Goal: Task Accomplishment & Management: Use online tool/utility

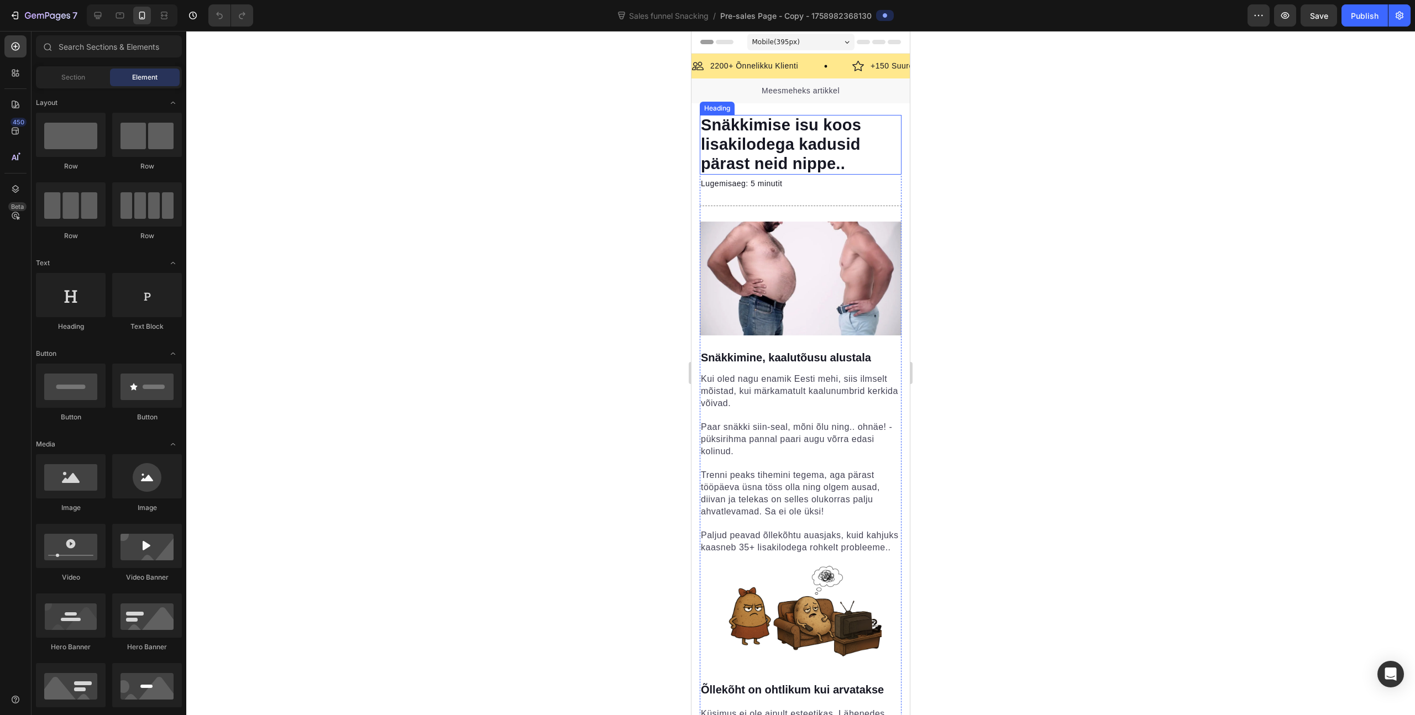
click at [753, 159] on span "Snäkkimise isu koos lisakilodega kadusid pärast neid nippe.." at bounding box center [781, 144] width 160 height 56
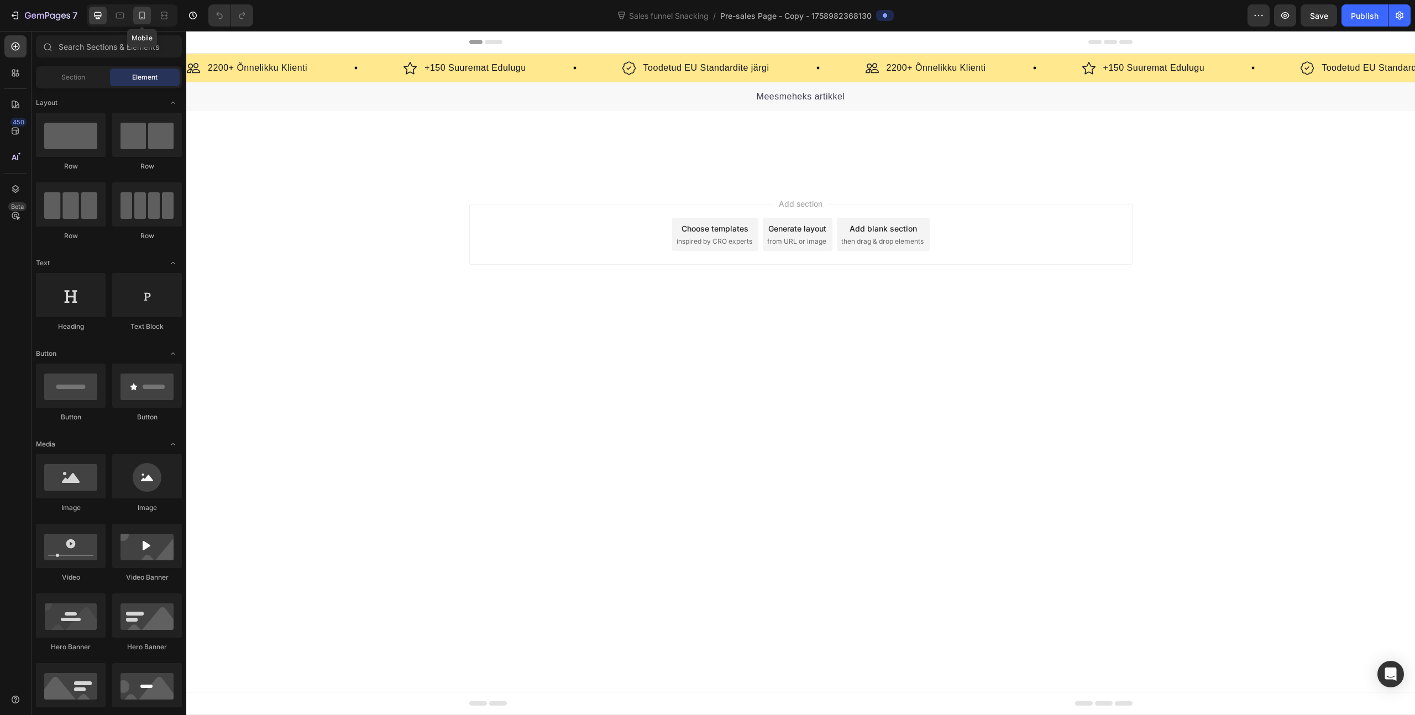
click at [143, 14] on icon at bounding box center [142, 15] width 11 height 11
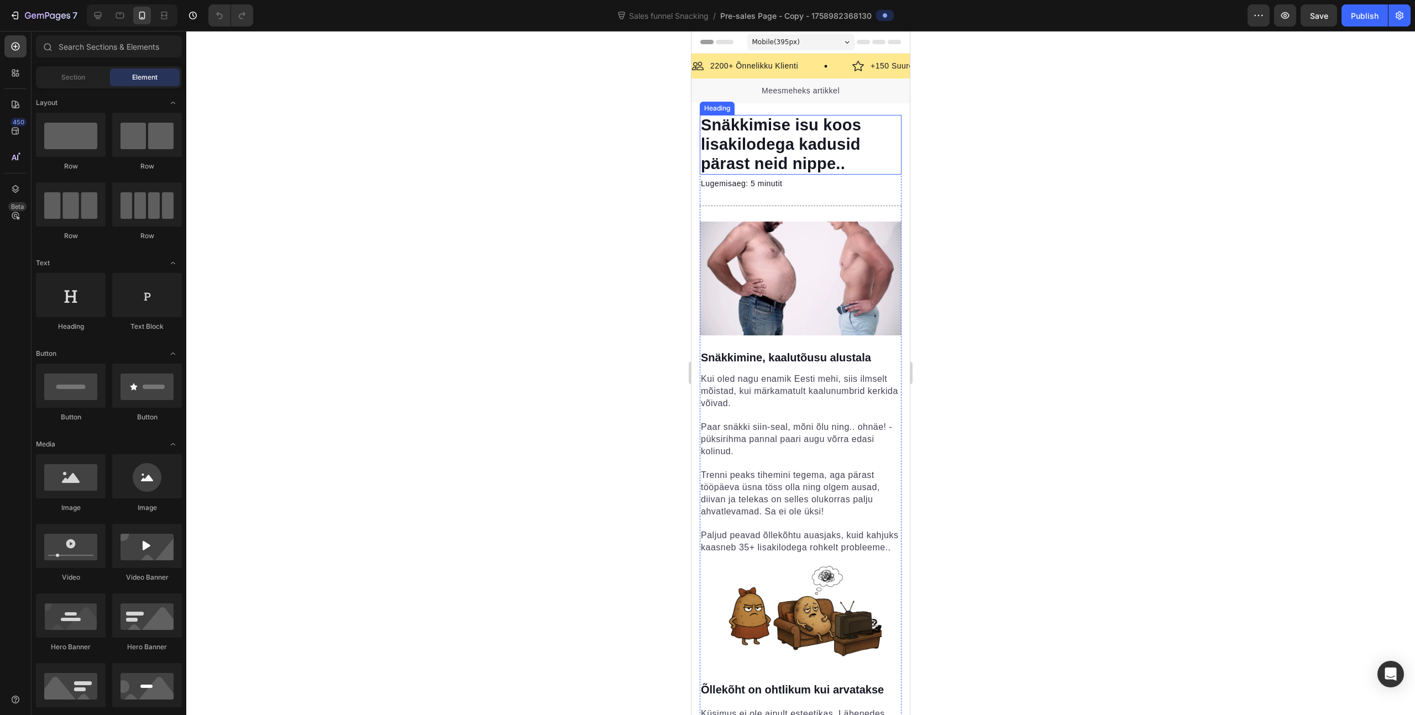
click at [779, 159] on span "Snäkkimise isu koos lisakilodega kadusid pärast neid nippe.." at bounding box center [781, 144] width 160 height 56
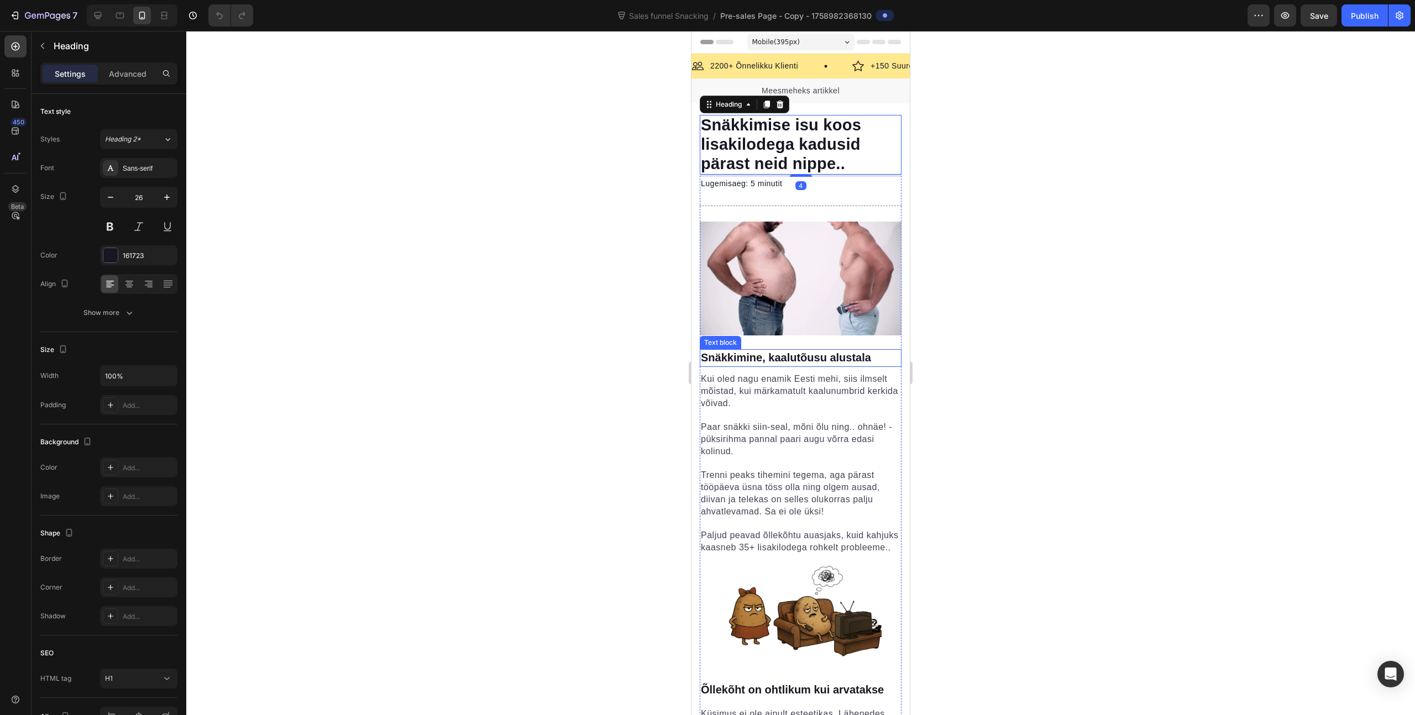
click at [801, 280] on img at bounding box center [801, 279] width 202 height 114
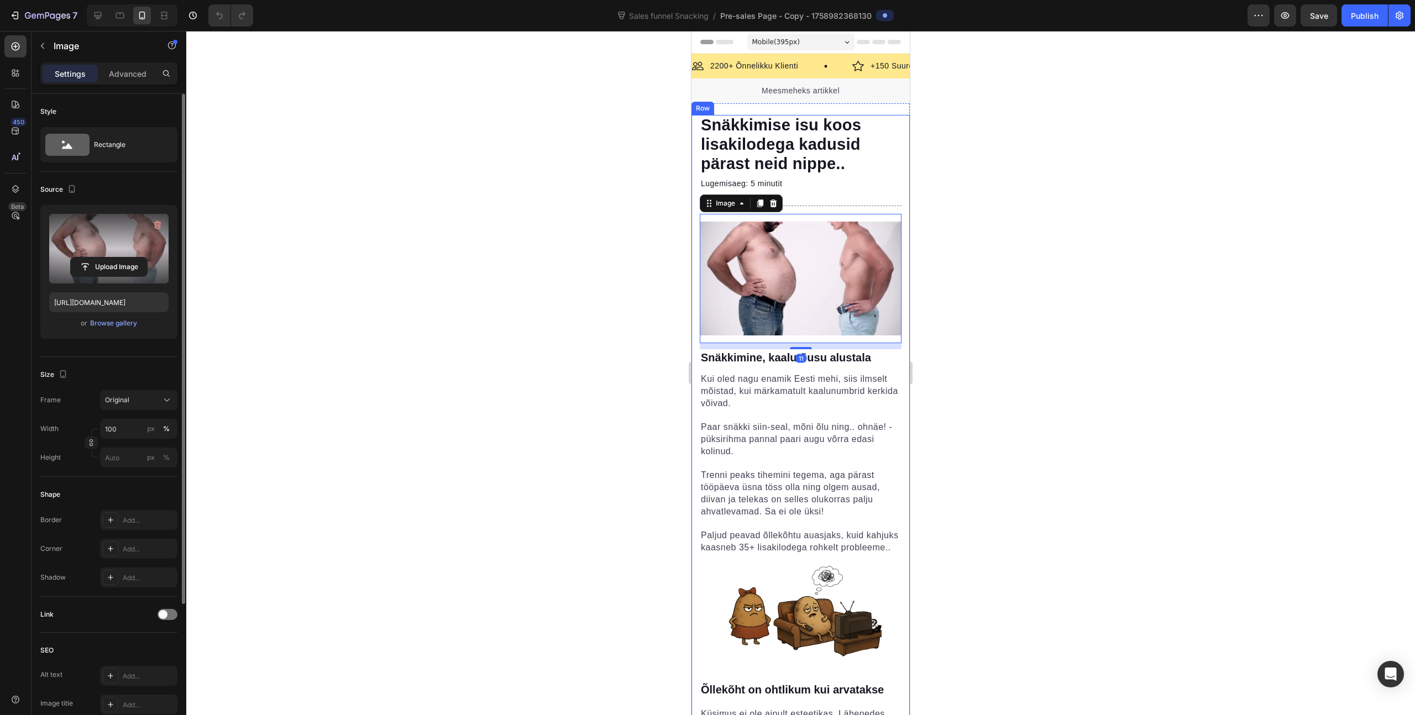
click at [127, 253] on label at bounding box center [108, 249] width 119 height 70
click at [127, 258] on input "file" at bounding box center [109, 267] width 76 height 19
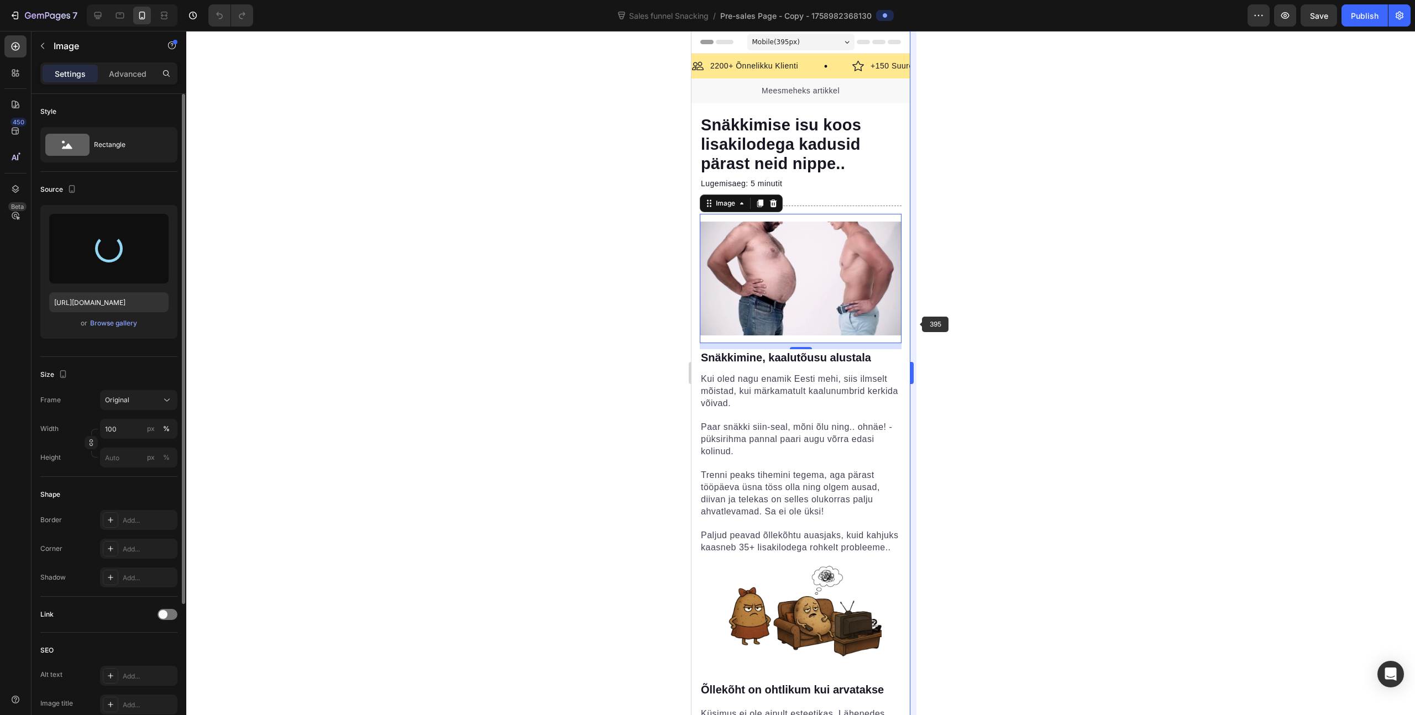
type input "[URL][DOMAIN_NAME]"
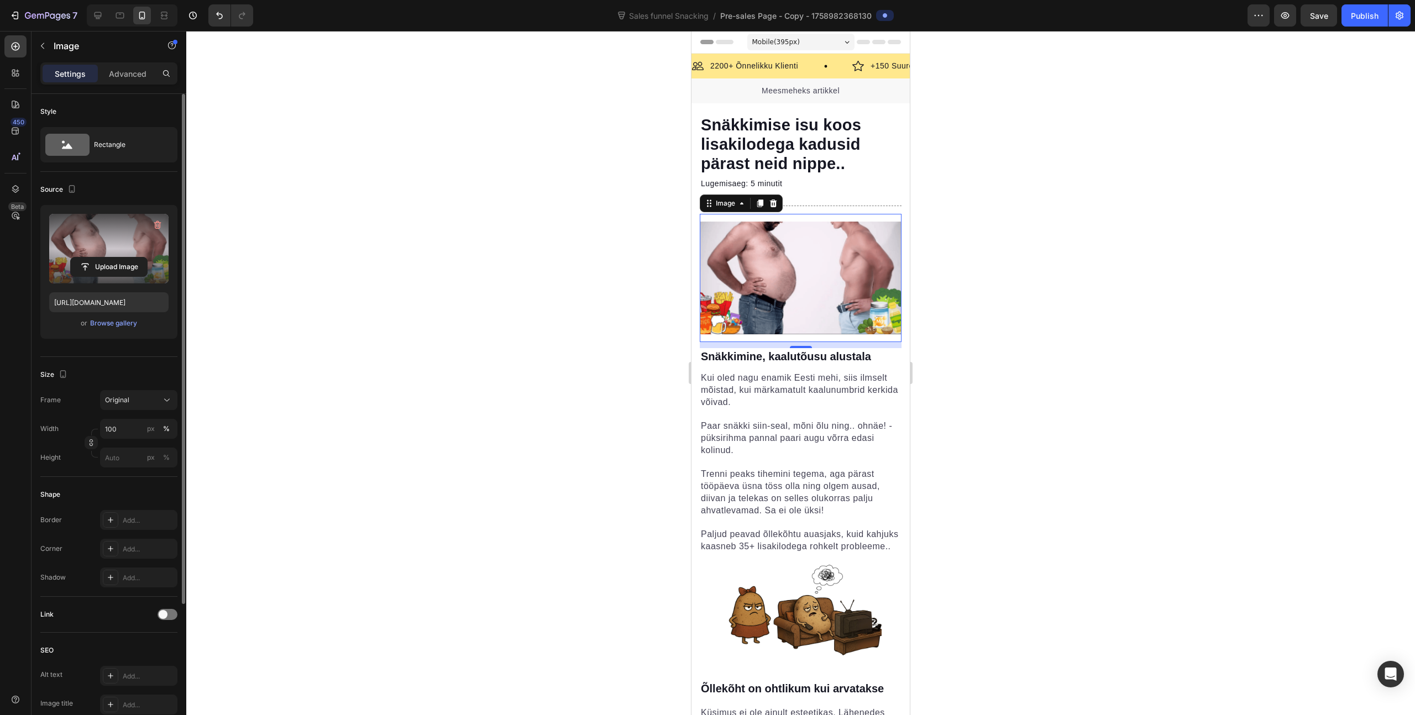
click at [947, 286] on div at bounding box center [800, 373] width 1229 height 684
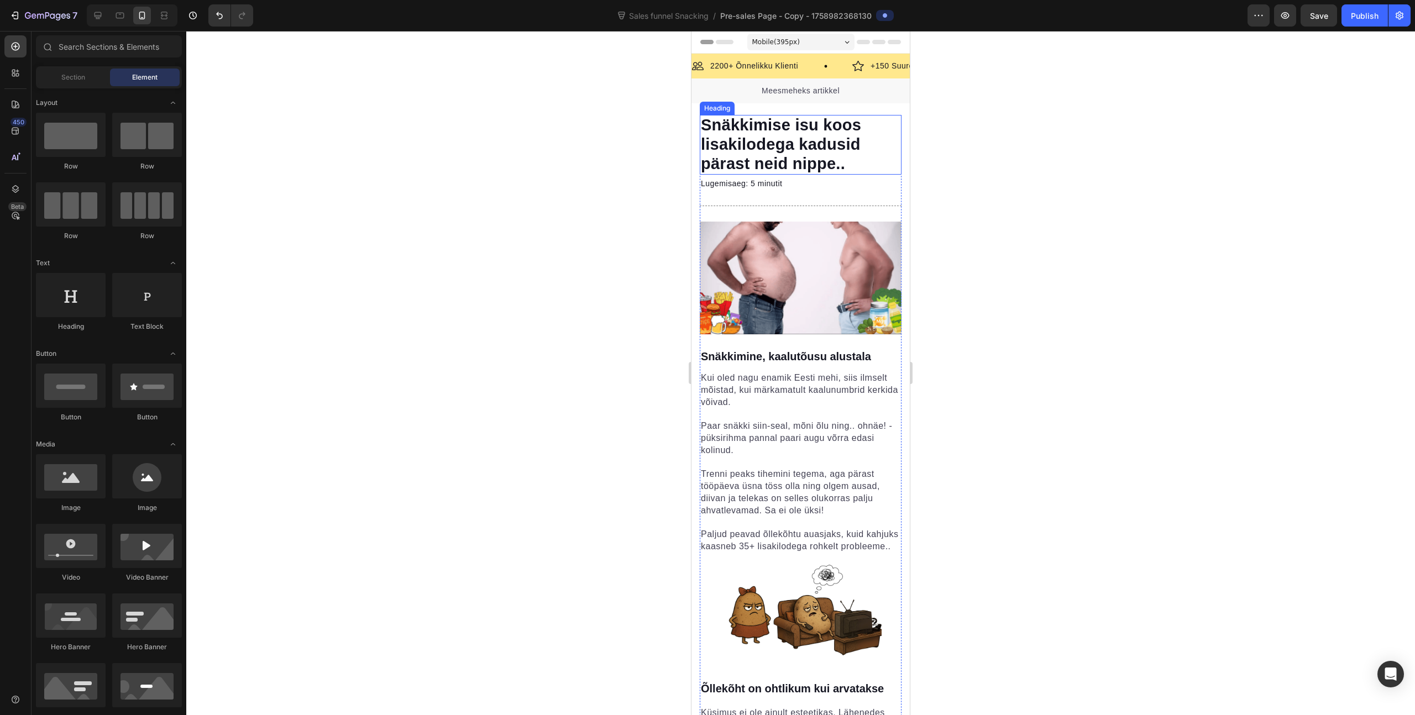
click at [851, 153] on span "Snäkkimise isu koos lisakilodega kadusid pärast neid nippe.." at bounding box center [781, 144] width 160 height 56
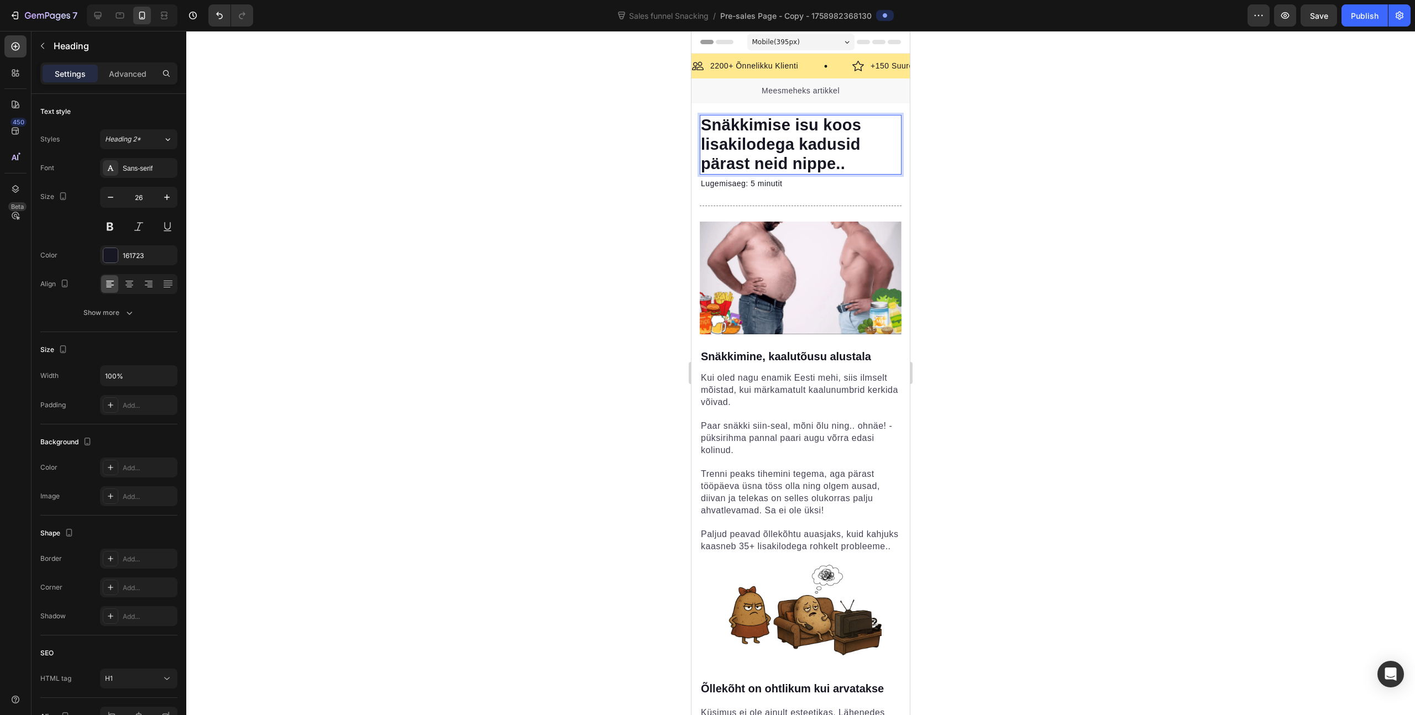
click at [985, 144] on div at bounding box center [800, 373] width 1229 height 684
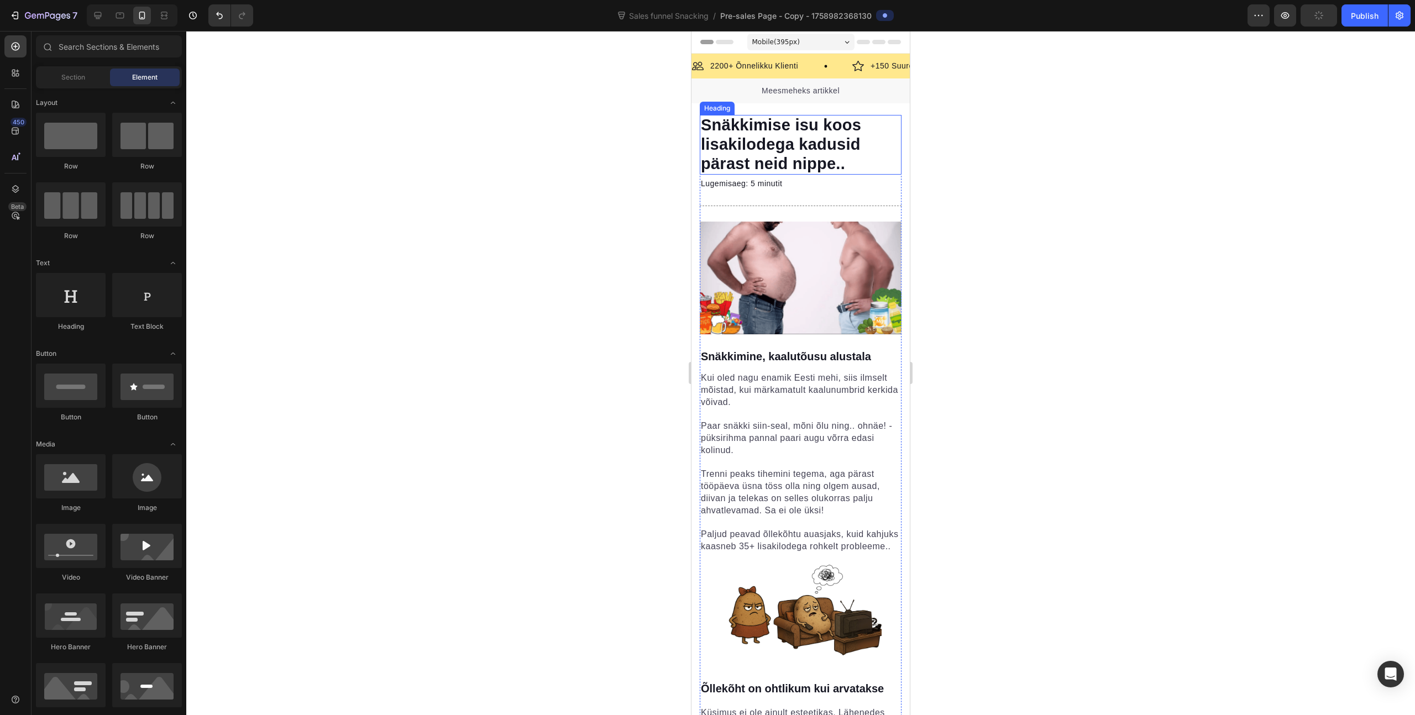
click at [795, 151] on span "Snäkkimise isu koos lisakilodega kadusid pärast neid nippe.." at bounding box center [781, 144] width 160 height 56
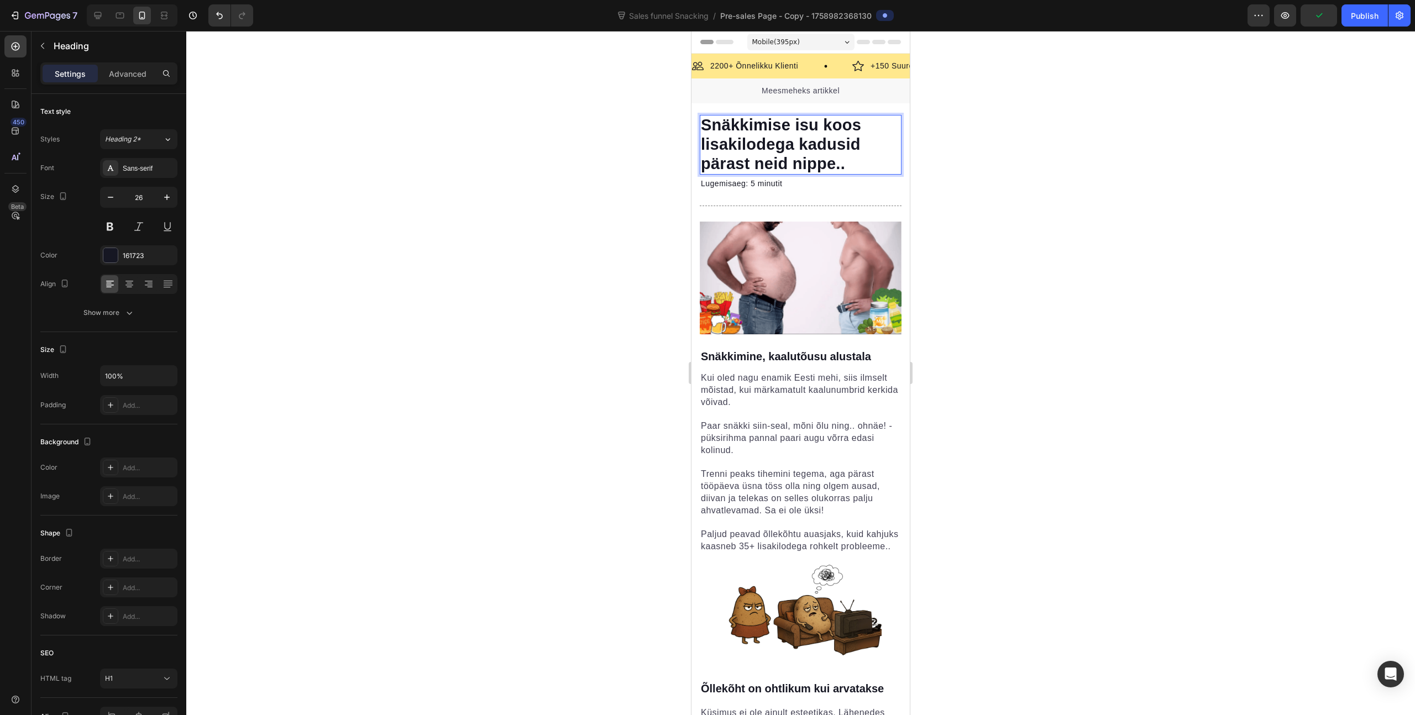
click at [844, 150] on span "Snäkkimise isu koos lisakilodega kadusid pärast neid nippe.." at bounding box center [781, 144] width 160 height 56
click at [852, 174] on h1 "Snäkkimise isu koos lisakilodega kadusid pärast neid nippe.." at bounding box center [801, 145] width 202 height 60
click at [768, 158] on span "Snäkkimise isu koos lisakilodega kadusid pärast neid nippe.." at bounding box center [781, 144] width 160 height 56
click at [849, 163] on span "Snäkkimise isu koos lisakilodega kadusid pärast [PERSON_NAME].." at bounding box center [800, 144] width 199 height 56
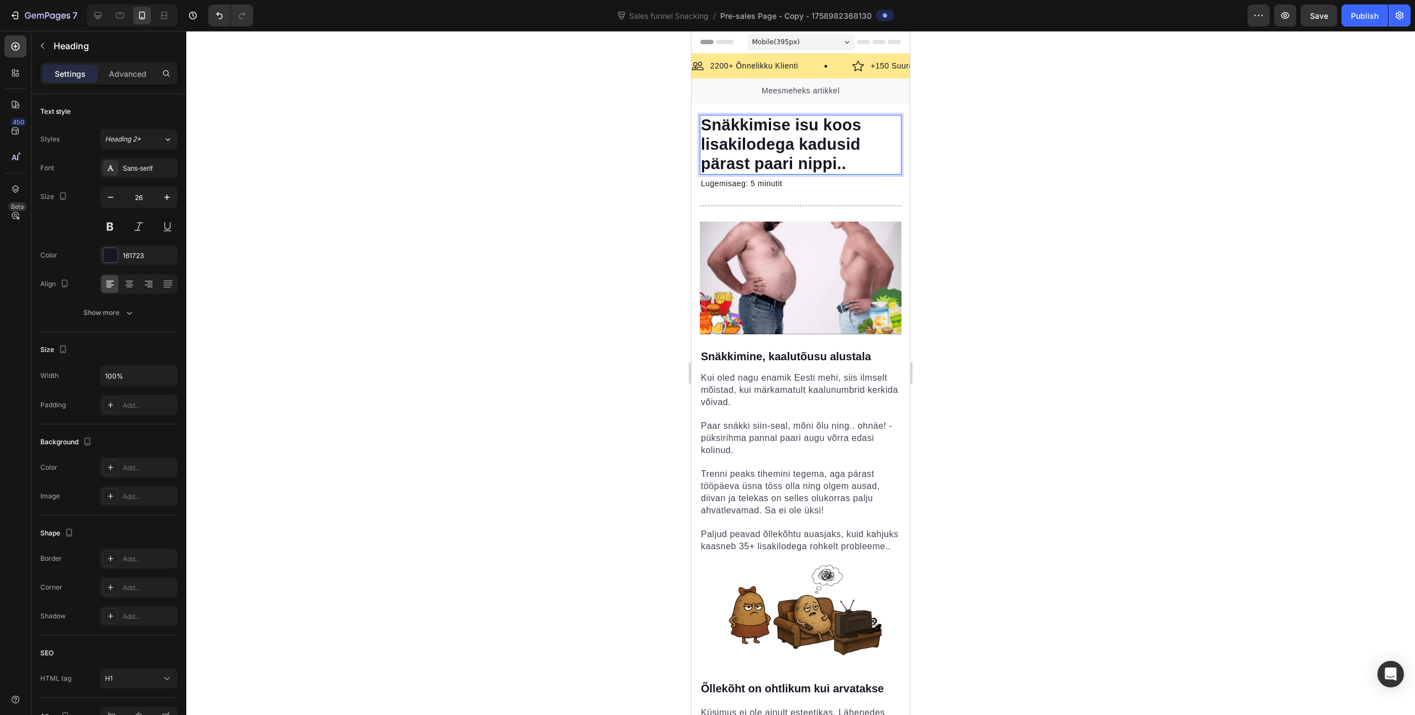
drag, startPoint x: 983, startPoint y: 142, endPoint x: 984, endPoint y: 127, distance: 15.5
click at [984, 132] on div at bounding box center [800, 373] width 1229 height 684
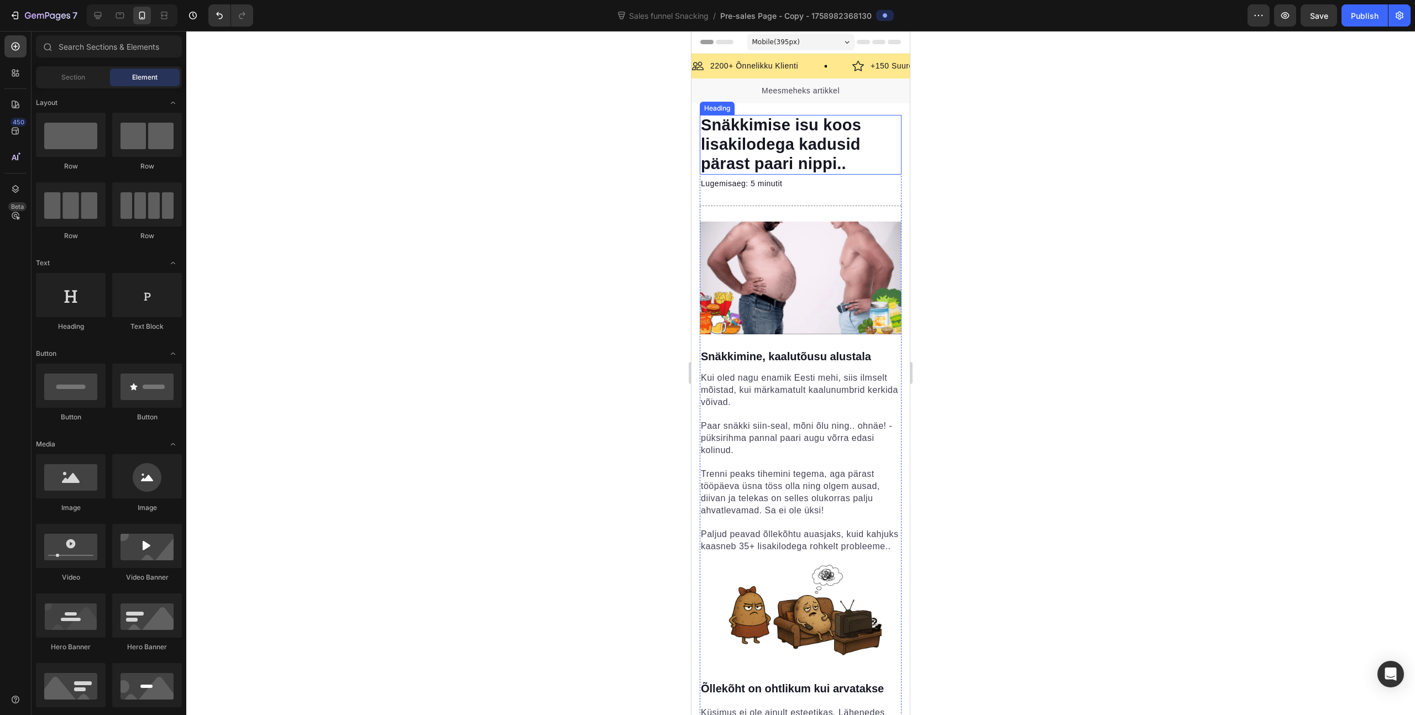
click at [836, 152] on span "Snäkkimise isu koos lisakilodega kadusid pärast paari nippi.." at bounding box center [781, 144] width 160 height 56
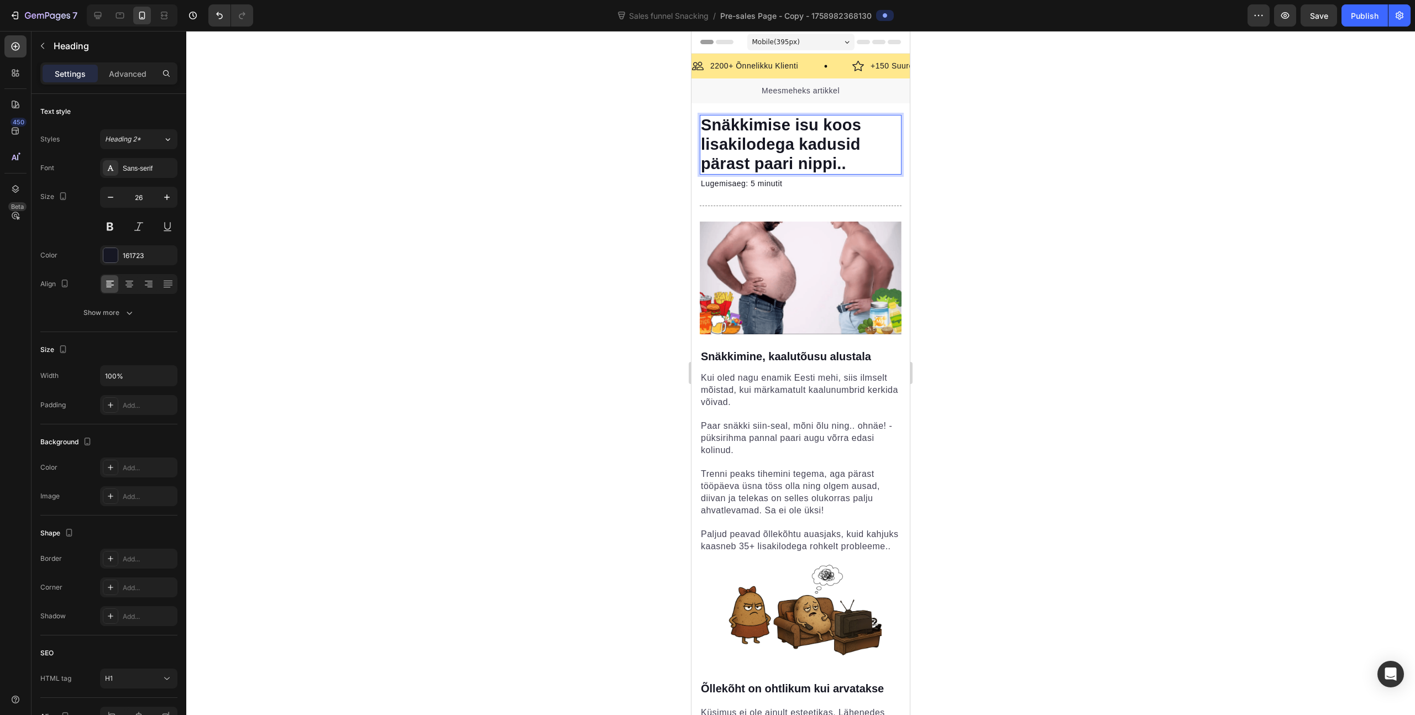
click at [836, 152] on span "Snäkkimise isu koos lisakilodega kadusid pärast paari nippi.." at bounding box center [781, 144] width 160 height 56
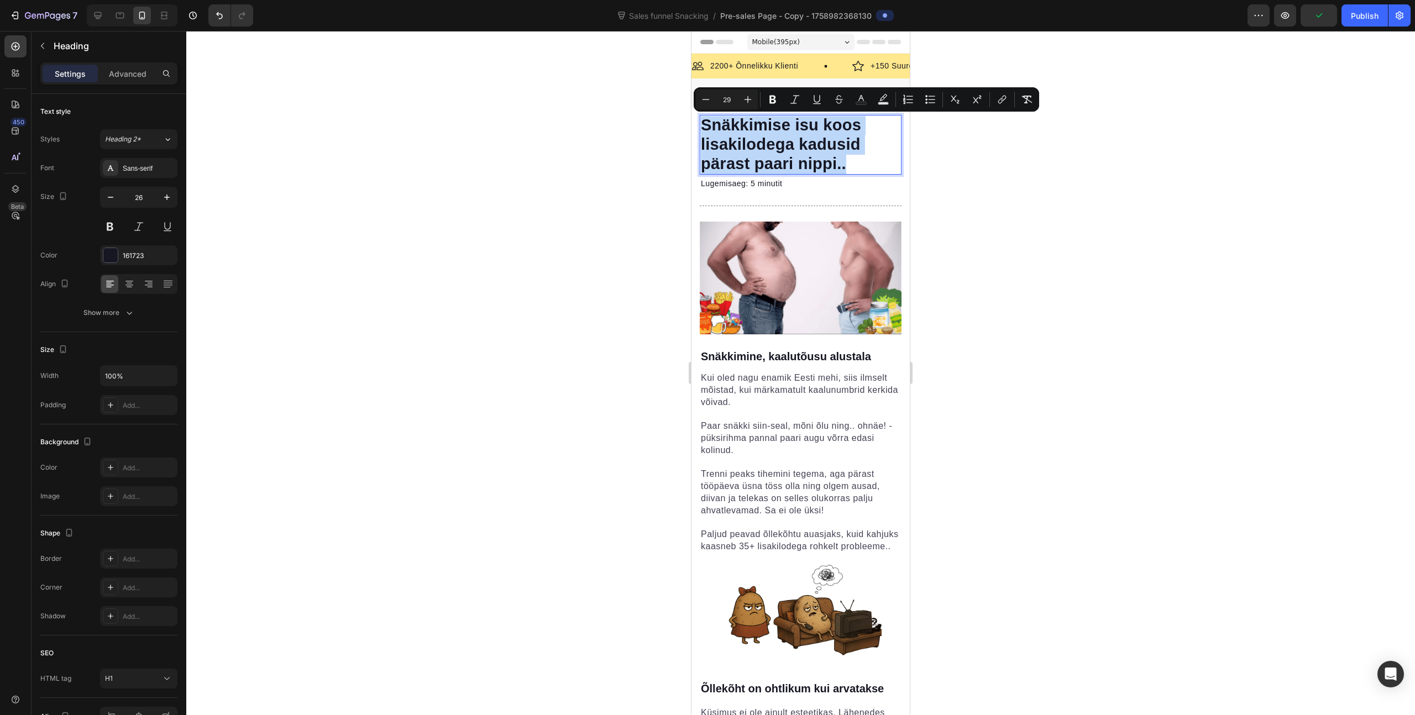
click at [836, 149] on span "Snäkkimise isu koos lisakilodega kadusid pärast paari nippi.." at bounding box center [781, 144] width 160 height 56
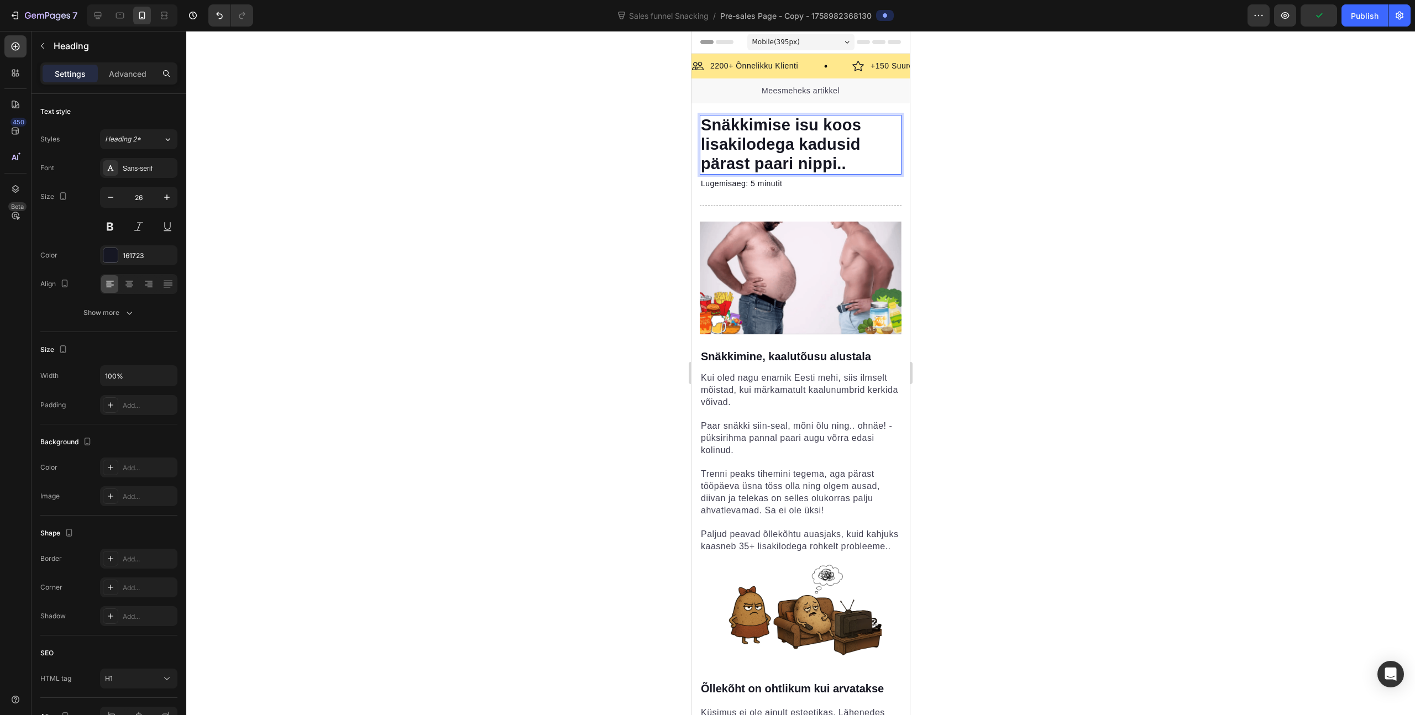
click at [855, 143] on span "Snäkkimise isu koos lisakilodega kadusid pärast paari nippi.." at bounding box center [781, 144] width 160 height 56
click at [953, 152] on div at bounding box center [800, 373] width 1229 height 684
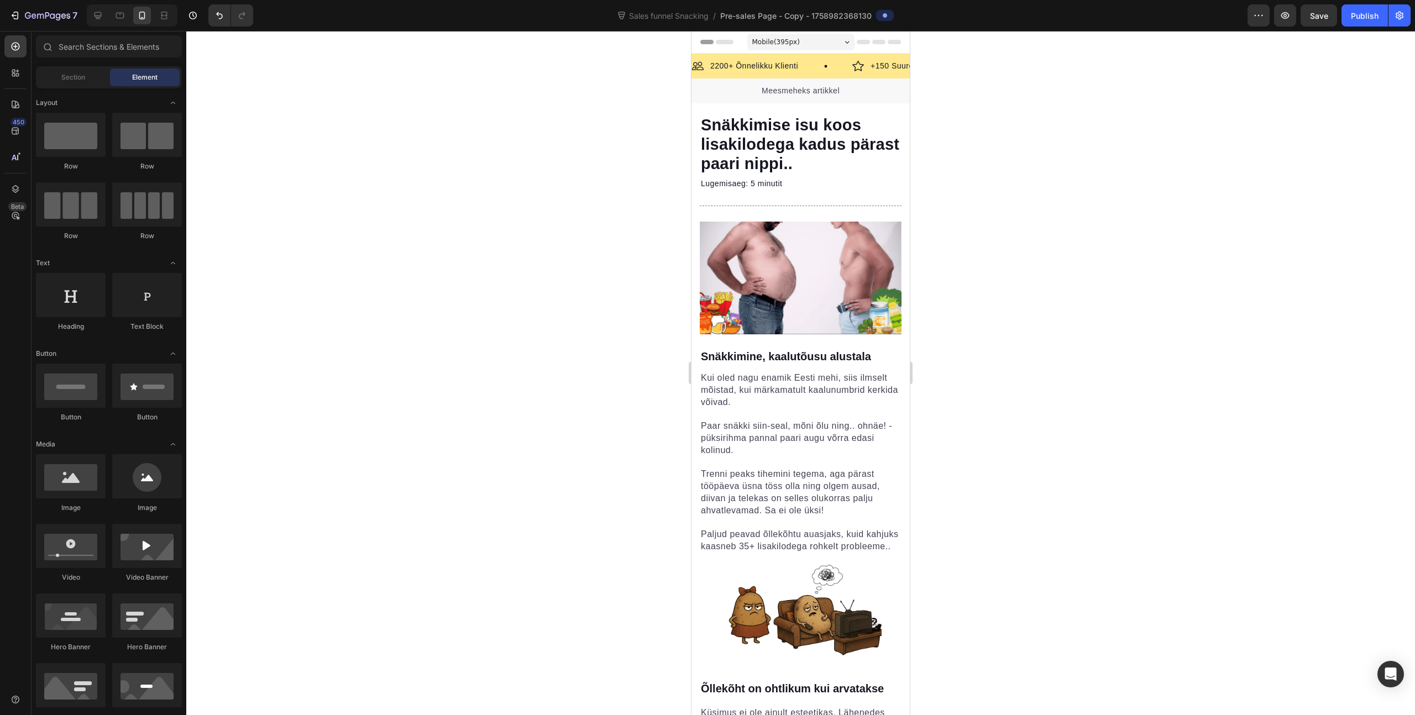
click at [810, 156] on span "Snäkkimise isu koos lisakilodega kadus pärast paari nippi.." at bounding box center [800, 144] width 198 height 56
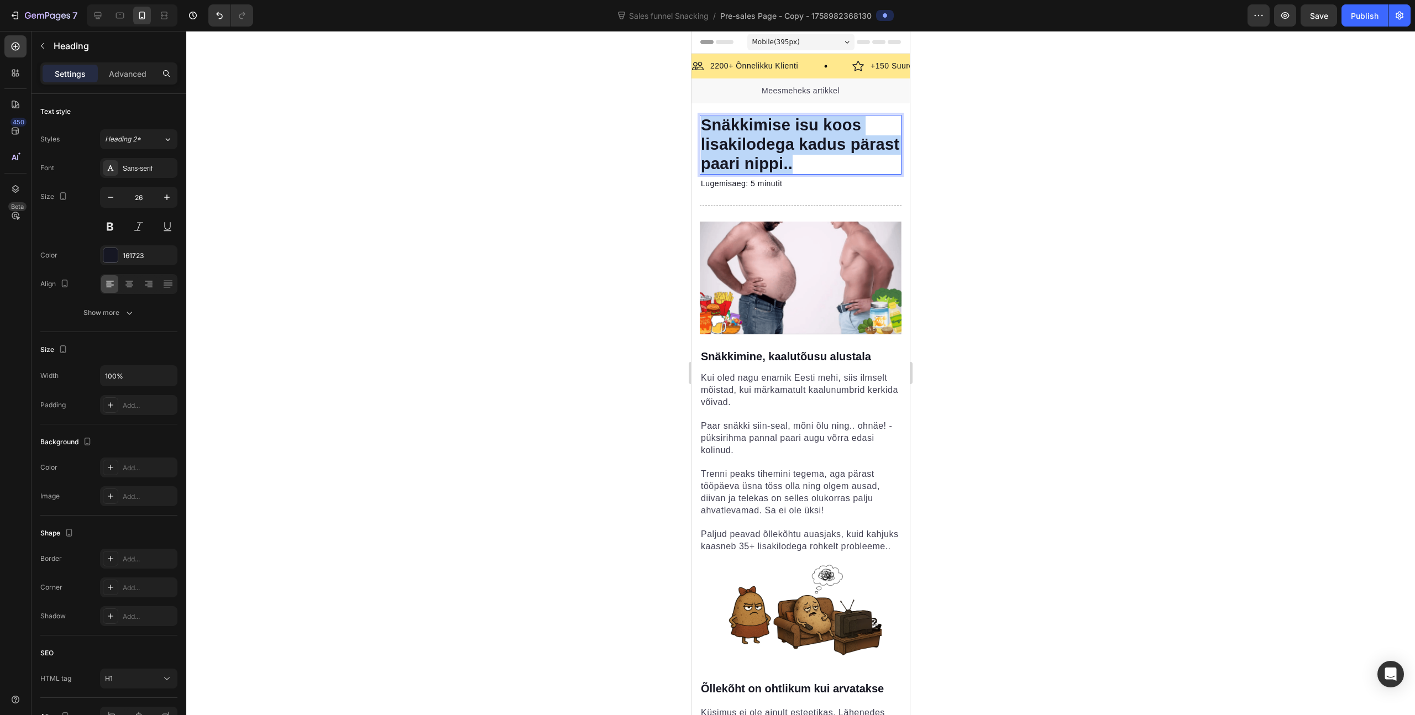
click at [810, 156] on span "Snäkkimise isu koos lisakilodega kadus pärast paari nippi.." at bounding box center [800, 144] width 198 height 56
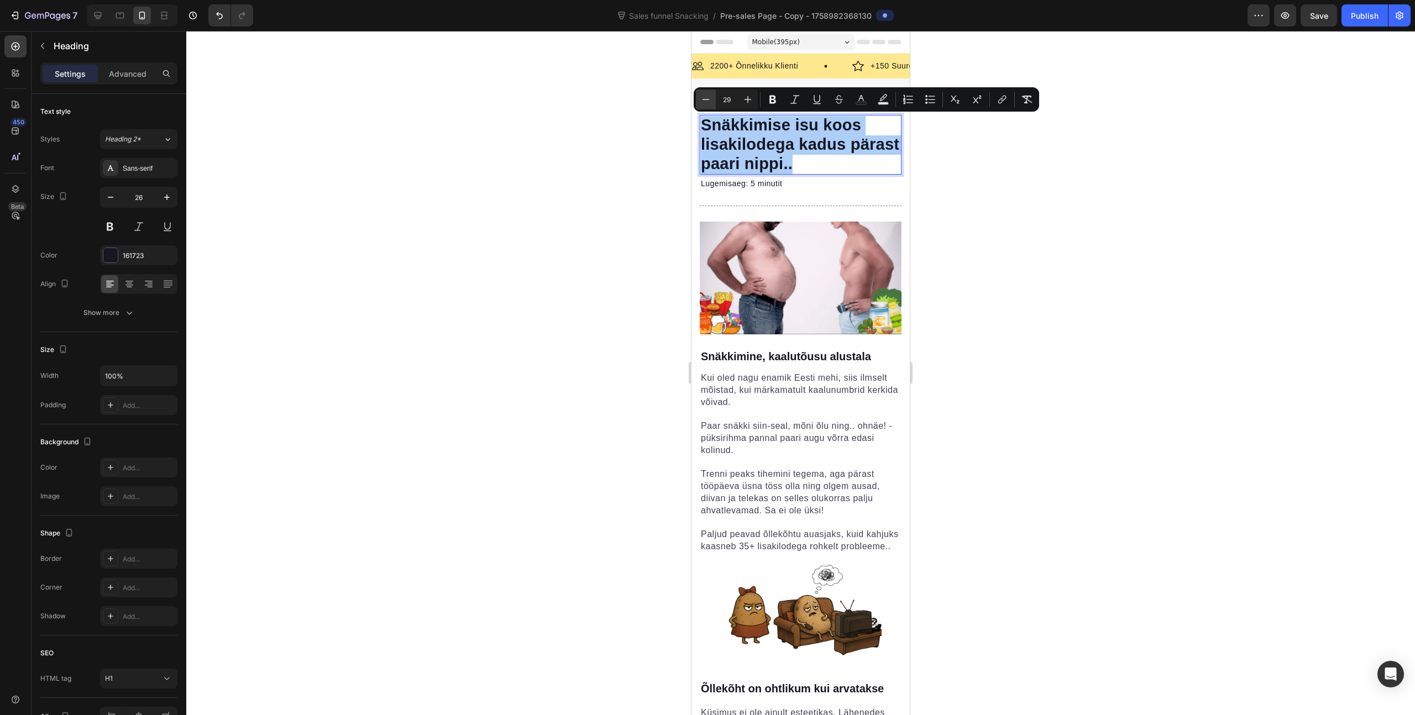
click at [710, 104] on icon "Editor contextual toolbar" at bounding box center [705, 99] width 11 height 11
type input "28"
drag, startPoint x: 1023, startPoint y: 169, endPoint x: 1019, endPoint y: 174, distance: 5.9
click at [1023, 169] on div at bounding box center [800, 373] width 1229 height 684
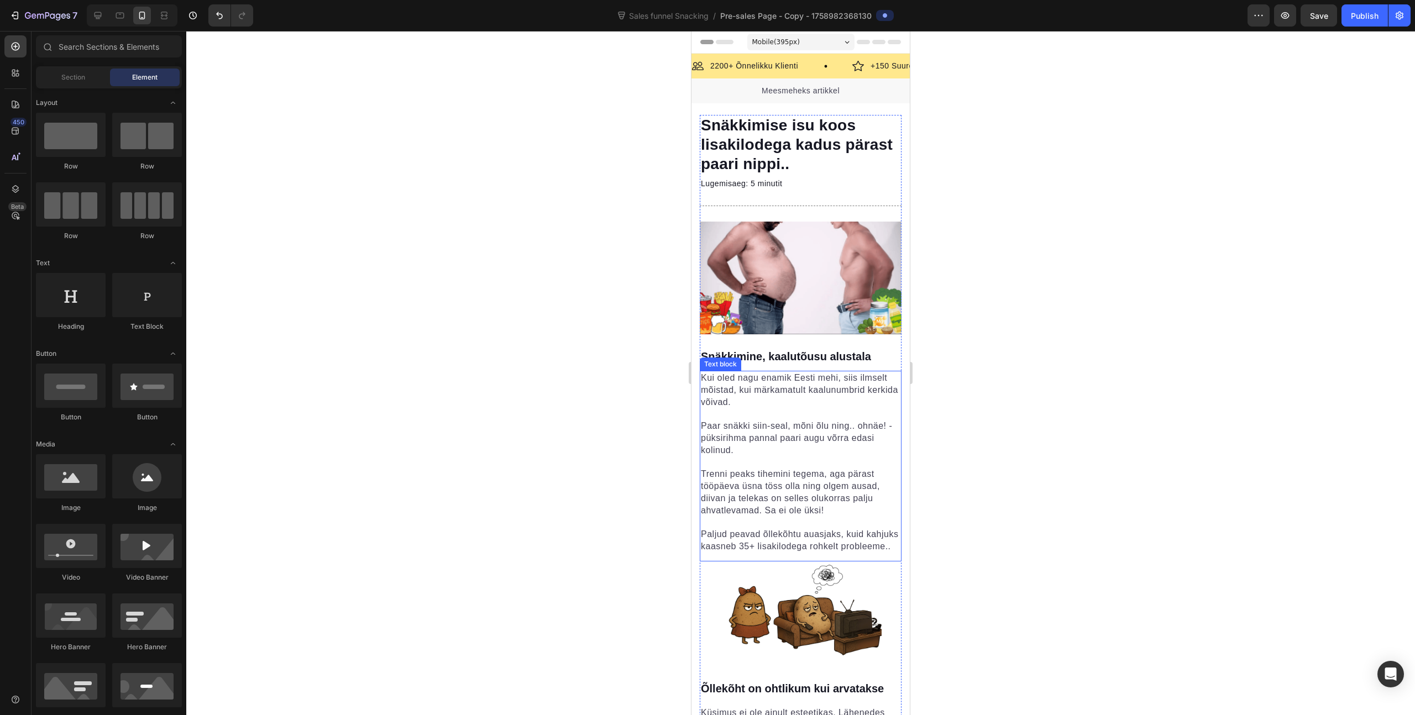
click at [826, 399] on p "Kui oled nagu enamik Eesti mehi, siis ilmselt mõistad, kui märkamatult kaalunum…" at bounding box center [801, 390] width 200 height 36
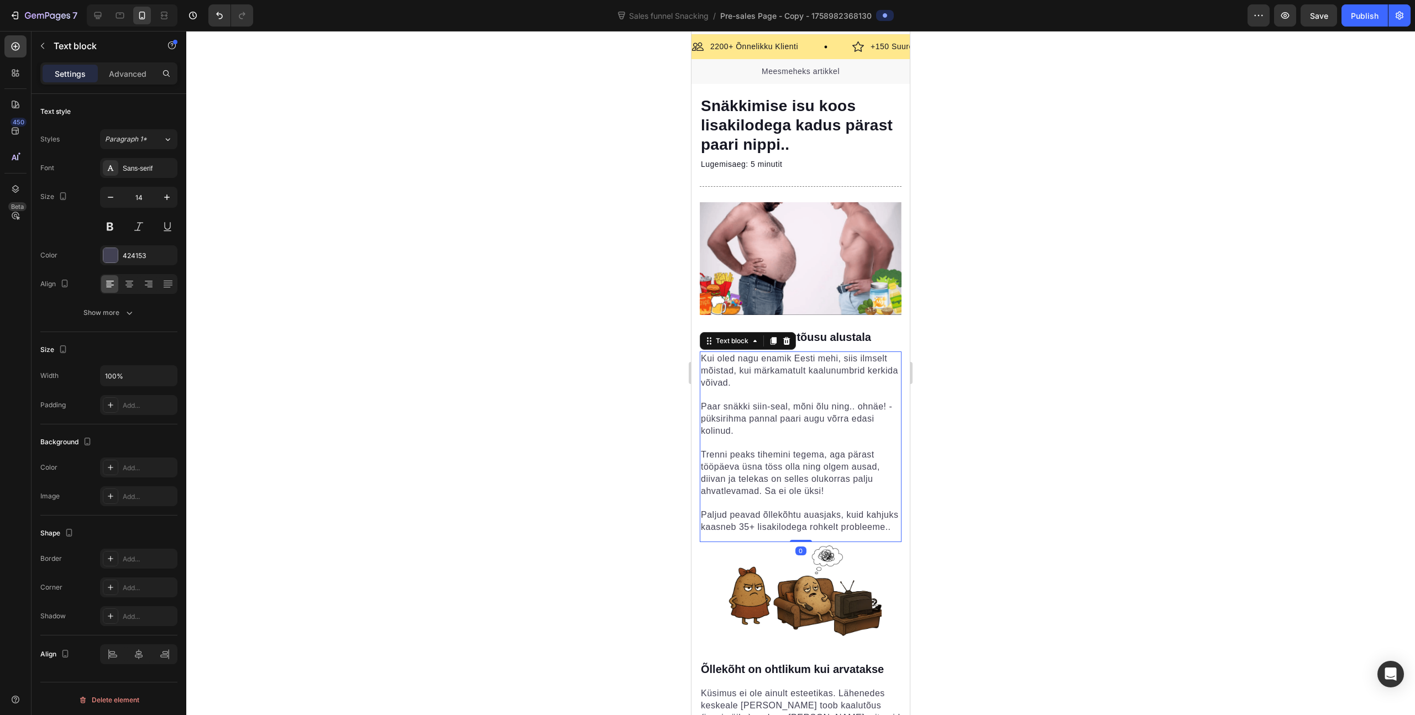
drag, startPoint x: 1120, startPoint y: 354, endPoint x: 938, endPoint y: 376, distance: 183.8
click at [1119, 354] on div at bounding box center [800, 373] width 1229 height 684
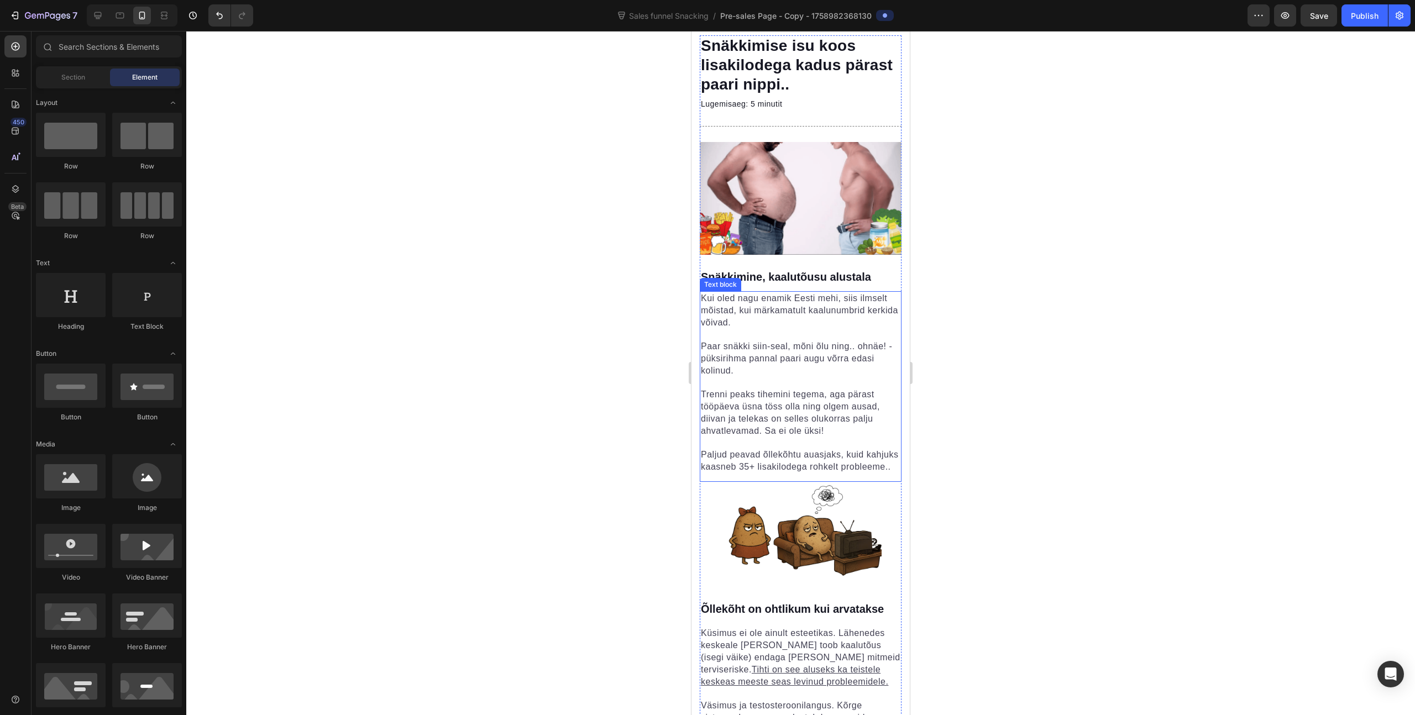
scroll to position [81, 0]
click at [822, 399] on span "Trenni peaks tihemini tegema, aga pärast tööpäeva üsna töss olla ning olgem aus…" at bounding box center [790, 411] width 179 height 46
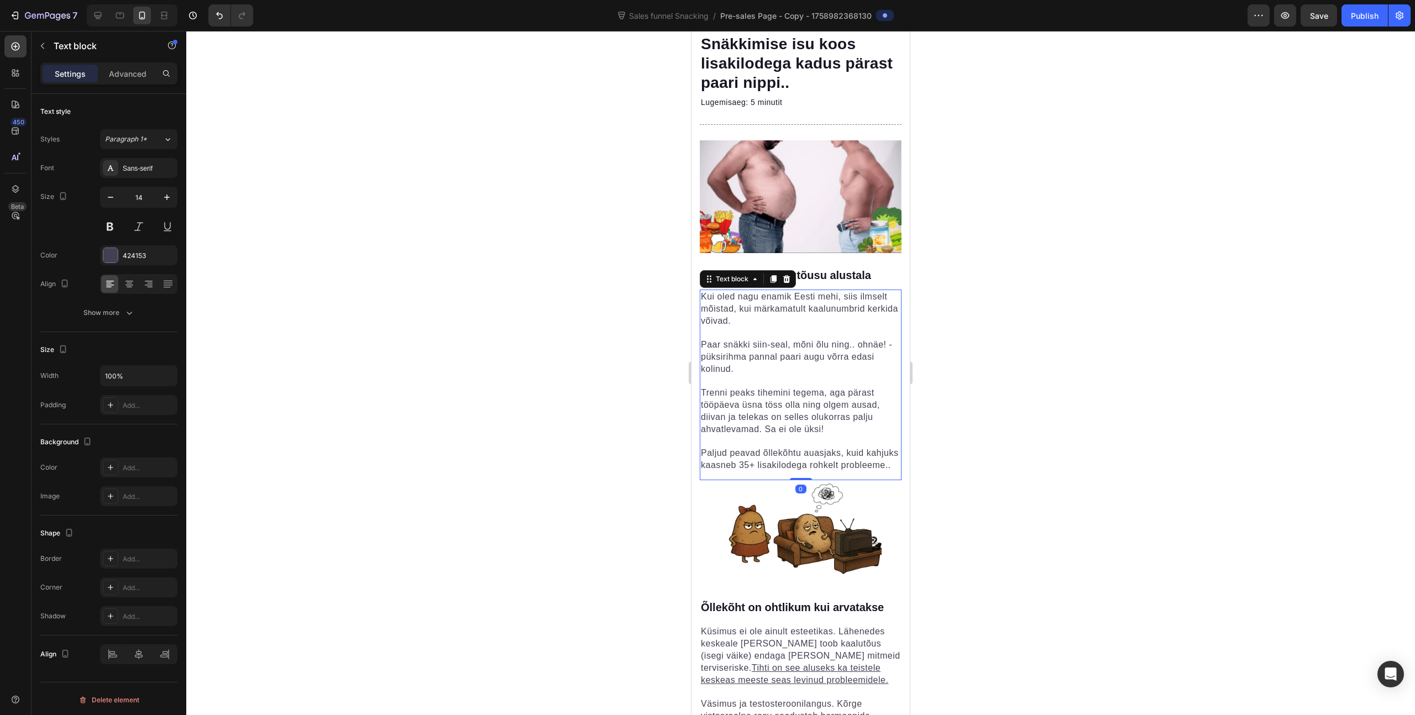
click at [822, 399] on span "Trenni peaks tihemini tegema, aga pärast tööpäeva üsna töss olla ning olgem aus…" at bounding box center [790, 411] width 179 height 46
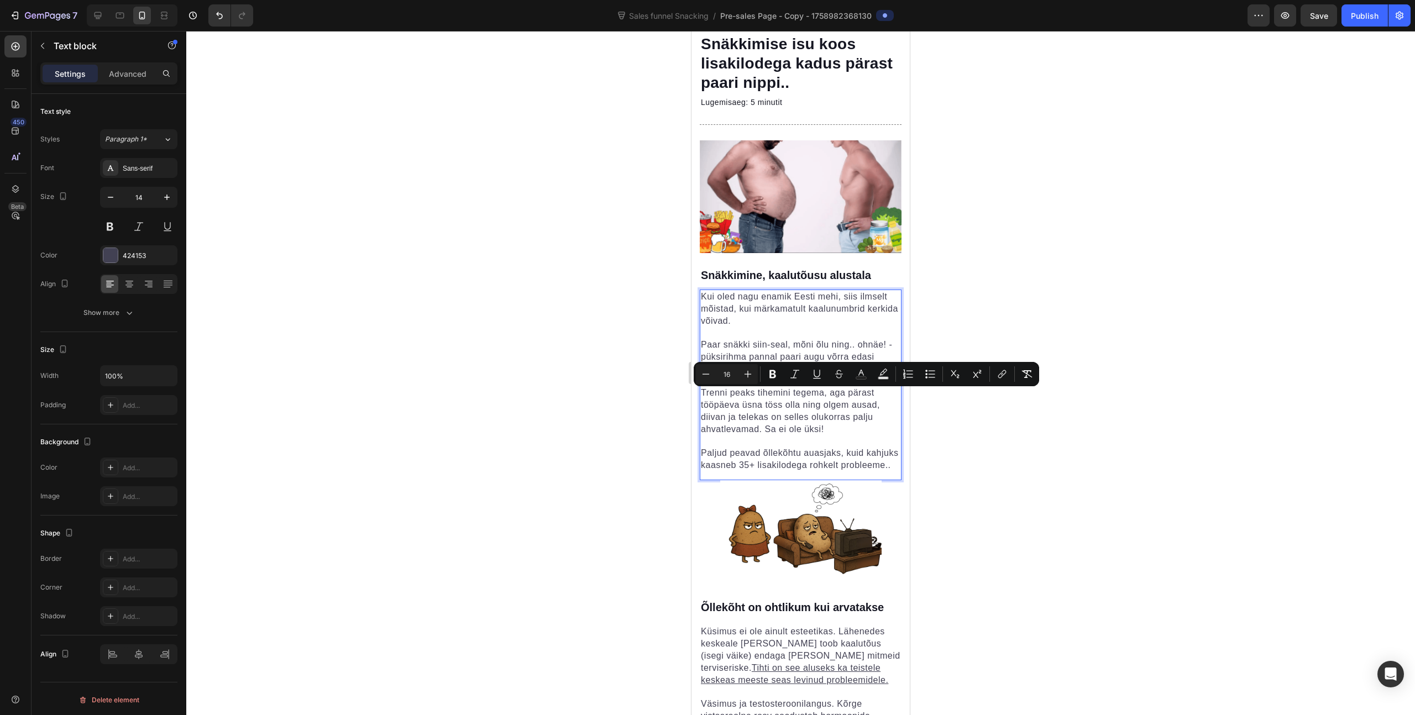
click at [831, 416] on p "Trenni peaks tihemini tegema, aga pärast tööpäeva üsna töss olla ning olgem aus…" at bounding box center [801, 411] width 200 height 49
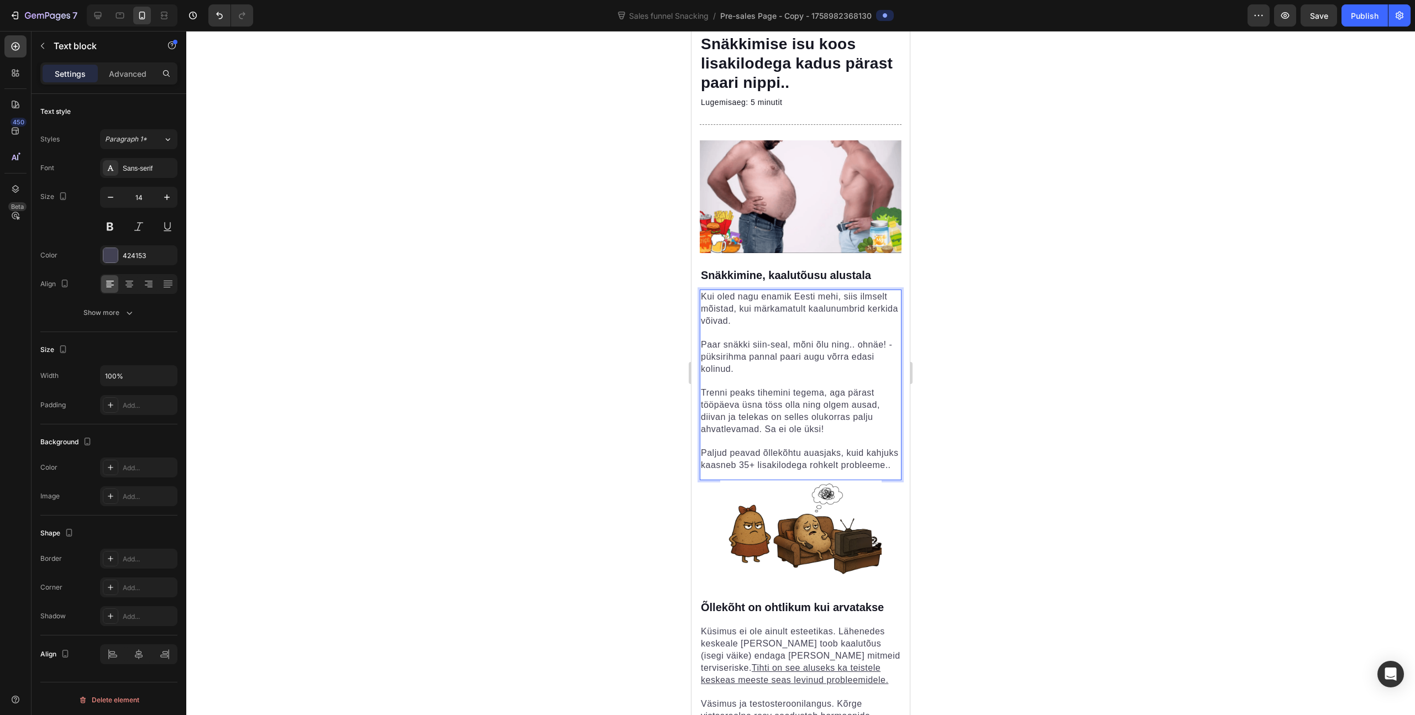
click at [979, 412] on div at bounding box center [800, 373] width 1229 height 684
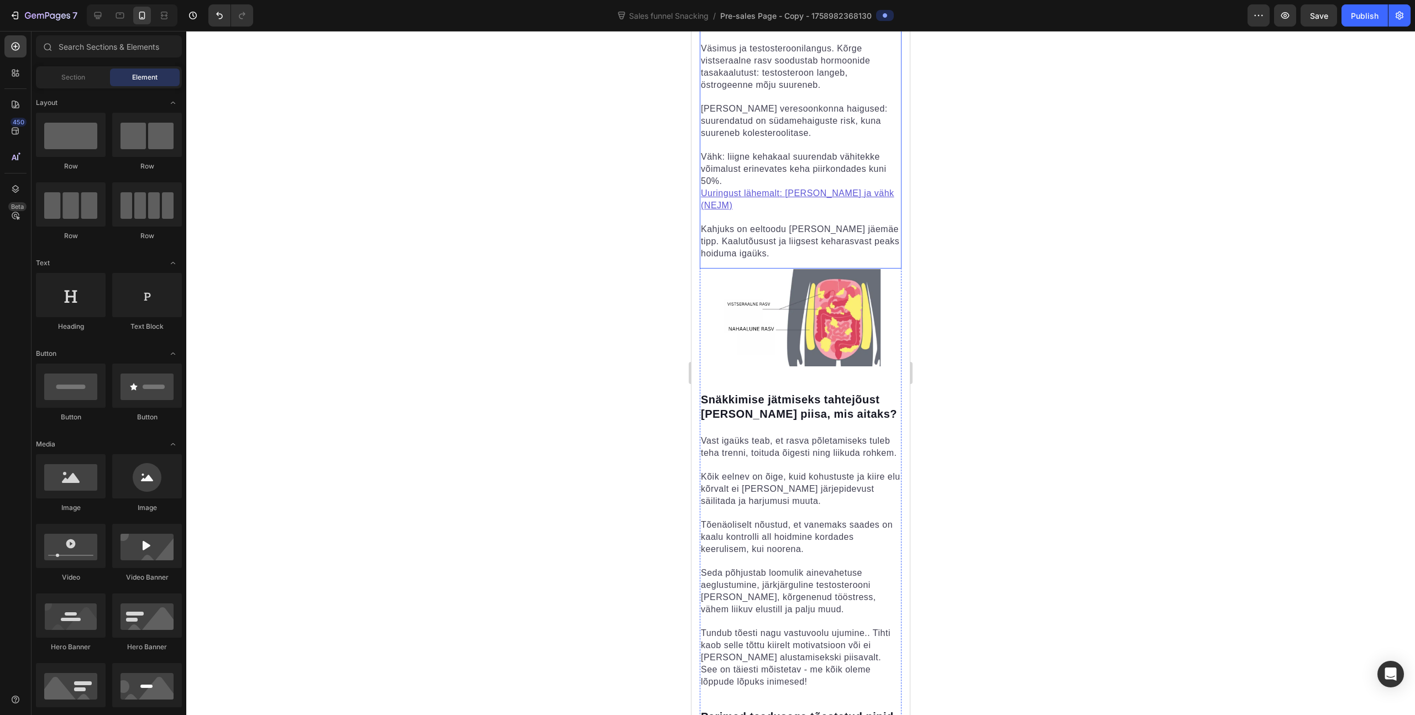
scroll to position [764, 0]
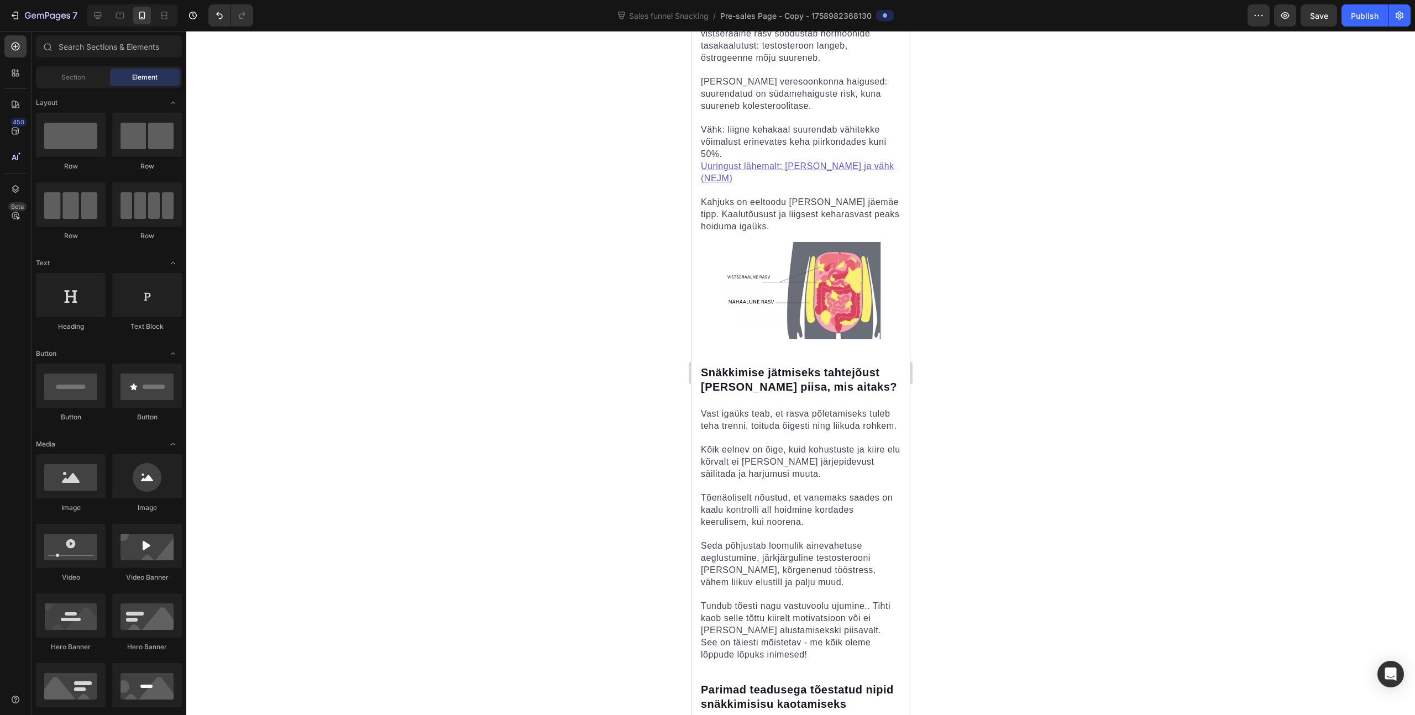
drag, startPoint x: 959, startPoint y: 326, endPoint x: 945, endPoint y: 333, distance: 15.3
click at [959, 326] on div at bounding box center [800, 373] width 1229 height 684
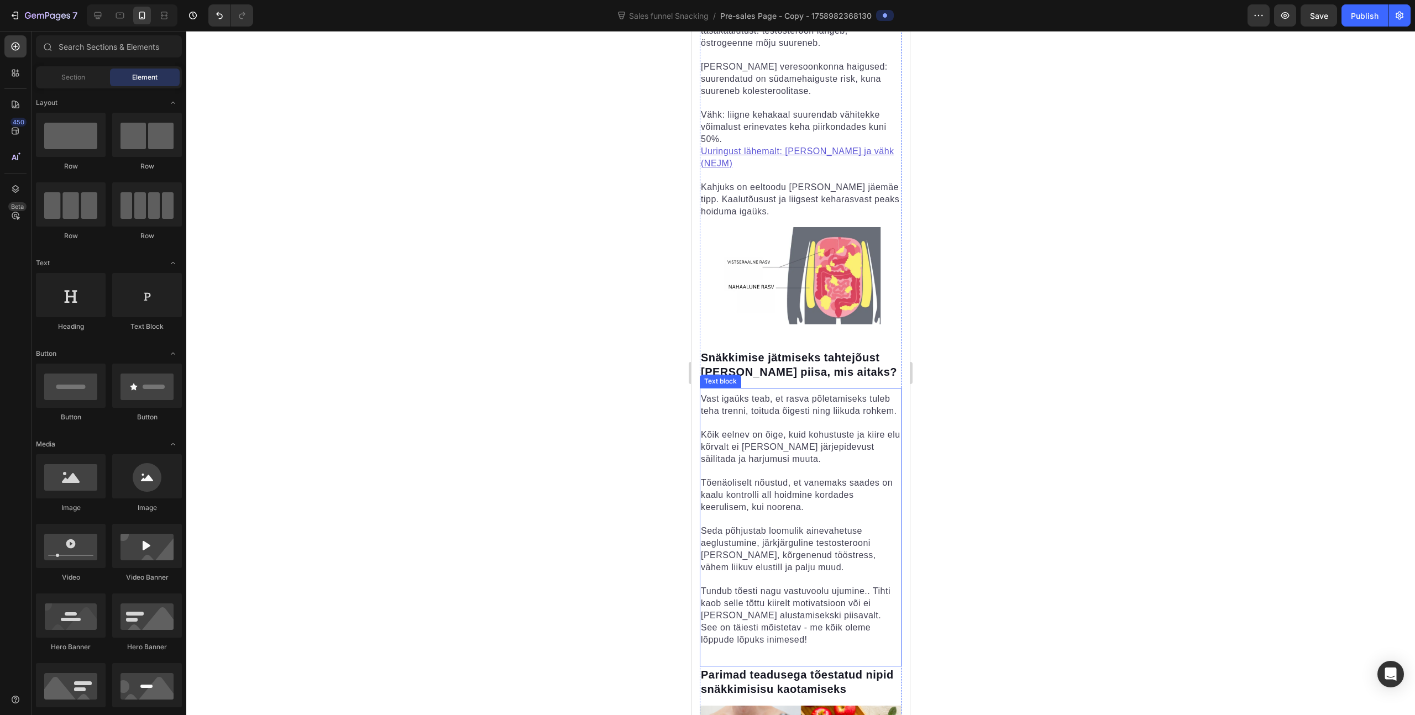
scroll to position [784, 0]
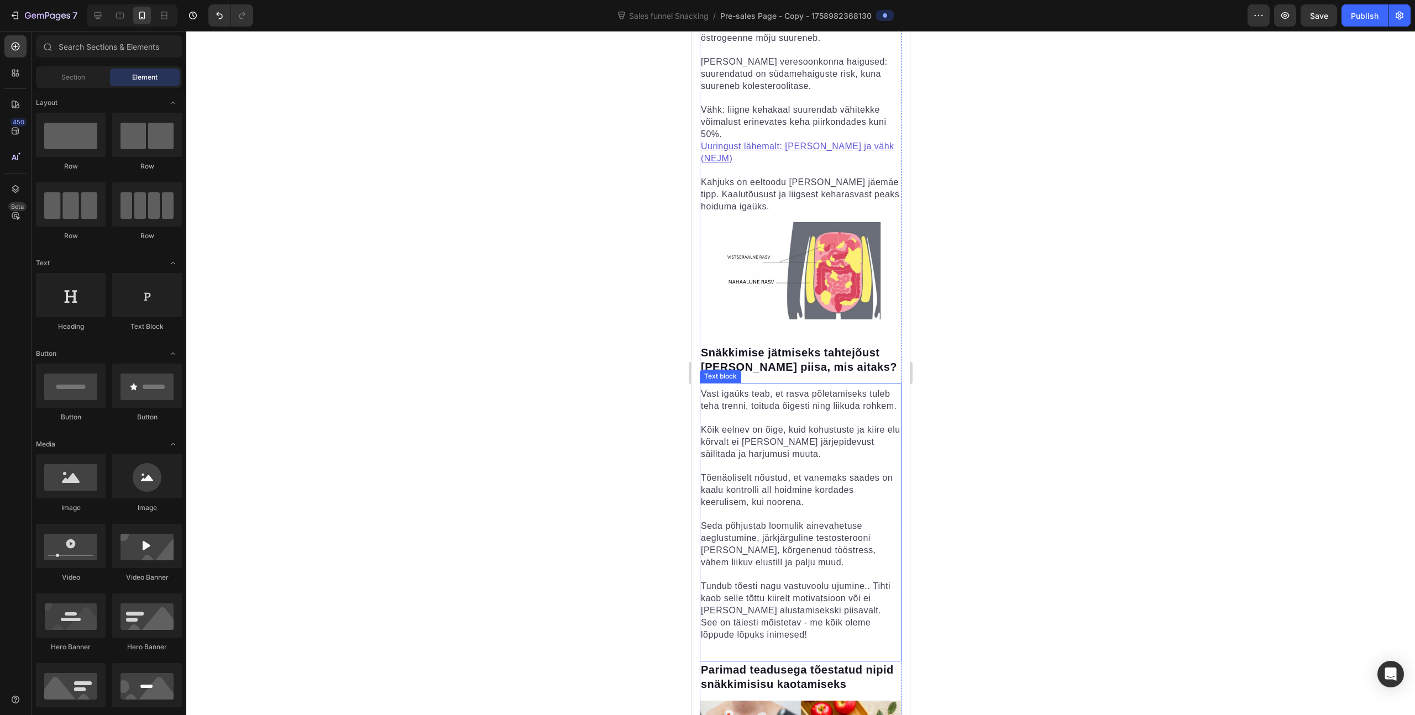
click at [813, 388] on p "Vast igaüks teab, et rasva põletamiseks tuleb teha trenni, toituda õigesti ning…" at bounding box center [801, 400] width 200 height 24
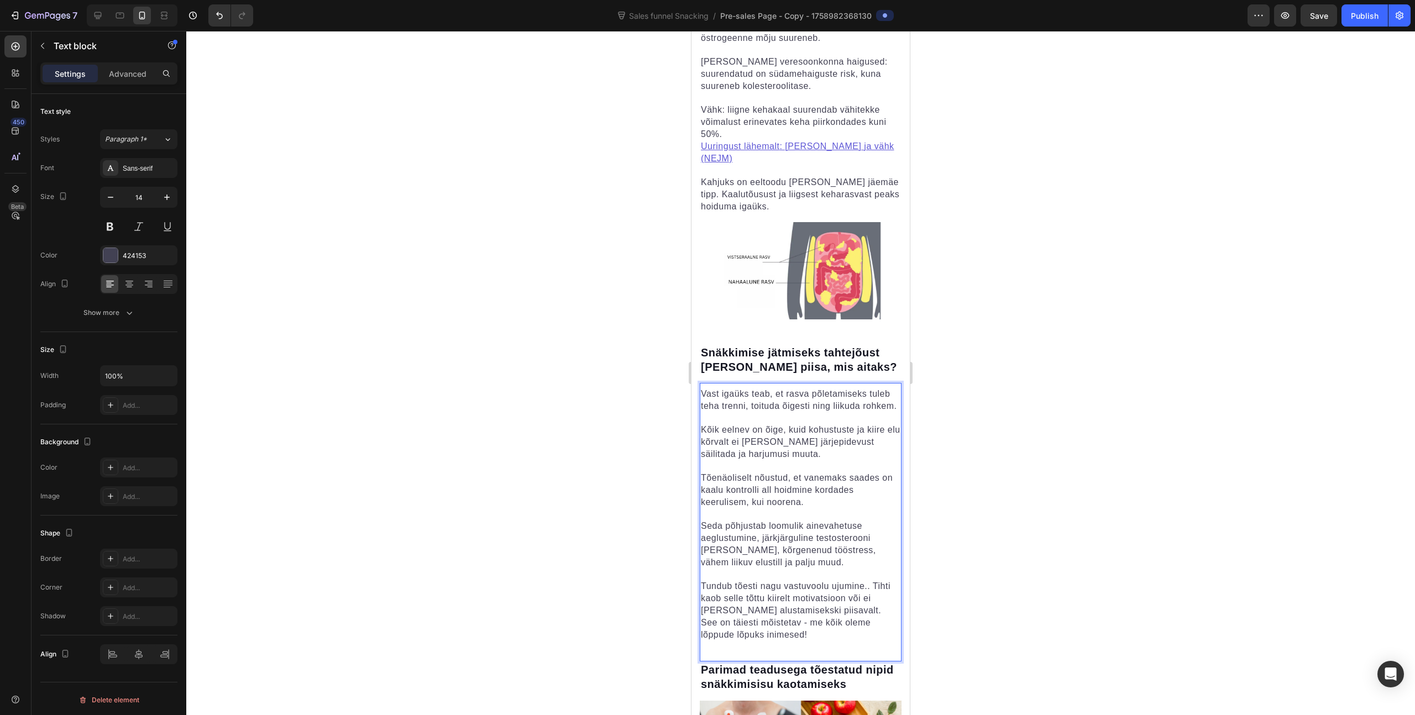
click at [782, 388] on p "Vast igaüks teab, et rasva põletamiseks tuleb teha trenni, toituda õigesti ning…" at bounding box center [801, 400] width 200 height 24
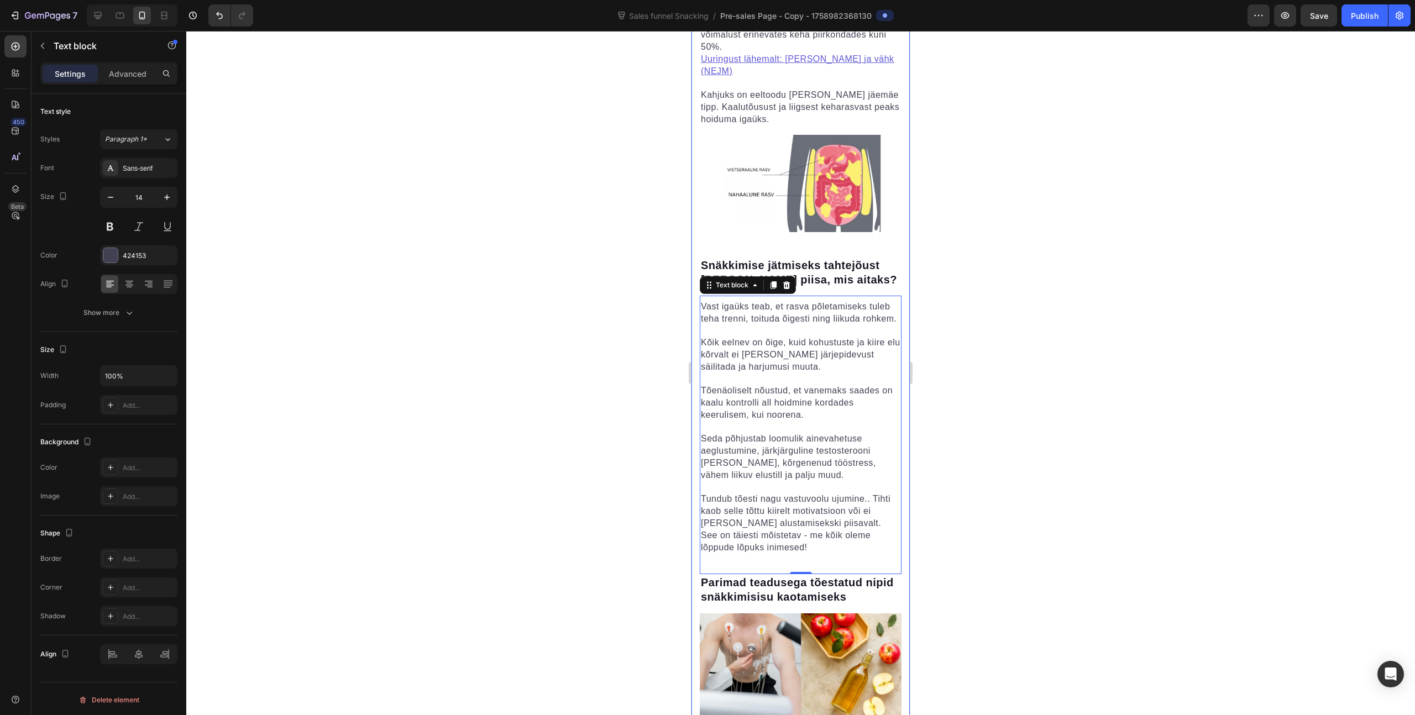
click at [1014, 404] on div at bounding box center [800, 373] width 1229 height 684
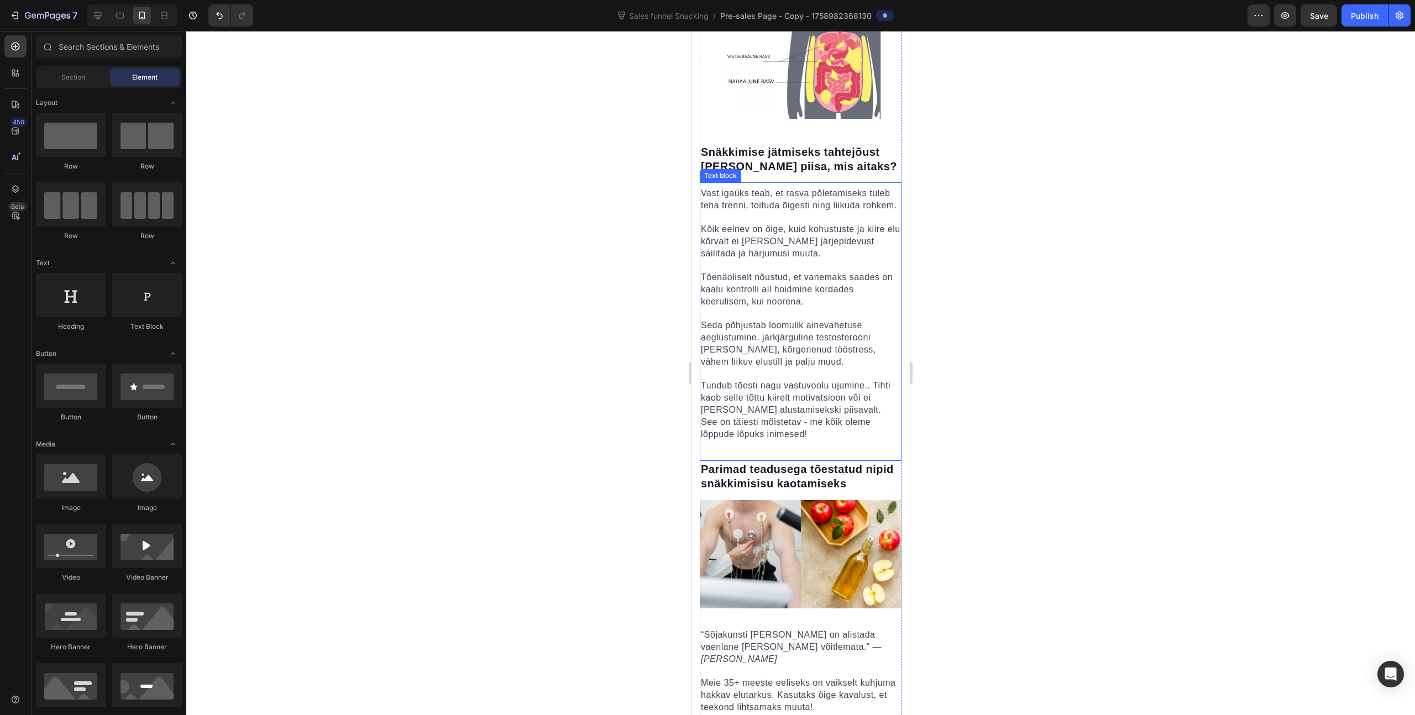
scroll to position [986, 0]
click at [818, 271] on span "Tõenäoliselt nõustud, et vanemaks saades on kaalu kontrolli all hoidmine kordad…" at bounding box center [797, 288] width 192 height 34
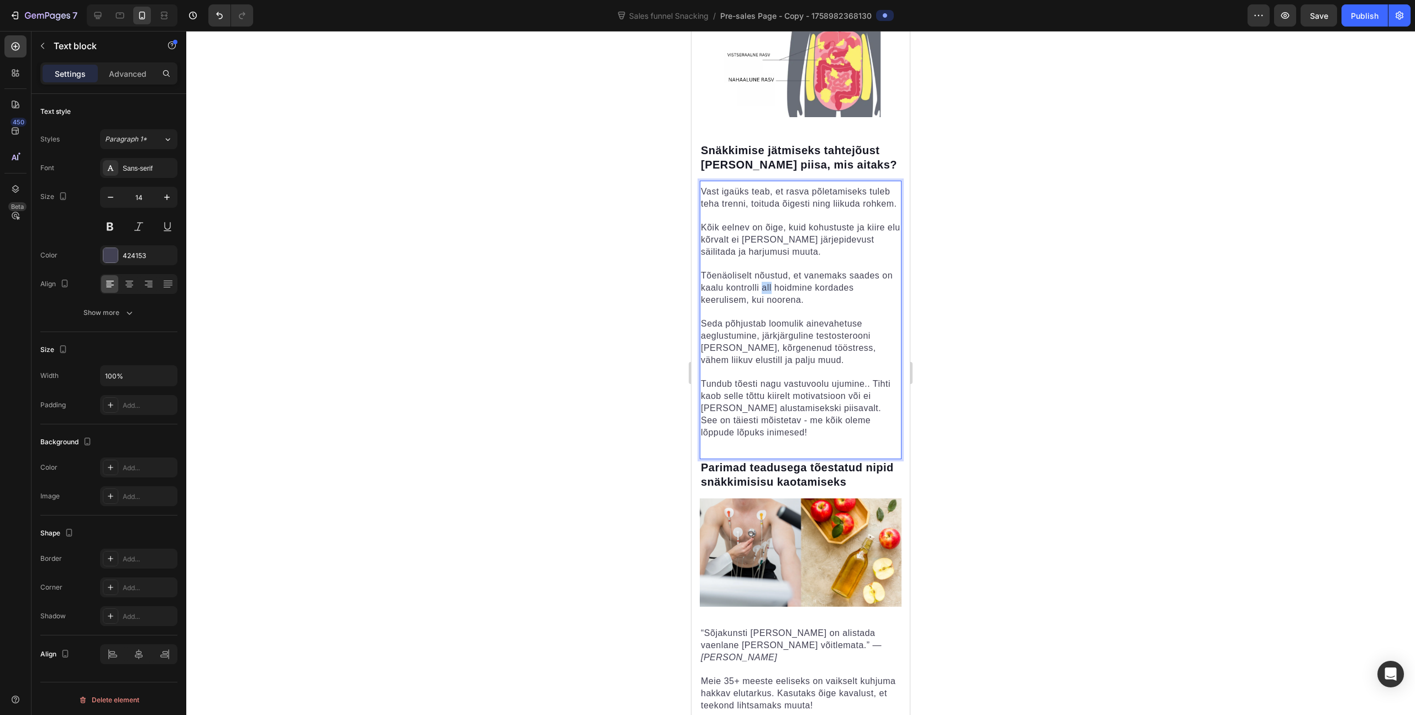
click at [778, 271] on span "Tõenäoliselt nõustud, et vanemaks saades on kaalu kontrolli all hoidmine kordad…" at bounding box center [797, 288] width 192 height 34
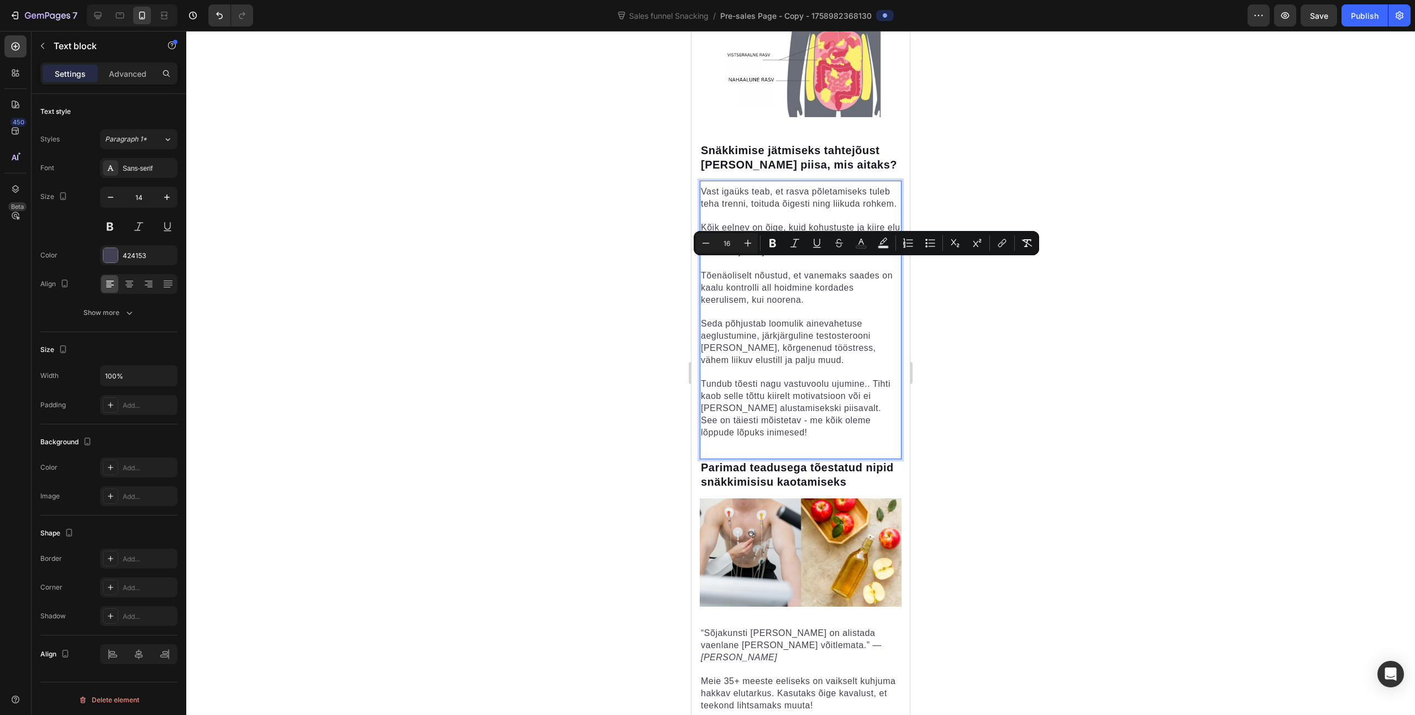
click at [764, 271] on span "Tõenäoliselt nõustud, et vanemaks saades on kaalu kontrolli all hoidmine kordad…" at bounding box center [797, 288] width 192 height 34
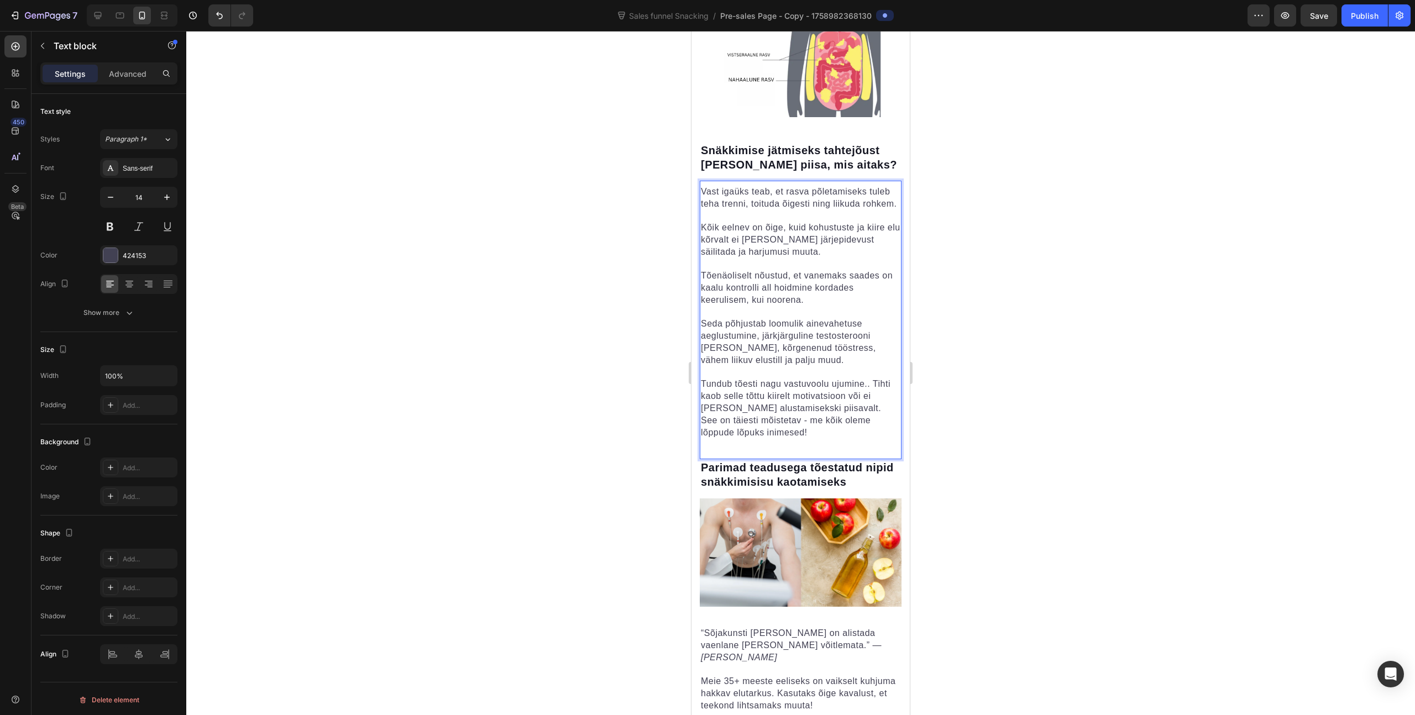
click at [771, 271] on span "Tõenäoliselt nõustud, et vanemaks saades on kaalu kontrolli all hoidmine kordad…" at bounding box center [797, 288] width 192 height 34
click at [712, 271] on span "Tõenäoliselt nõustud, et vanemaks saades on kaalu kontrolli all hoidmine kordad…" at bounding box center [797, 288] width 192 height 34
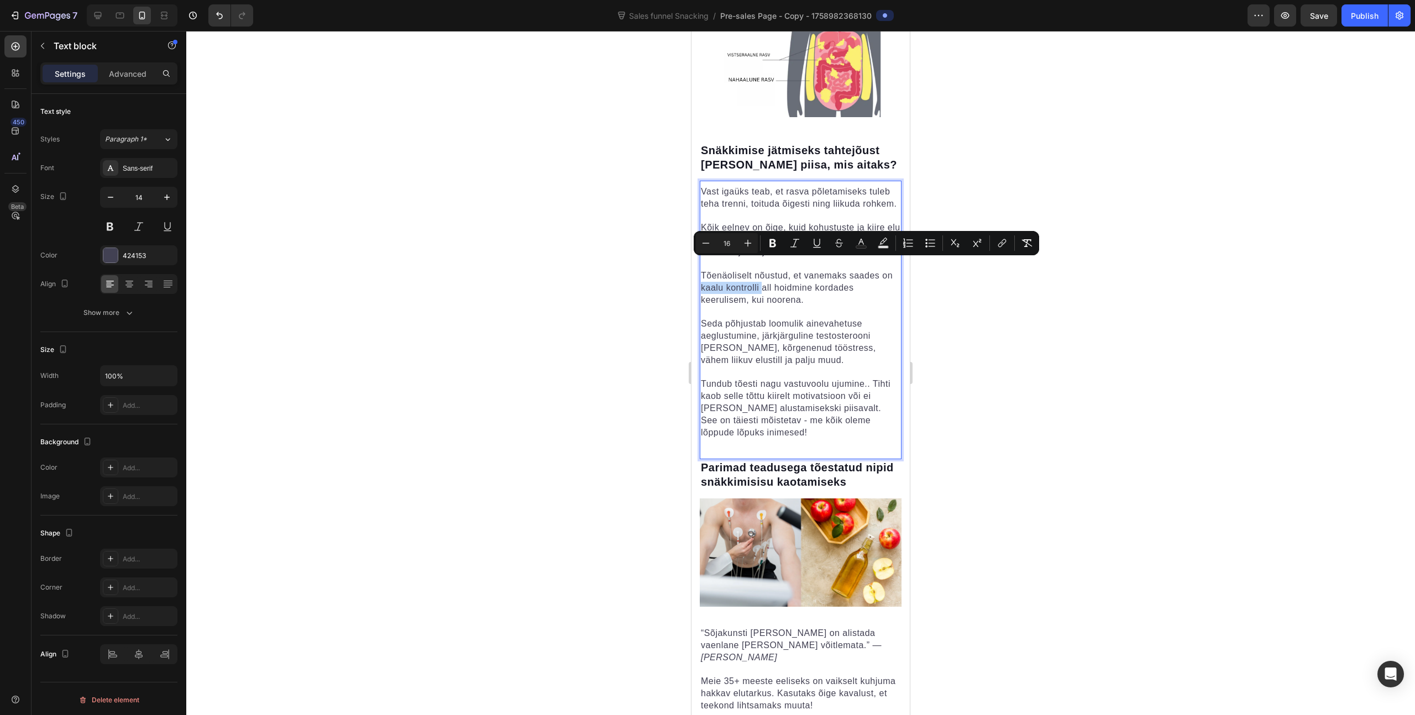
drag, startPoint x: 774, startPoint y: 264, endPoint x: 713, endPoint y: 267, distance: 60.9
click at [713, 271] on span "Tõenäoliselt nõustud, et vanemaks saades on kaalu kontrolli all hoidmine kordad…" at bounding box center [797, 288] width 192 height 34
click at [819, 271] on span "Tõenäoliselt nõustud, et vanemaks saades on kaalu kontrolli all hoidmine kordad…" at bounding box center [797, 288] width 192 height 34
drag, startPoint x: 773, startPoint y: 265, endPoint x: 716, endPoint y: 269, distance: 57.0
click at [716, 271] on span "Tõenäoliselt nõustud, et vanemaks saades on kaalu kontrolli all hoidmine kordad…" at bounding box center [797, 288] width 192 height 34
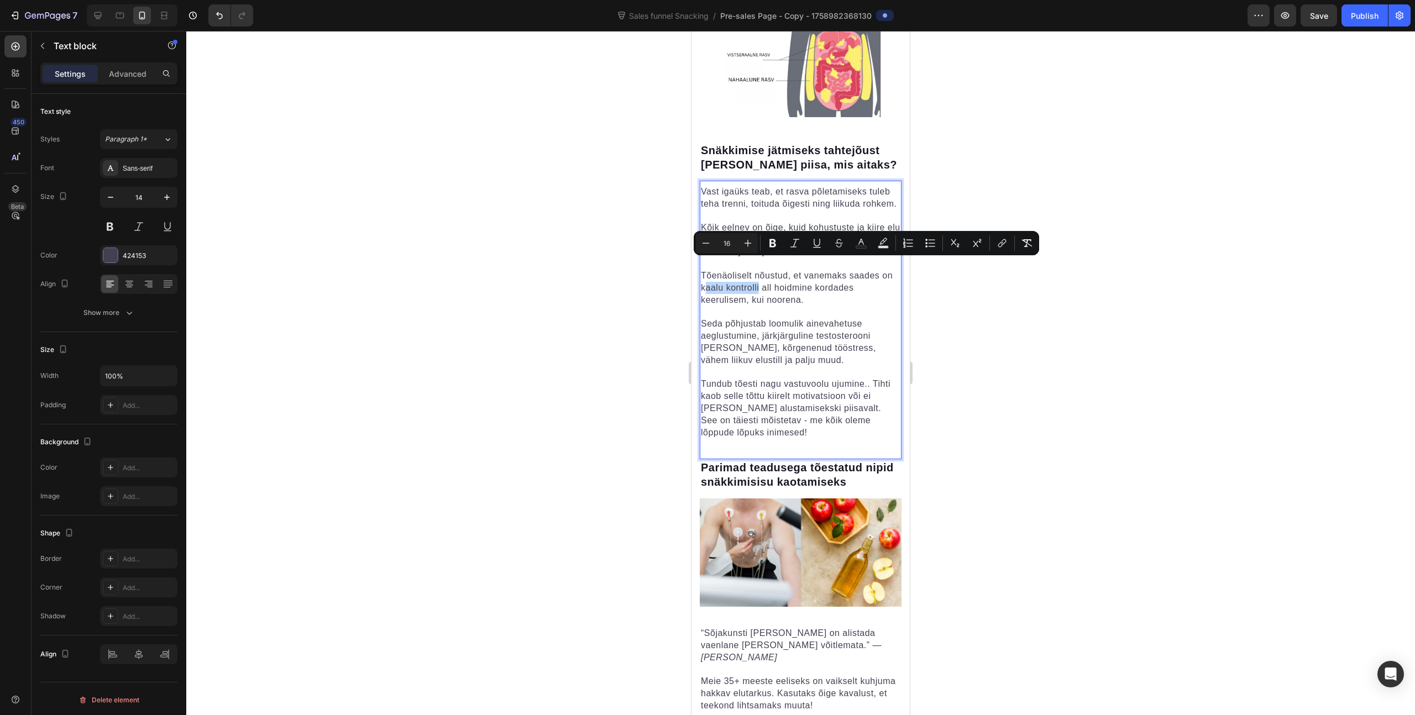
click at [746, 271] on span "Tõenäoliselt nõustud, et vanemaks saades on kaalu kontrolli all hoidmine kordad…" at bounding box center [797, 288] width 192 height 34
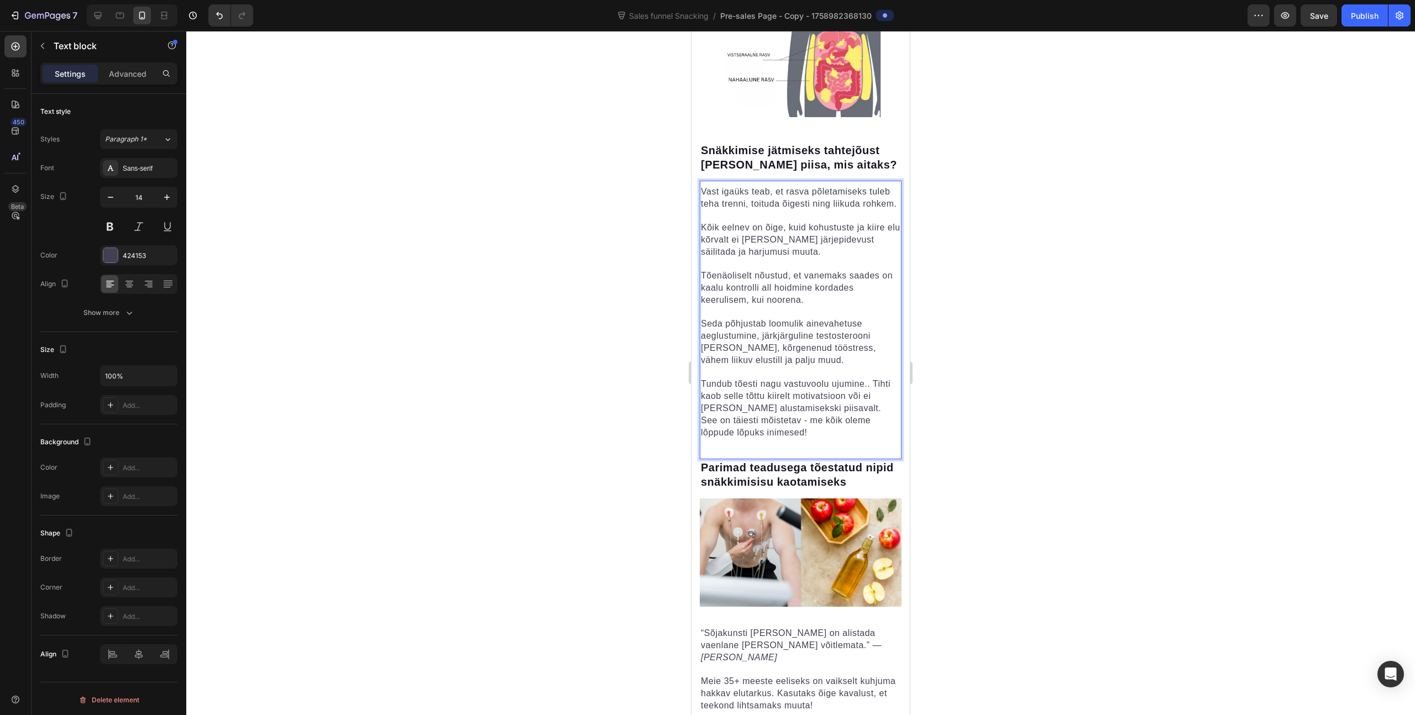
click at [771, 271] on span "Tõenäoliselt nõustud, et vanemaks saades on kaalu kontrolli all hoidmine kordad…" at bounding box center [797, 288] width 192 height 34
click at [773, 271] on span "Tõenäoliselt nõustud, et vanemaks saades on kaalu kontrolli ja isude all hoidmi…" at bounding box center [797, 288] width 192 height 34
click at [762, 271] on span "Tõenäoliselt nõustud, et vanemaks saades on kaalu kontrolli ja isude all hoidmi…" at bounding box center [797, 288] width 192 height 34
click at [764, 271] on span "Tõenäoliselt nõustud, et vanemaks saades on kaalu kontrolli ja isude all hoidmi…" at bounding box center [797, 288] width 192 height 34
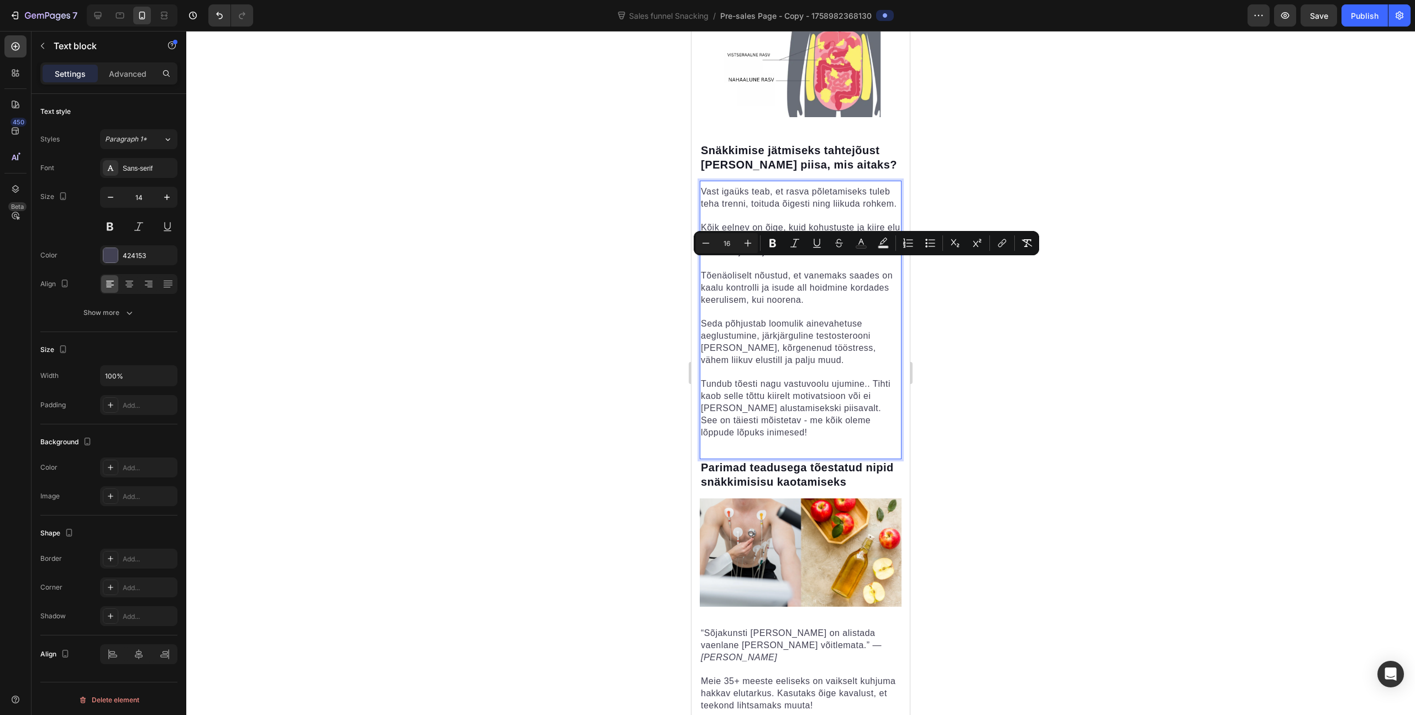
click at [784, 271] on span "Tõenäoliselt nõustud, et vanemaks saades on kaalu kontrolli ja isude all hoidmi…" at bounding box center [797, 288] width 192 height 34
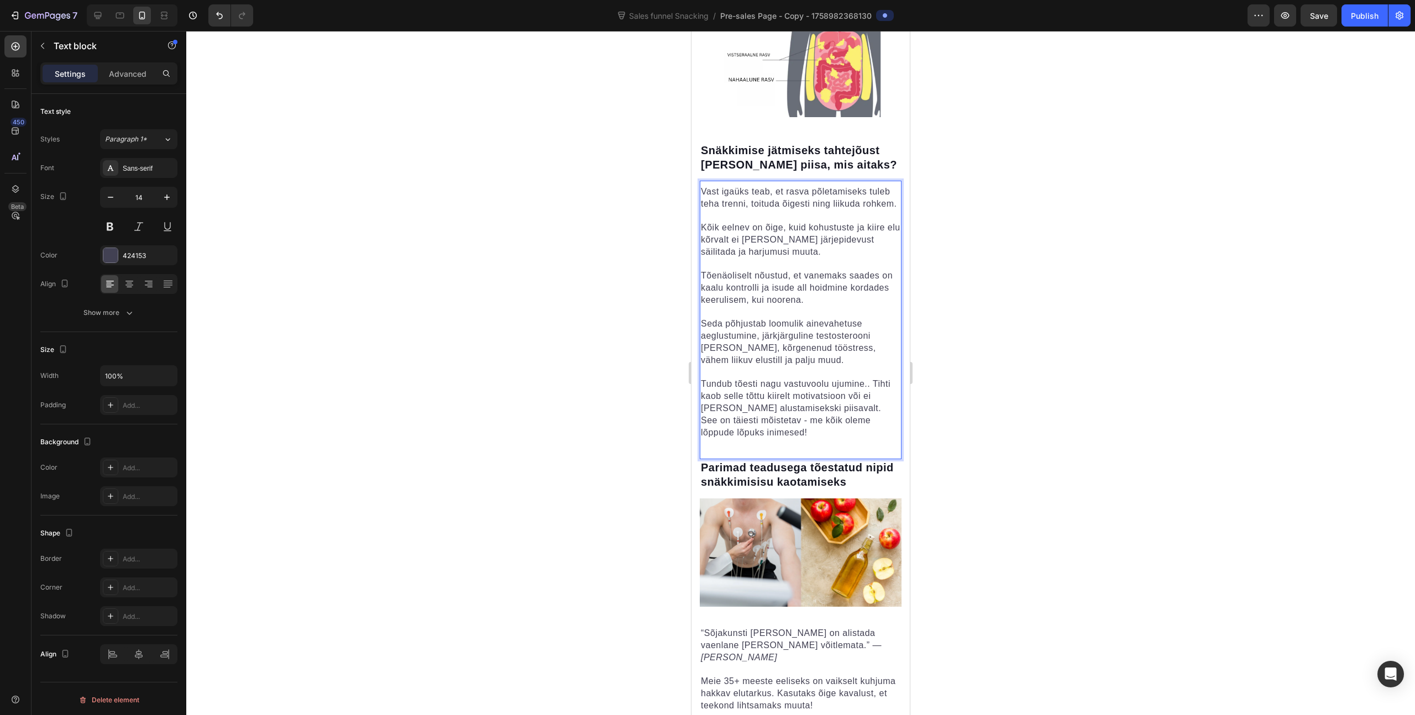
click at [749, 271] on span "Tõenäoliselt nõustud, et vanemaks saades on kaalu kontrolli ja isude all hoidmi…" at bounding box center [797, 288] width 192 height 34
click at [756, 271] on span "Tõenäoliselt nõustud, et vanemaks saades on kaalu kontrolli ja isude all hoidmi…" at bounding box center [797, 288] width 192 height 34
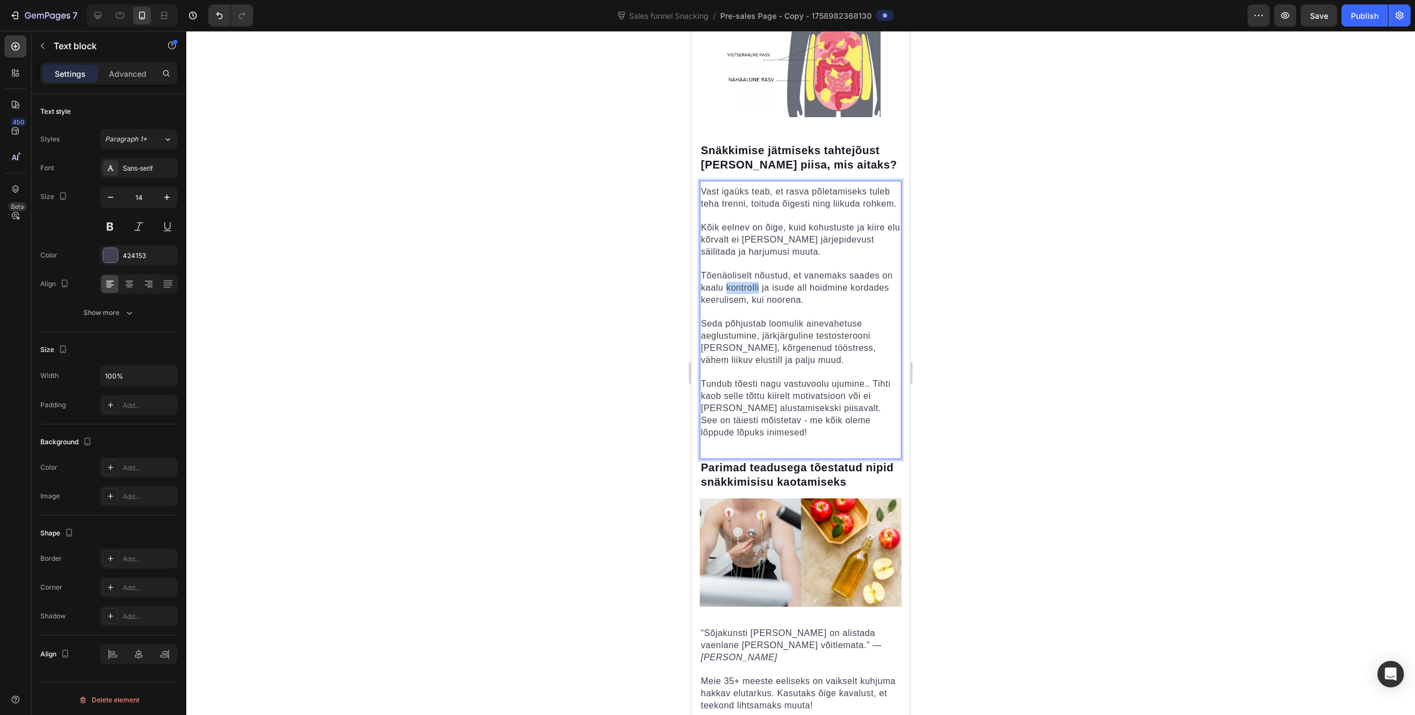
click at [756, 271] on span "Tõenäoliselt nõustud, et vanemaks saades on kaalu kontrolli ja isude all hoidmi…" at bounding box center [797, 288] width 192 height 34
click at [773, 271] on span "Tõenäoliselt nõustud, et vanemaks saades on kaalu ja [PERSON_NAME] all hoidmine…" at bounding box center [797, 288] width 192 height 34
click at [829, 271] on span "Tõenäoliselt nõustud, et vanemaks saades on kaalu ja isude kontrolli all hoidmi…" at bounding box center [797, 288] width 192 height 34
click at [847, 280] on p "Tõenäoliselt nõustud, et vanemaks saades on kaalu ja isude kontrolli all hoidmi…" at bounding box center [801, 288] width 200 height 36
click at [838, 319] on span "Seda põhjustab loomulik ainevahetuse aeglustumine, järkjärguline testosterooni …" at bounding box center [788, 342] width 175 height 46
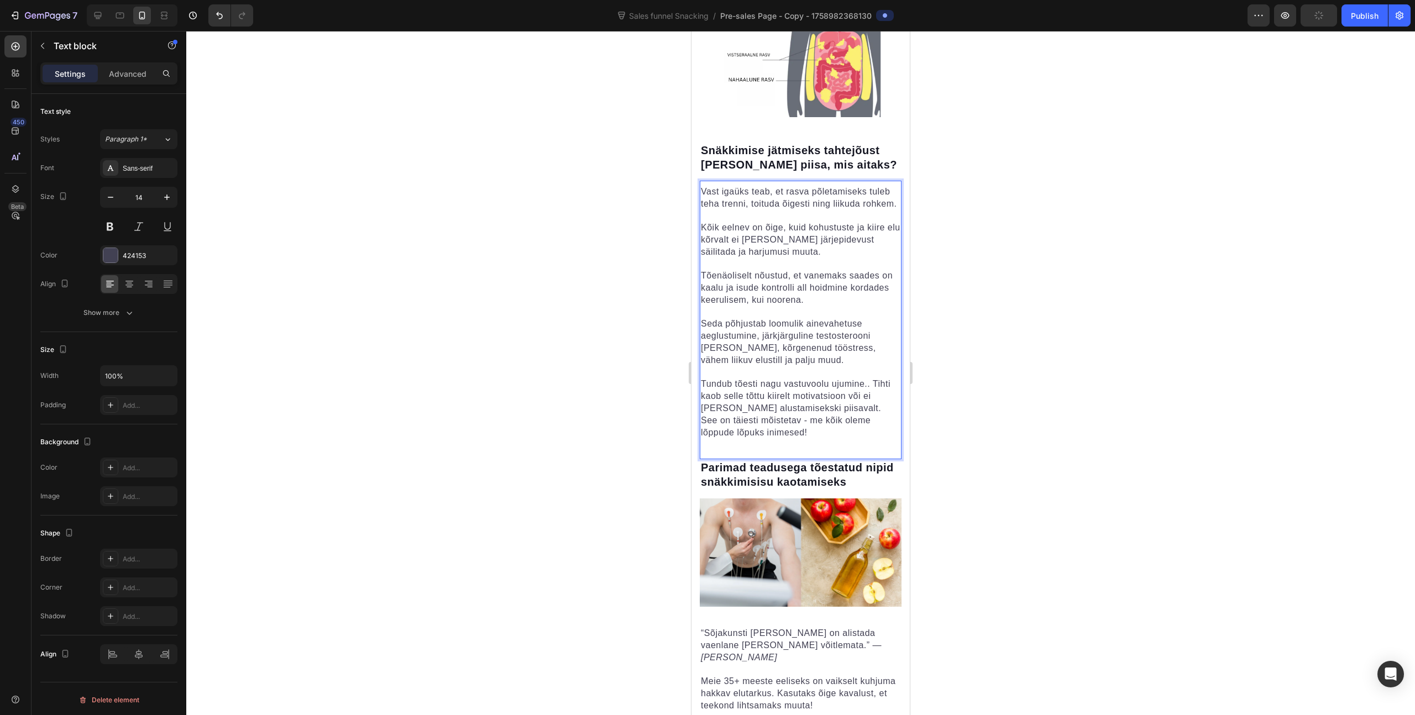
click at [800, 319] on span "Seda põhjustab loomulik ainevahetuse aeglustumine, järkjärguline testosterooni …" at bounding box center [788, 342] width 175 height 46
click at [791, 329] on p "Seda põhjustab loomulik ainevahetuse aeglustumine, järkjärguline testosterooni …" at bounding box center [801, 342] width 200 height 49
click at [1027, 291] on div at bounding box center [800, 373] width 1229 height 684
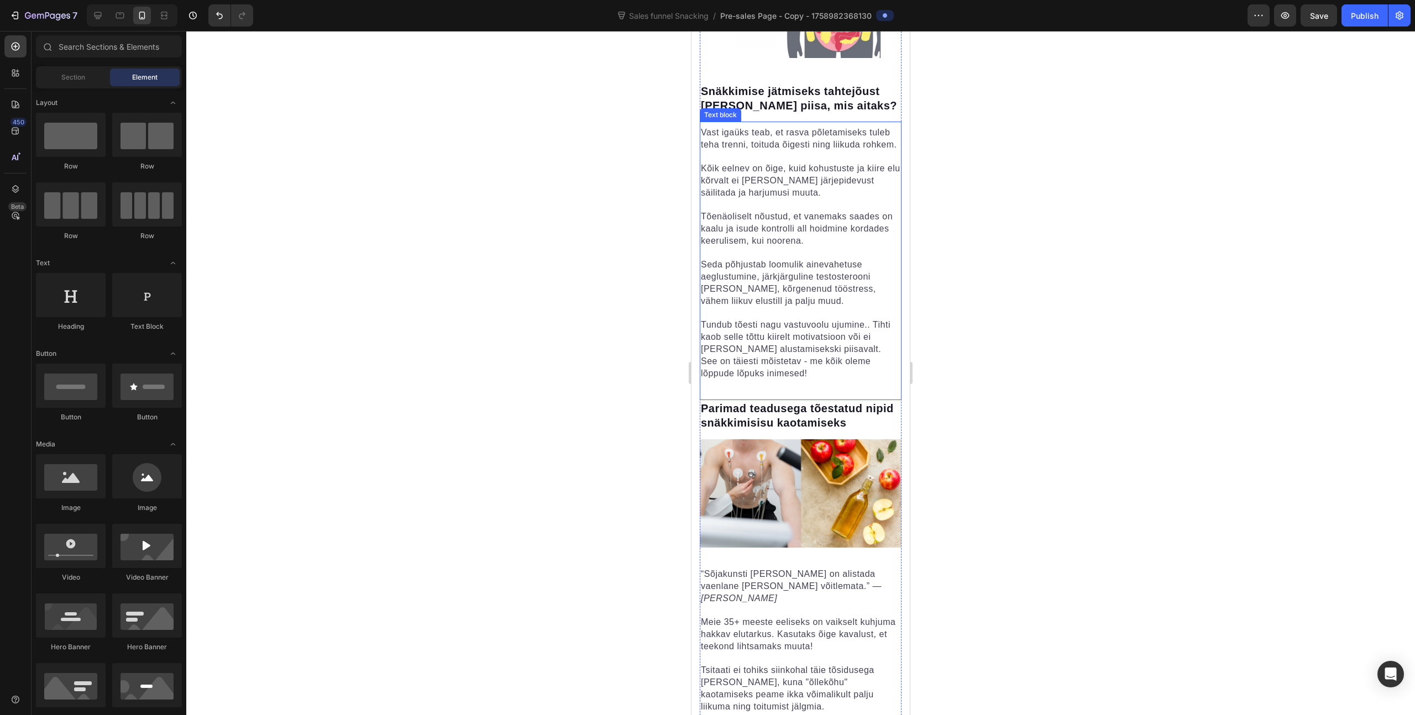
scroll to position [1048, 0]
click at [815, 270] on p "Seda põhjustab loomulik ainevahetuse aeglustumine, järkjärguline testosterooni …" at bounding box center [801, 280] width 200 height 49
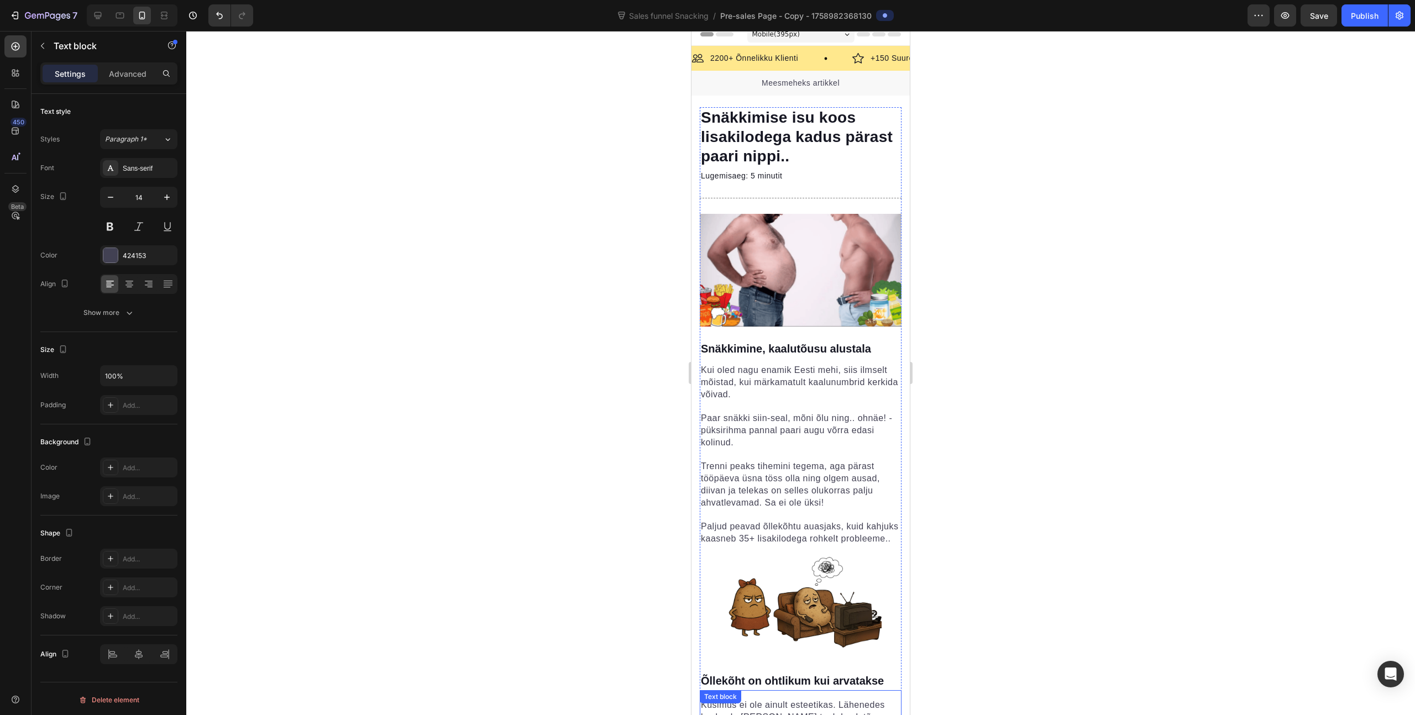
scroll to position [0, 0]
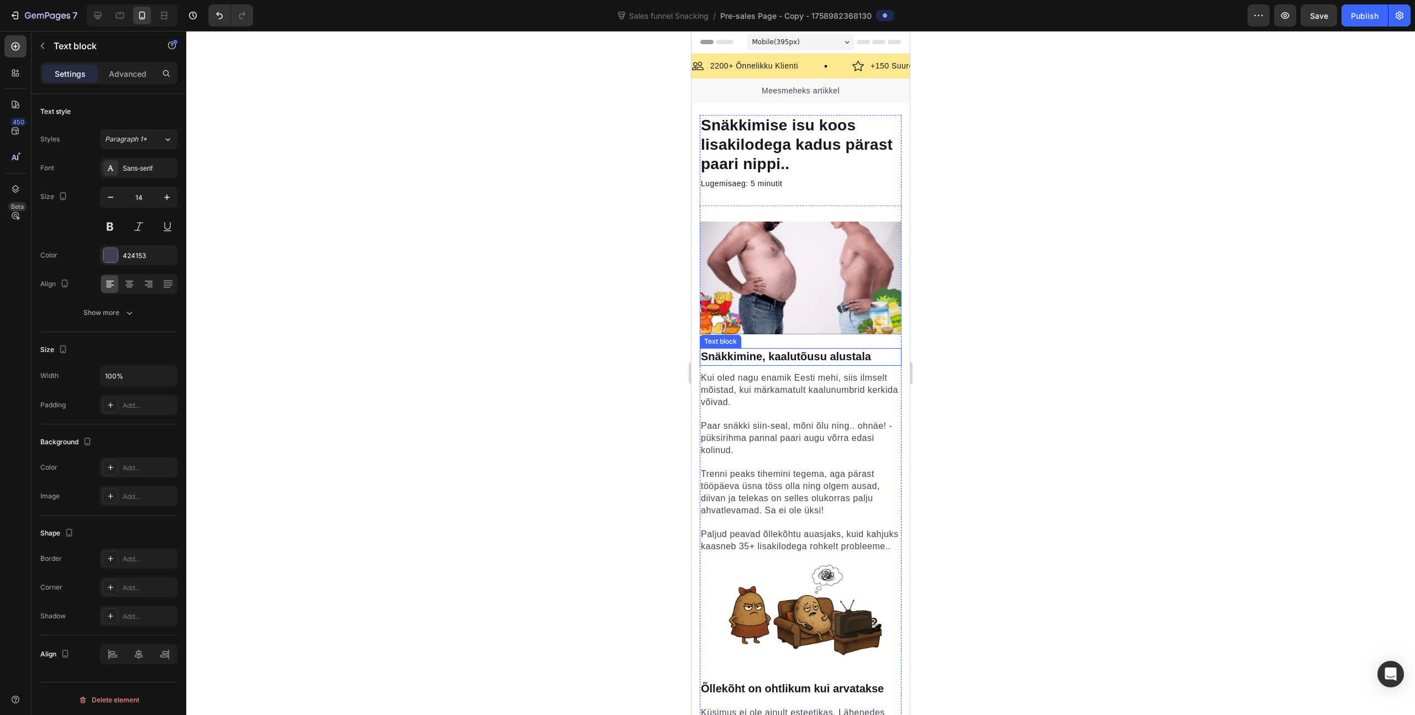
click at [858, 356] on strong "Snäkkimine, kaalutõusu alustala" at bounding box center [786, 356] width 170 height 12
click at [782, 354] on strong "Snäkkimine, vinske harjumus" at bounding box center [778, 356] width 155 height 12
click at [751, 396] on span "Kui oled nagu enamik Eesti mehi, siis ilmselt mõistad, kui märkamatult kaalunum…" at bounding box center [799, 390] width 197 height 34
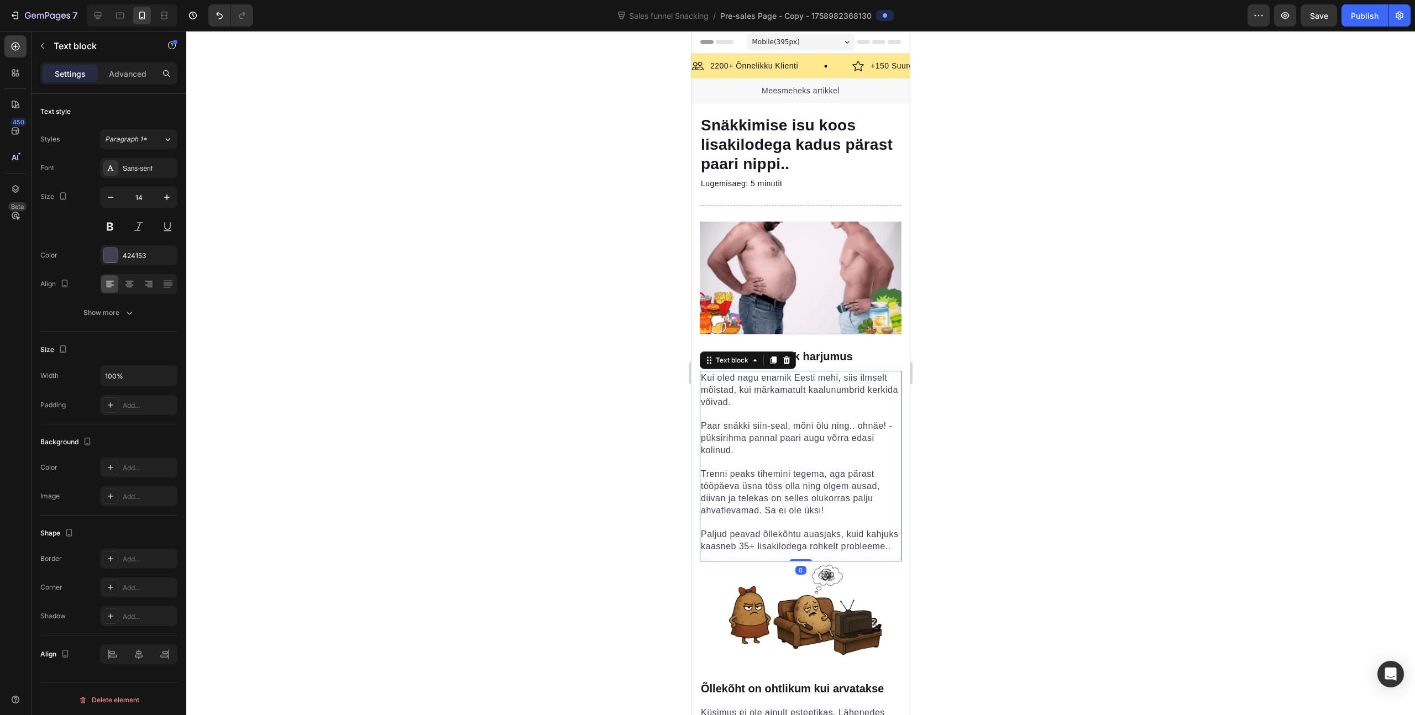
drag, startPoint x: 1197, startPoint y: 347, endPoint x: 1189, endPoint y: 347, distance: 8.3
click at [1192, 347] on div at bounding box center [800, 373] width 1229 height 684
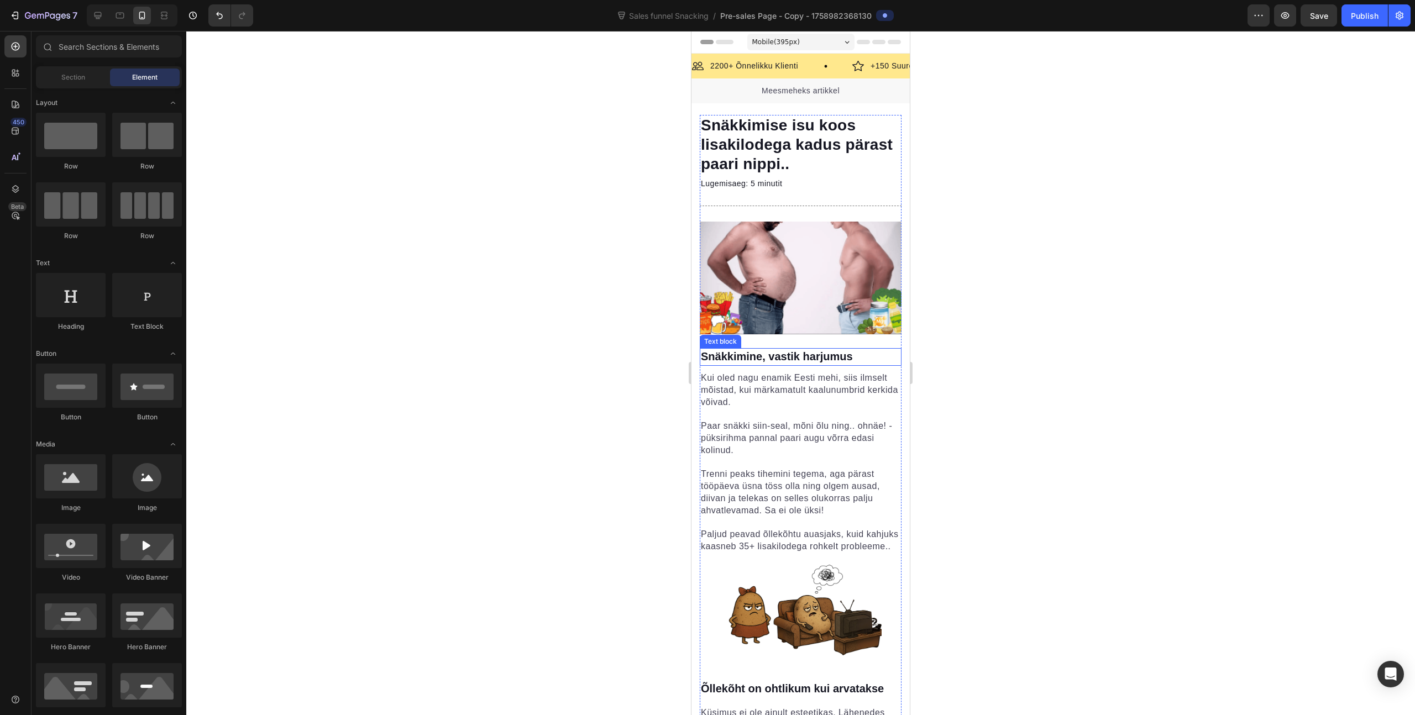
click at [790, 350] on strong "Snäkkimine, vastik harjumus" at bounding box center [777, 356] width 152 height 12
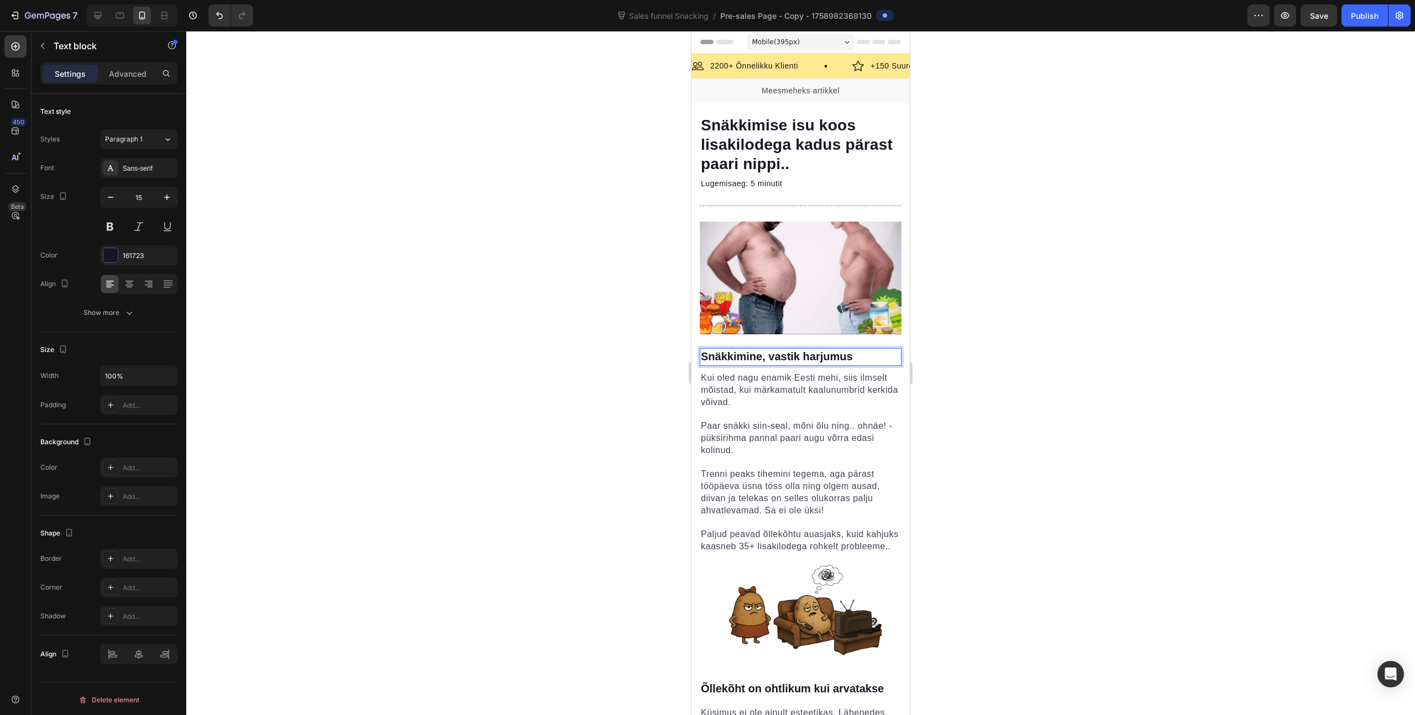
click at [791, 355] on strong "Snäkkimine, vastik harjumus" at bounding box center [777, 356] width 152 height 12
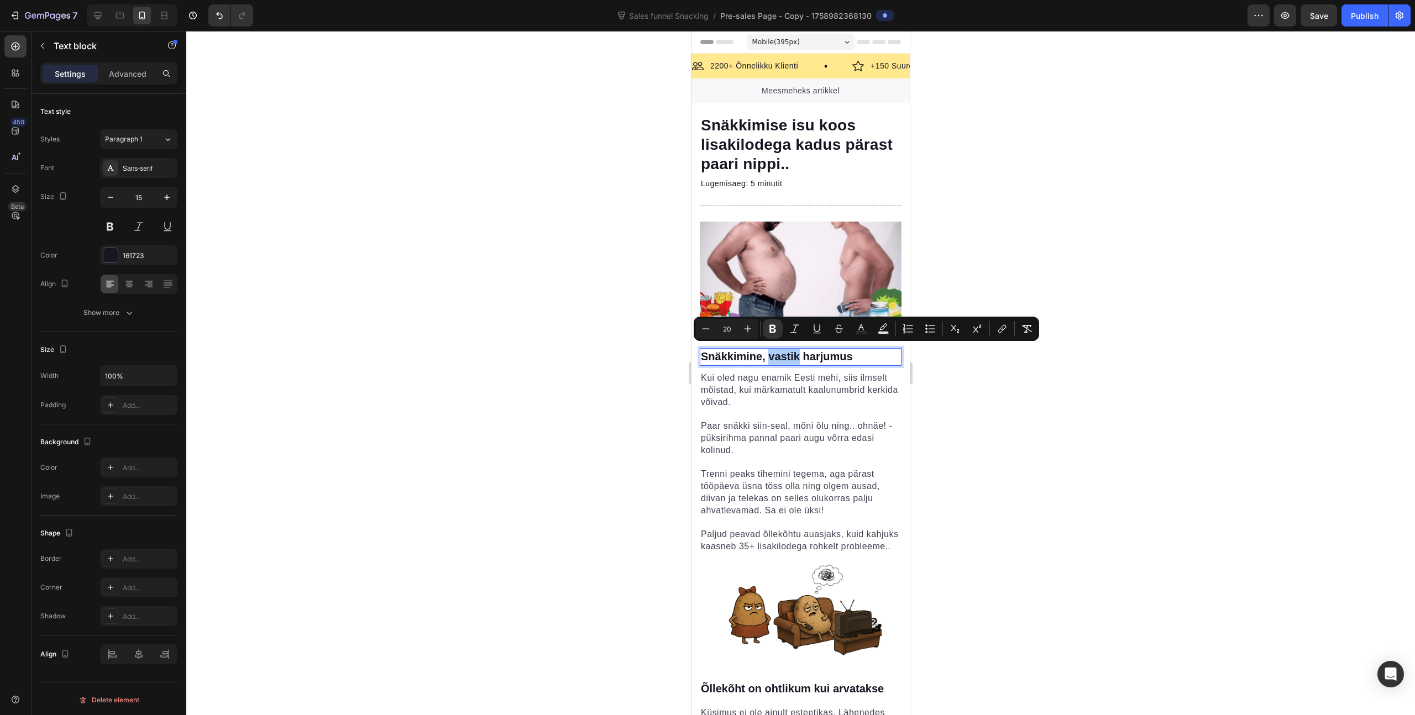
click at [1020, 395] on div at bounding box center [800, 373] width 1229 height 684
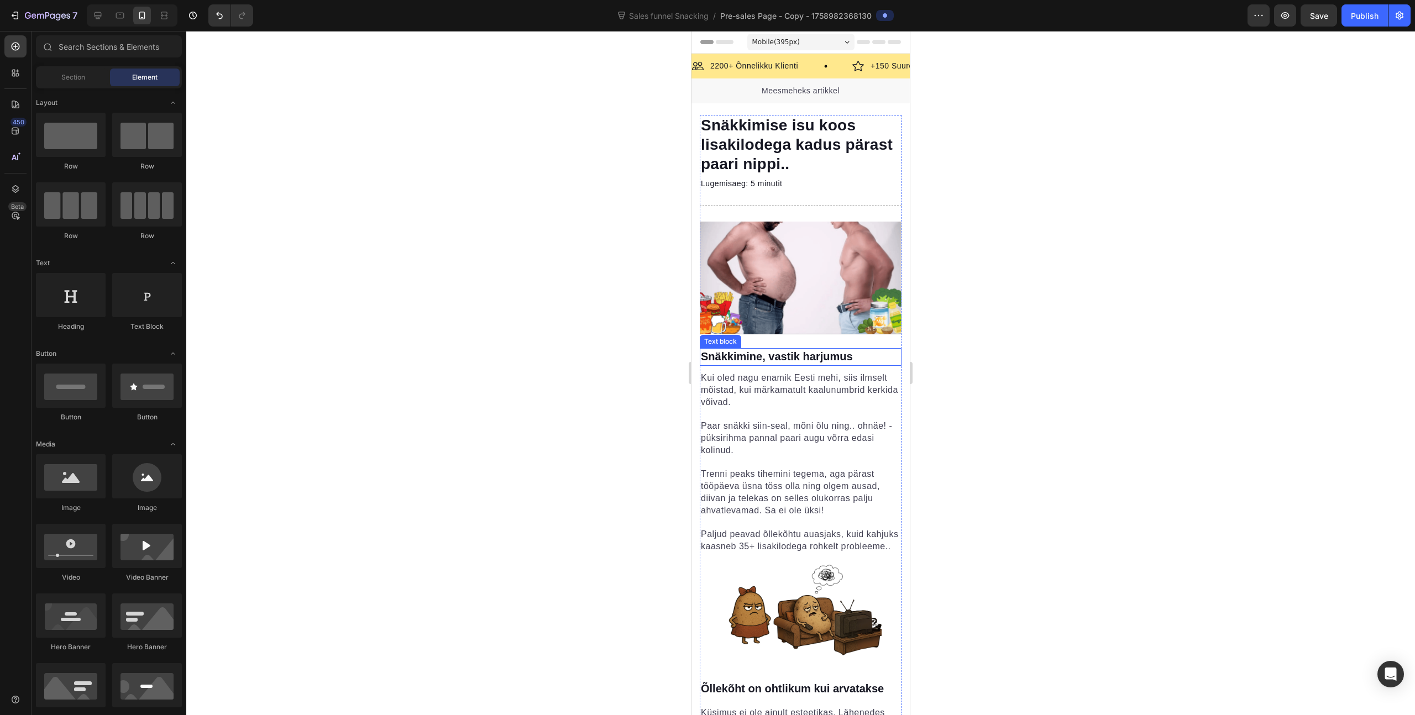
click at [856, 353] on p "Snäkkimine, vastik harjumus" at bounding box center [801, 356] width 200 height 15
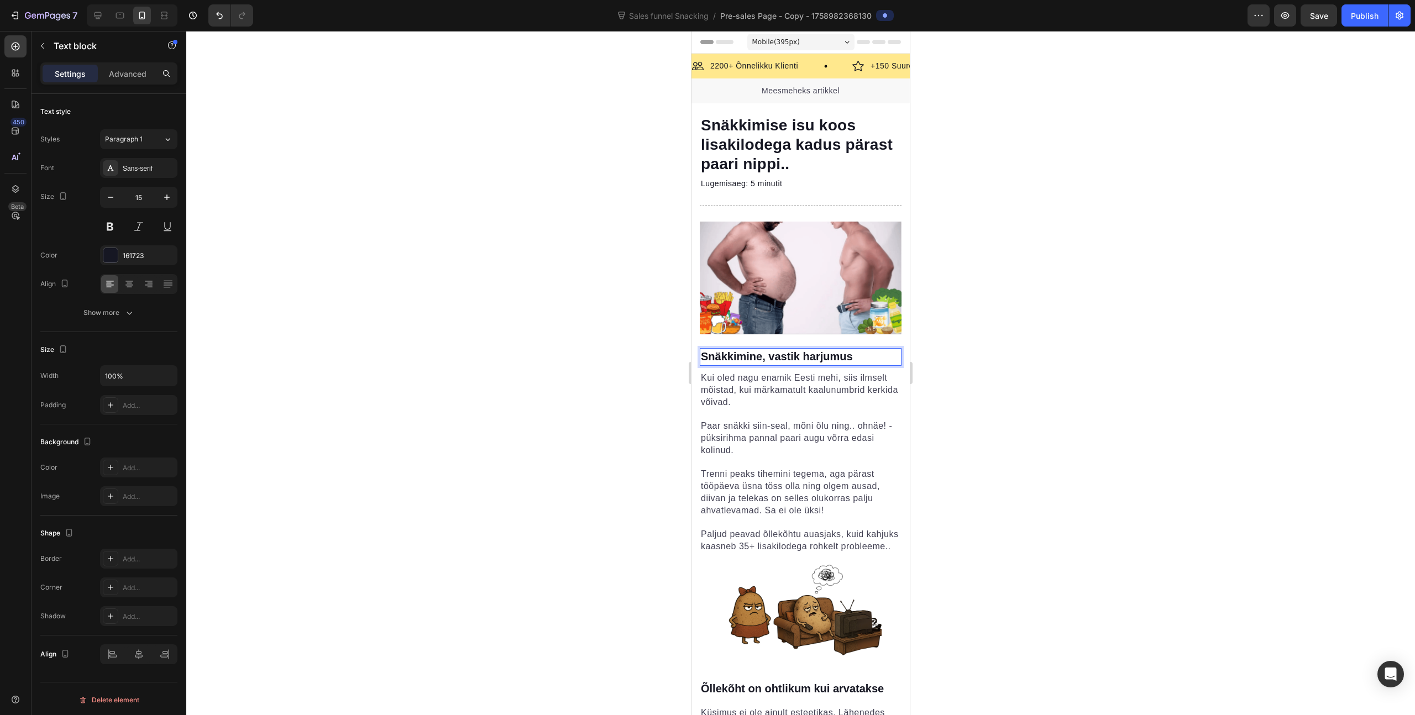
click at [1026, 378] on div at bounding box center [800, 373] width 1229 height 684
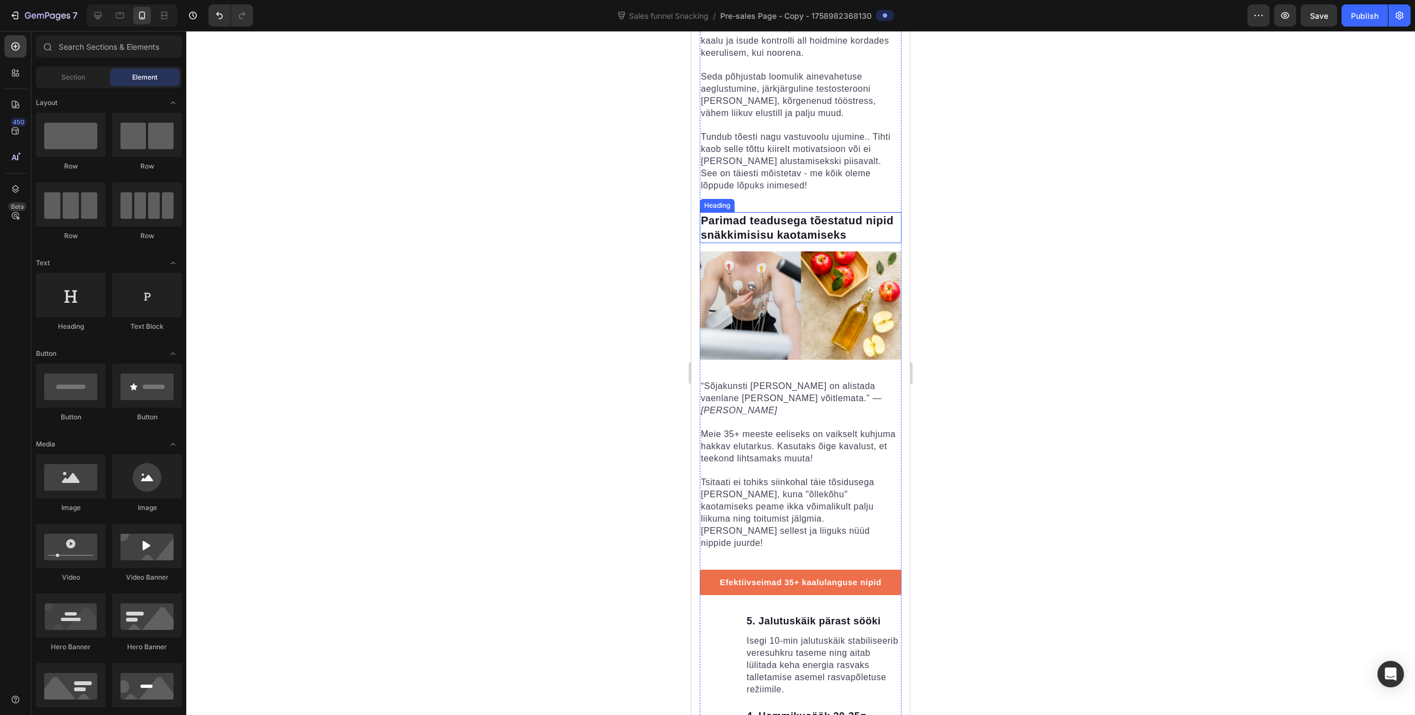
scroll to position [1263, 0]
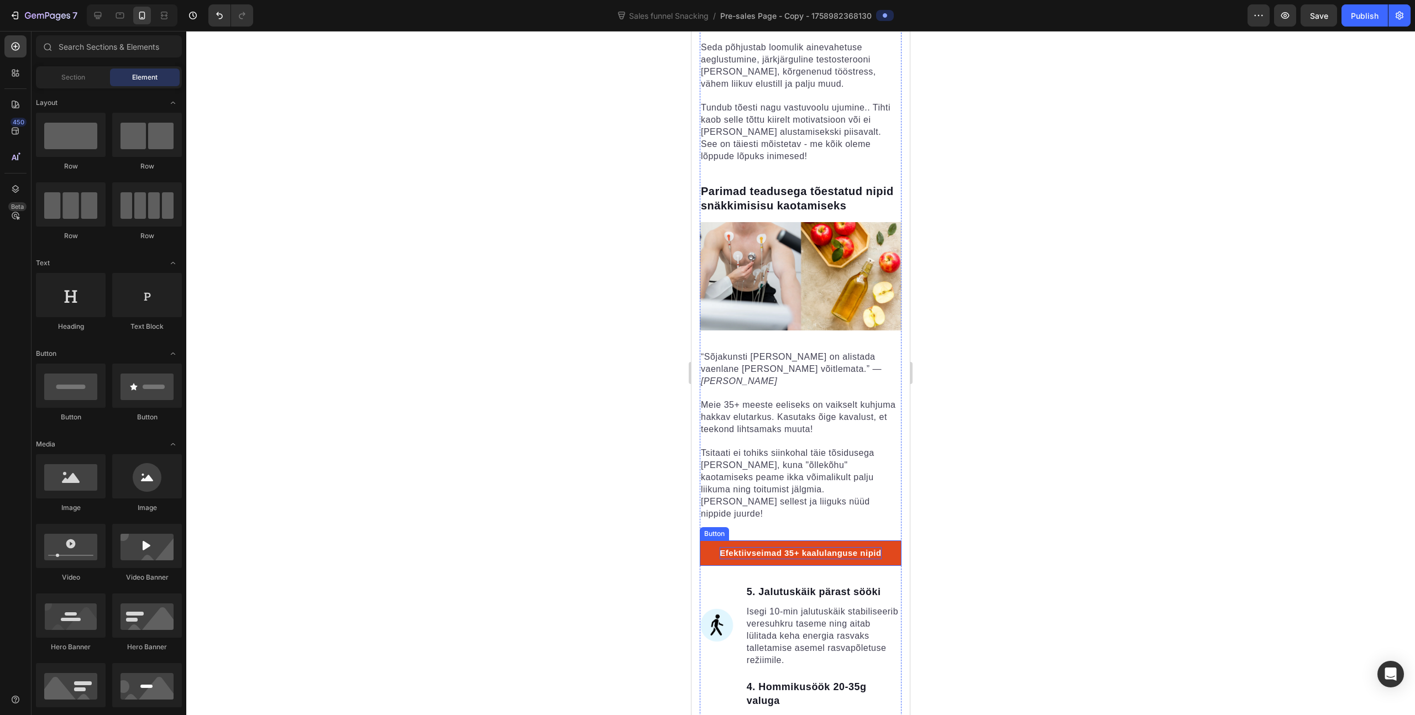
click at [810, 548] on span "Efektiivseimad 35+ kaalulanguse nipid" at bounding box center [800, 552] width 161 height 9
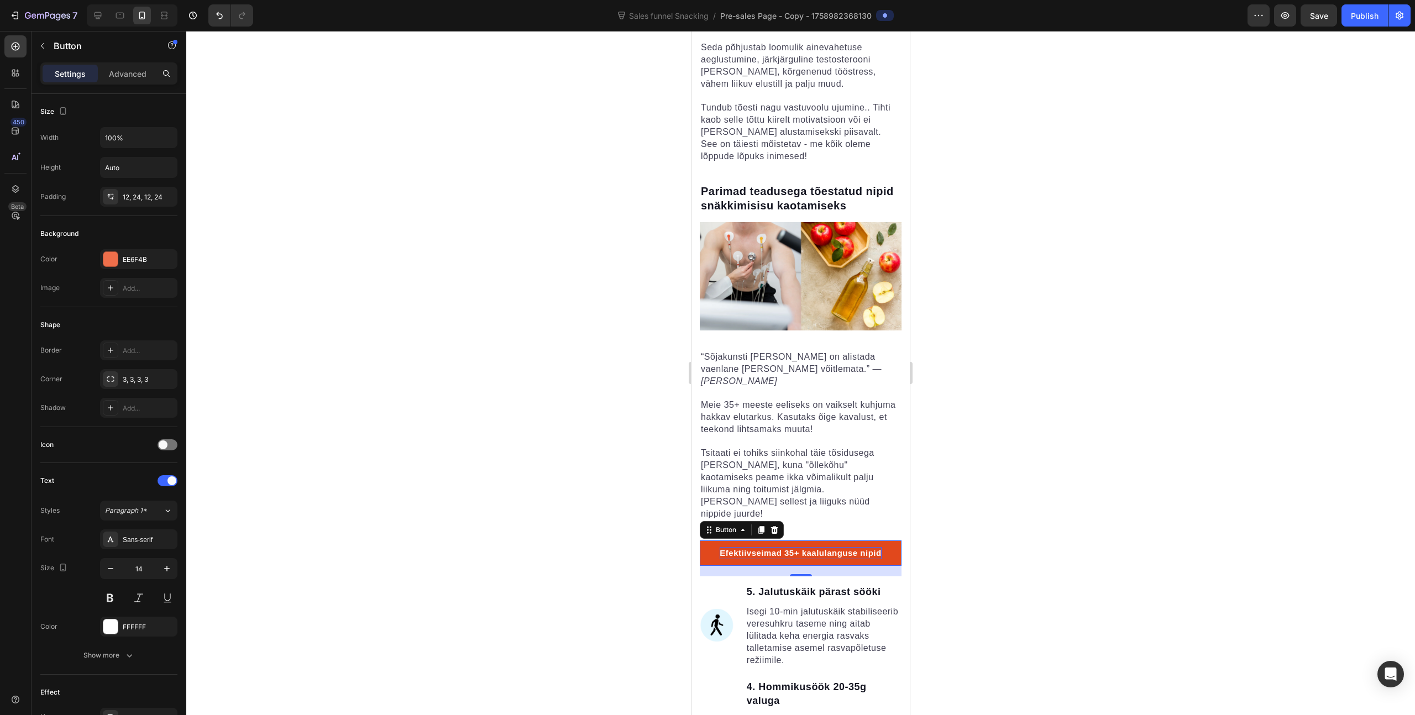
click at [810, 548] on span "Efektiivseimad 35+ kaalulanguse nipid" at bounding box center [800, 552] width 161 height 9
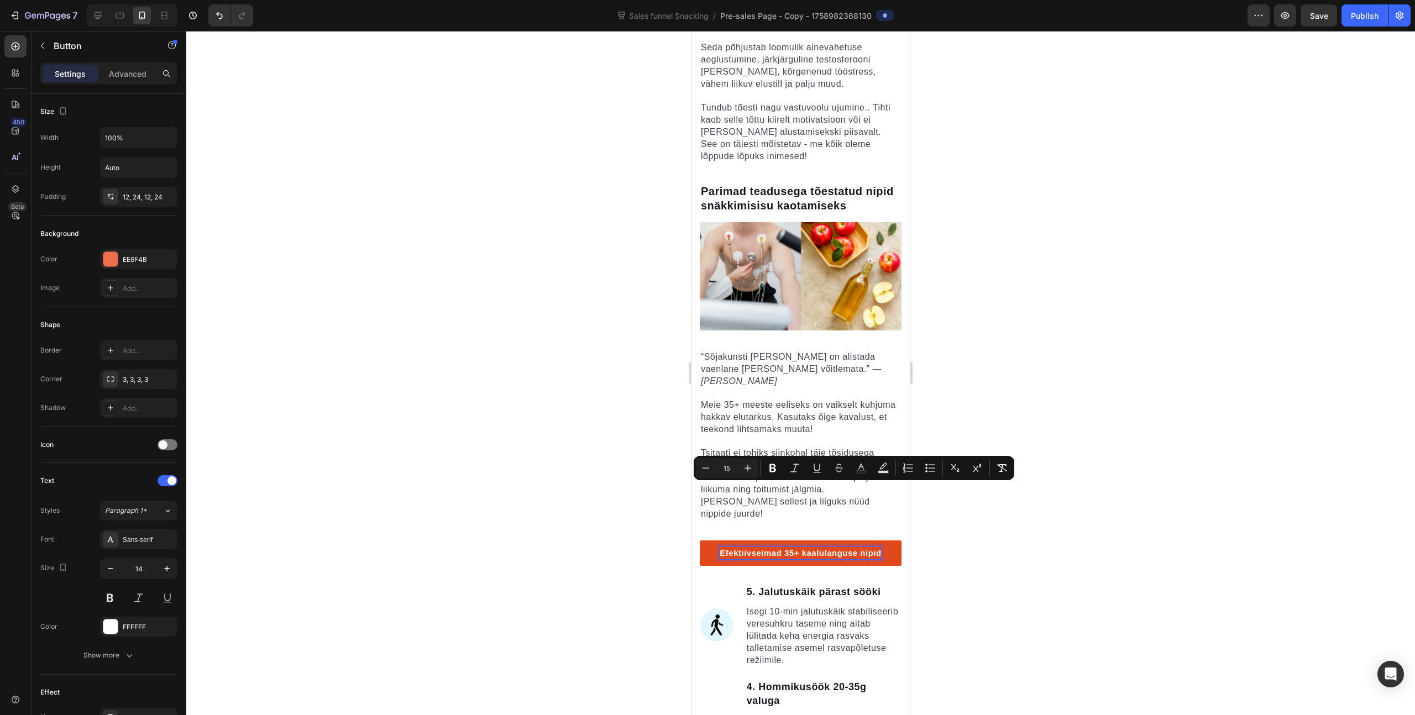
click at [781, 548] on span "Efektiivseimad 35+ kaalulanguse nipid" at bounding box center [800, 552] width 161 height 9
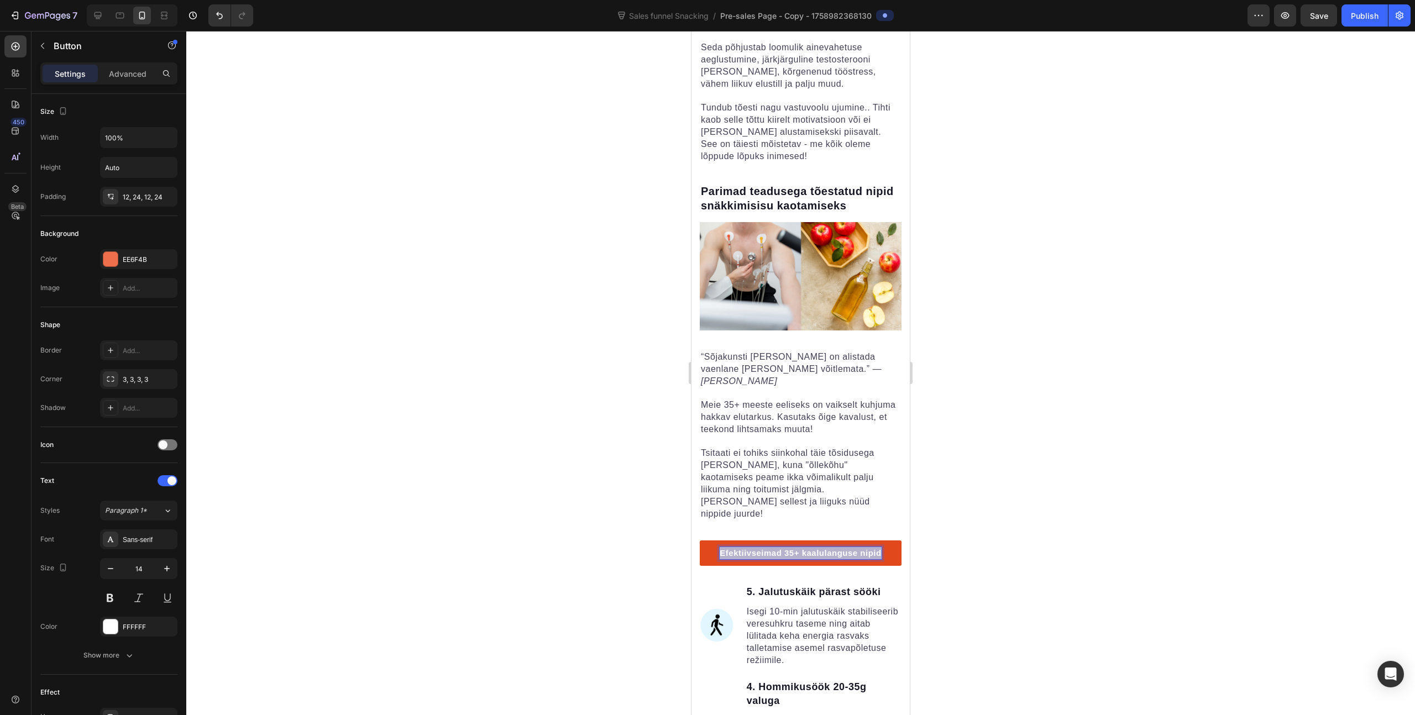
click at [781, 548] on span "Efektiivseimad 35+ kaalulanguse nipid" at bounding box center [800, 552] width 161 height 9
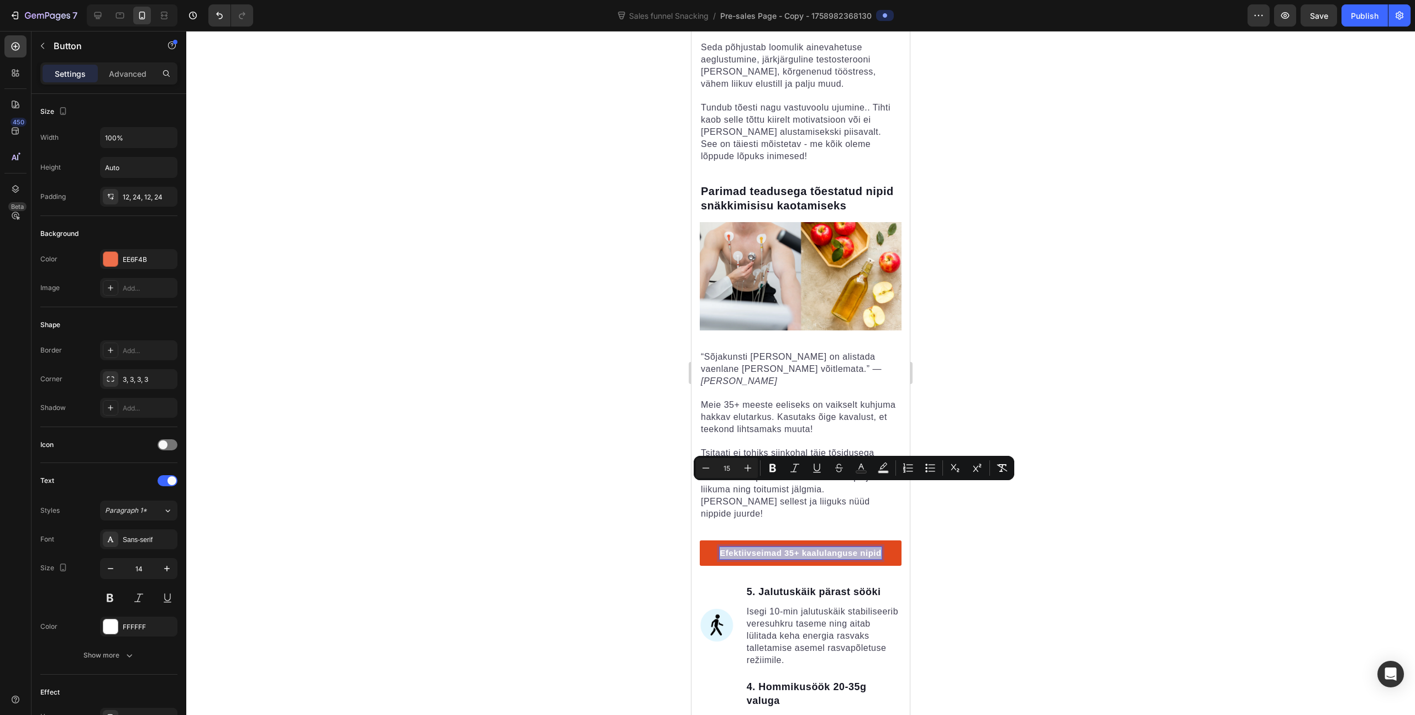
click at [800, 548] on span "Efektiivseimad 35+ kaalulanguse nipid" at bounding box center [800, 552] width 161 height 9
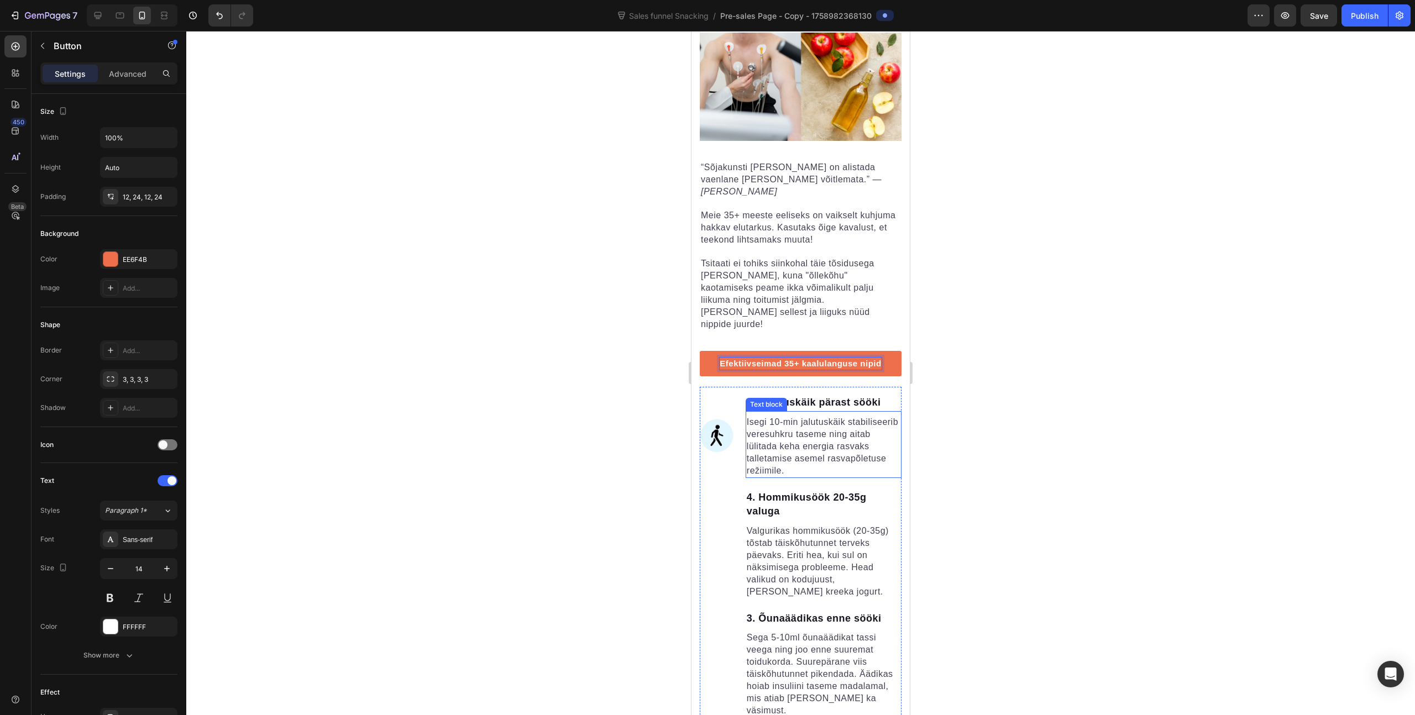
scroll to position [1435, 0]
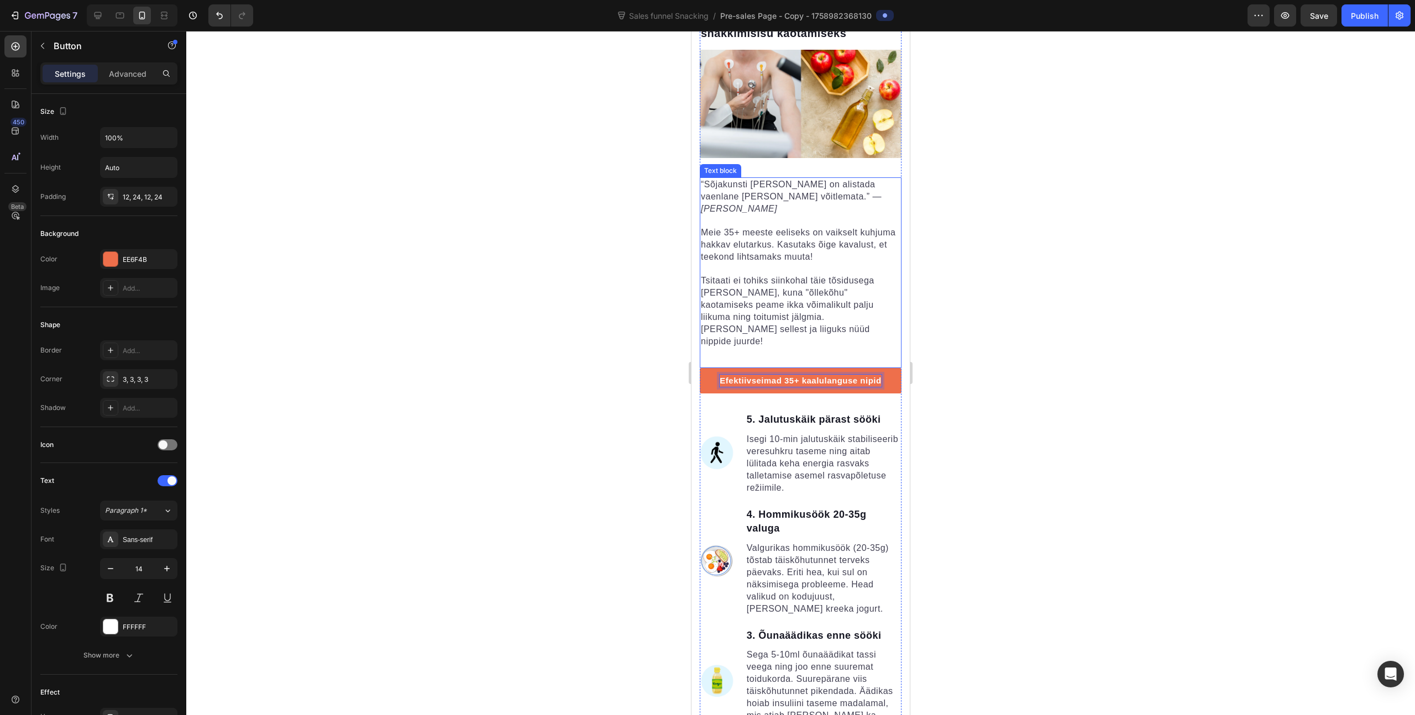
click at [801, 276] on span "Tsitaati ei tohiks siinkohal täie tõsidusega [PERSON_NAME], kuna "õllekõhu" kao…" at bounding box center [788, 311] width 174 height 70
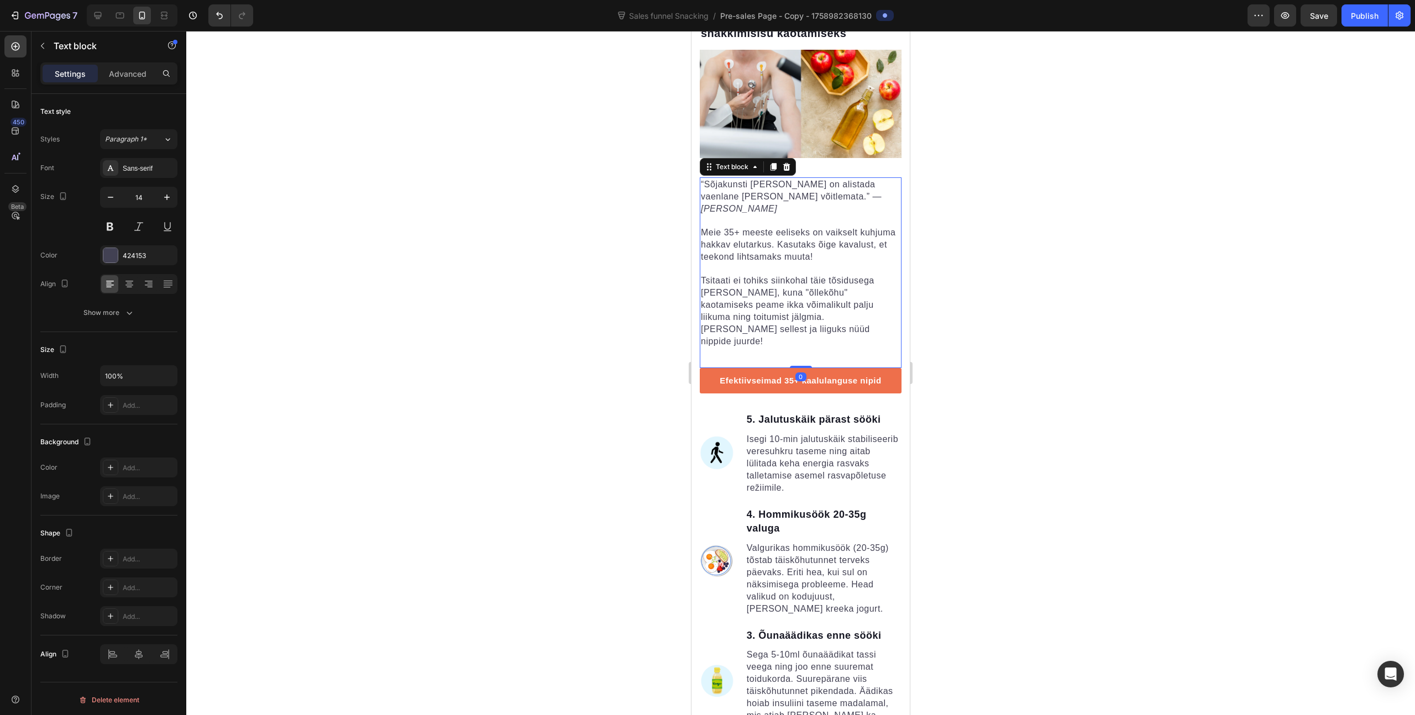
click at [801, 276] on span "Tsitaati ei tohiks siinkohal täie tõsidusega [PERSON_NAME], kuna "õllekõhu" kao…" at bounding box center [788, 311] width 174 height 70
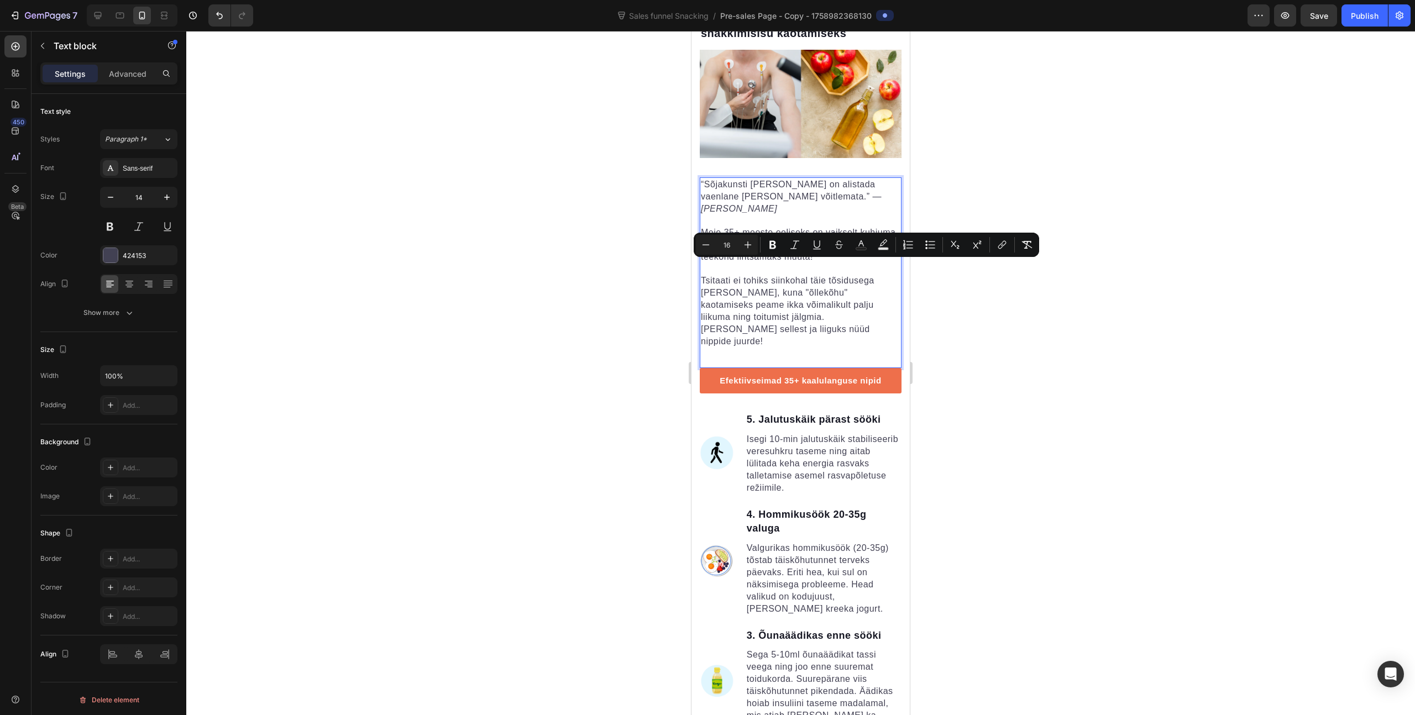
click at [801, 276] on span "Tsitaati ei tohiks siinkohal täie tõsidusega [PERSON_NAME], kuna "õllekõhu" kao…" at bounding box center [788, 311] width 174 height 70
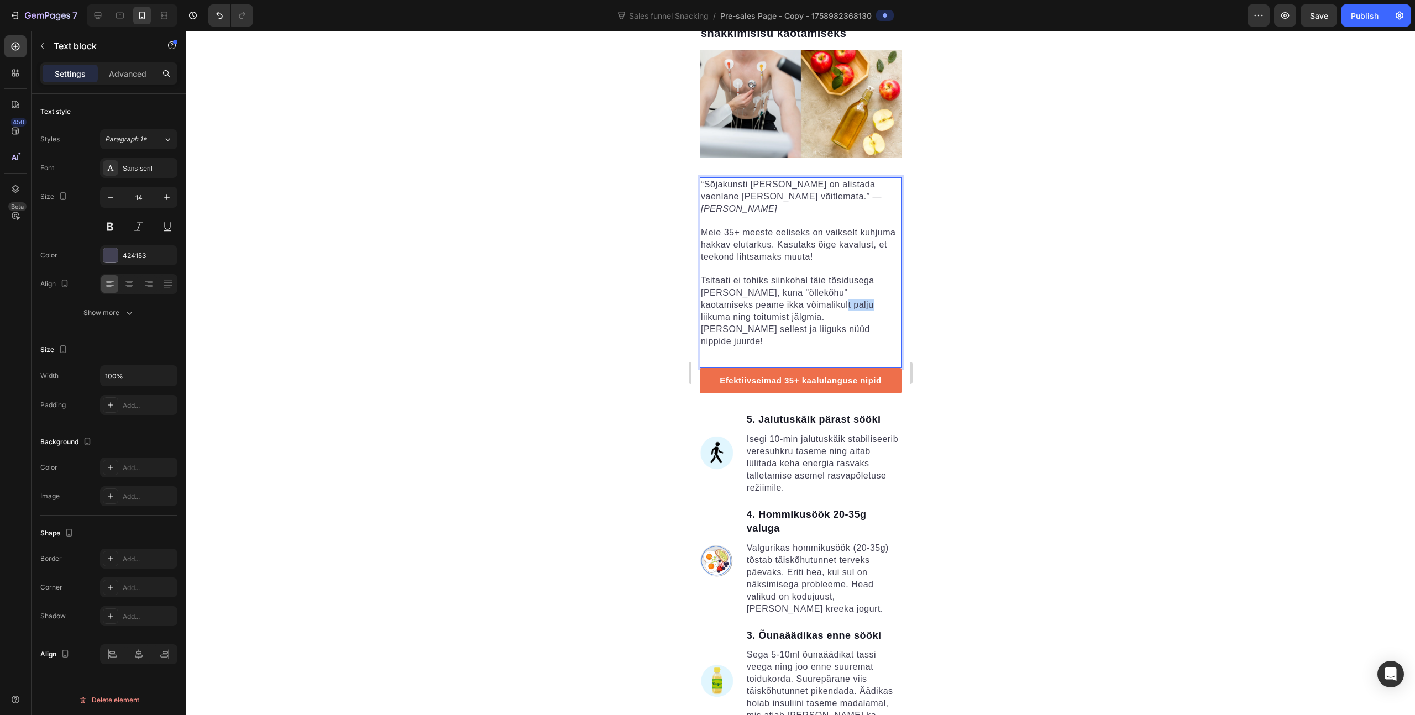
click at [801, 276] on span "Tsitaati ei tohiks siinkohal täie tõsidusega [PERSON_NAME], kuna "õllekõhu" kao…" at bounding box center [788, 311] width 174 height 70
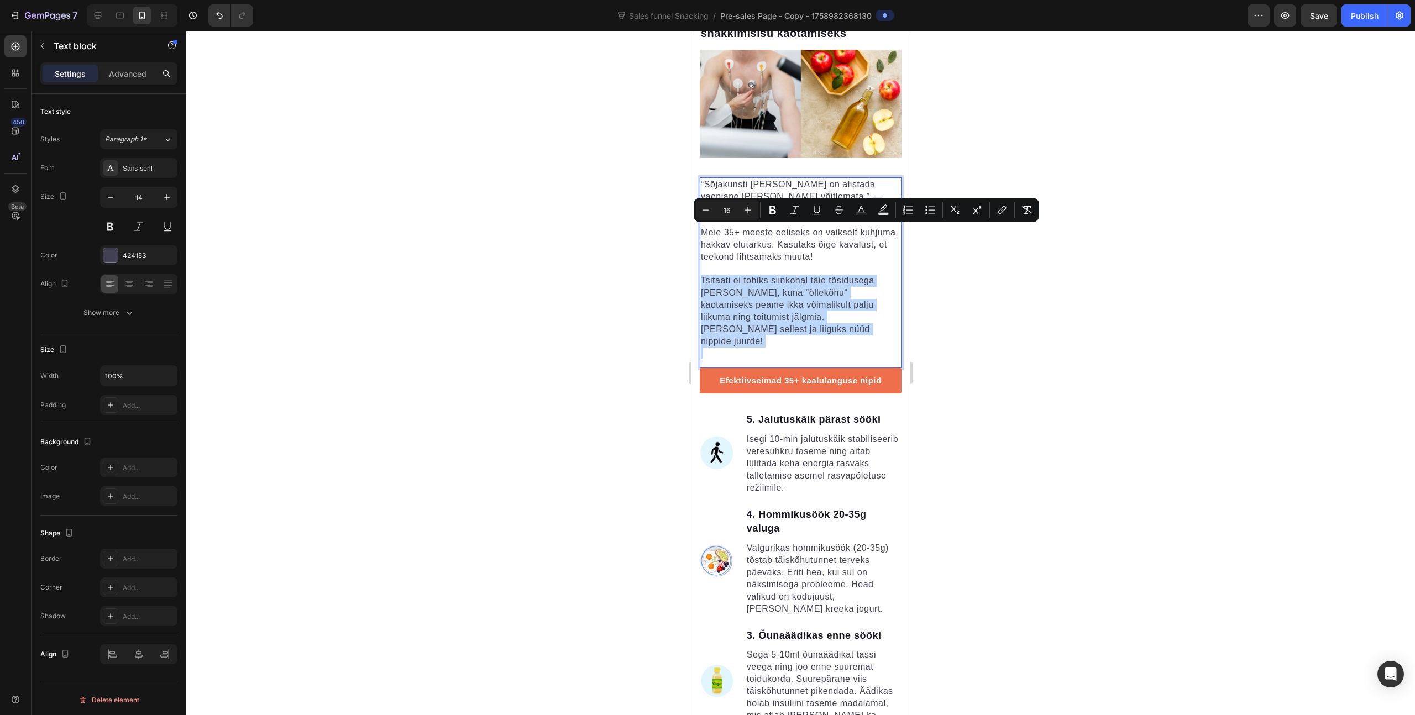
click at [793, 276] on span "Tsitaati ei tohiks siinkohal täie tõsidusega [PERSON_NAME], kuna "õllekõhu" kao…" at bounding box center [788, 311] width 174 height 70
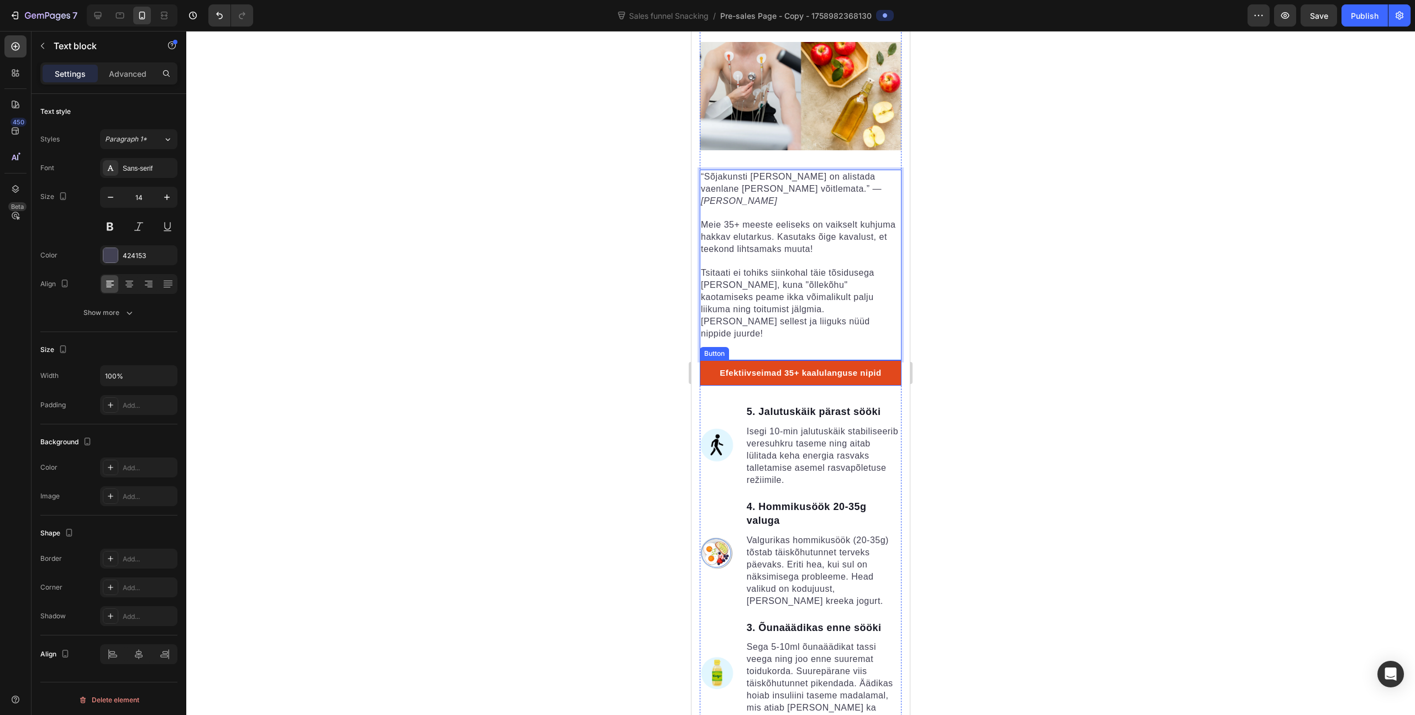
scroll to position [1453, 0]
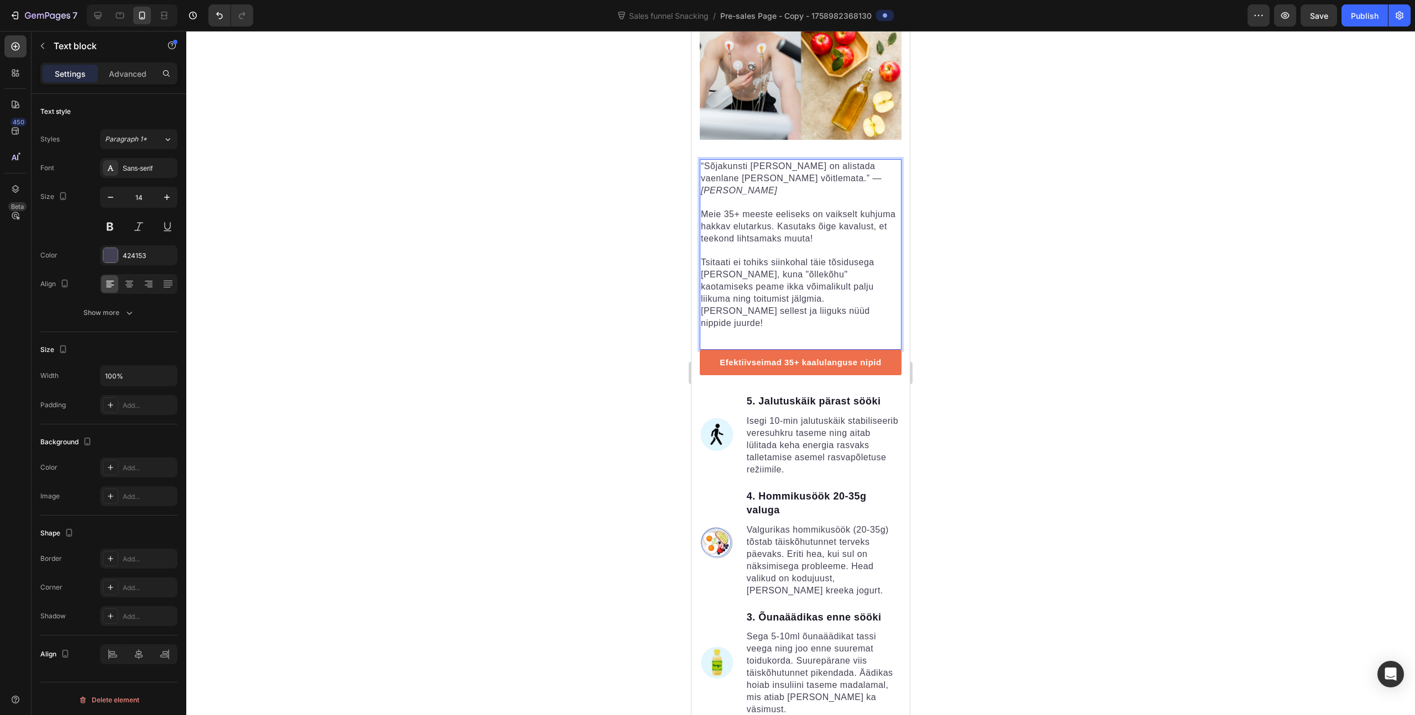
click at [726, 258] on span "Tsitaati ei tohiks siinkohal täie tõsidusega [PERSON_NAME], kuna "õllekõhu" kao…" at bounding box center [788, 293] width 174 height 70
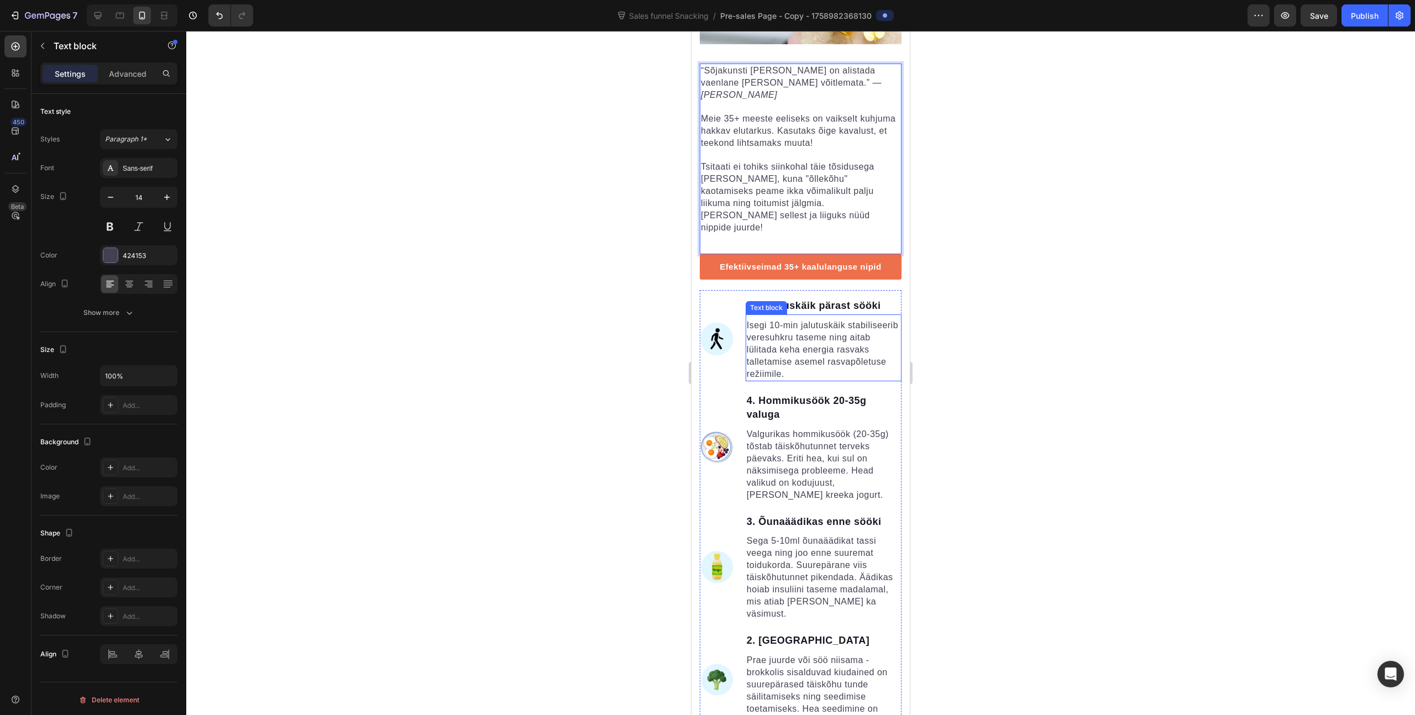
click at [795, 320] on p "Isegi 10-min jalutuskäik stabiliseerib veresuhkru taseme ning aitab lülitada ke…" at bounding box center [824, 350] width 154 height 61
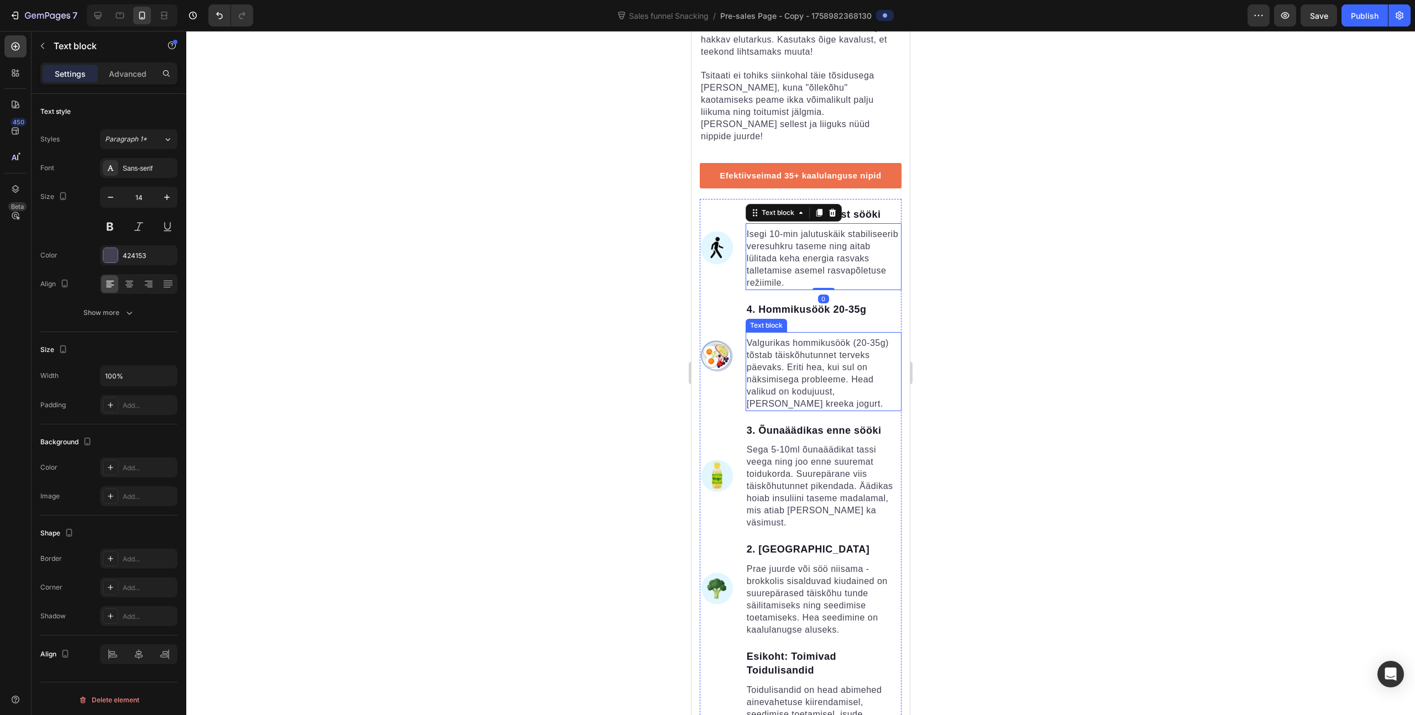
scroll to position [1641, 0]
click at [797, 302] on p "4. Hommikusöök 20-35g valuga" at bounding box center [824, 316] width 154 height 28
click at [801, 338] on span "Valgurikas hommikusöök (20-35g) tõstab täiskõhutunnet terveks päevaks. Eriti he…" at bounding box center [818, 373] width 142 height 70
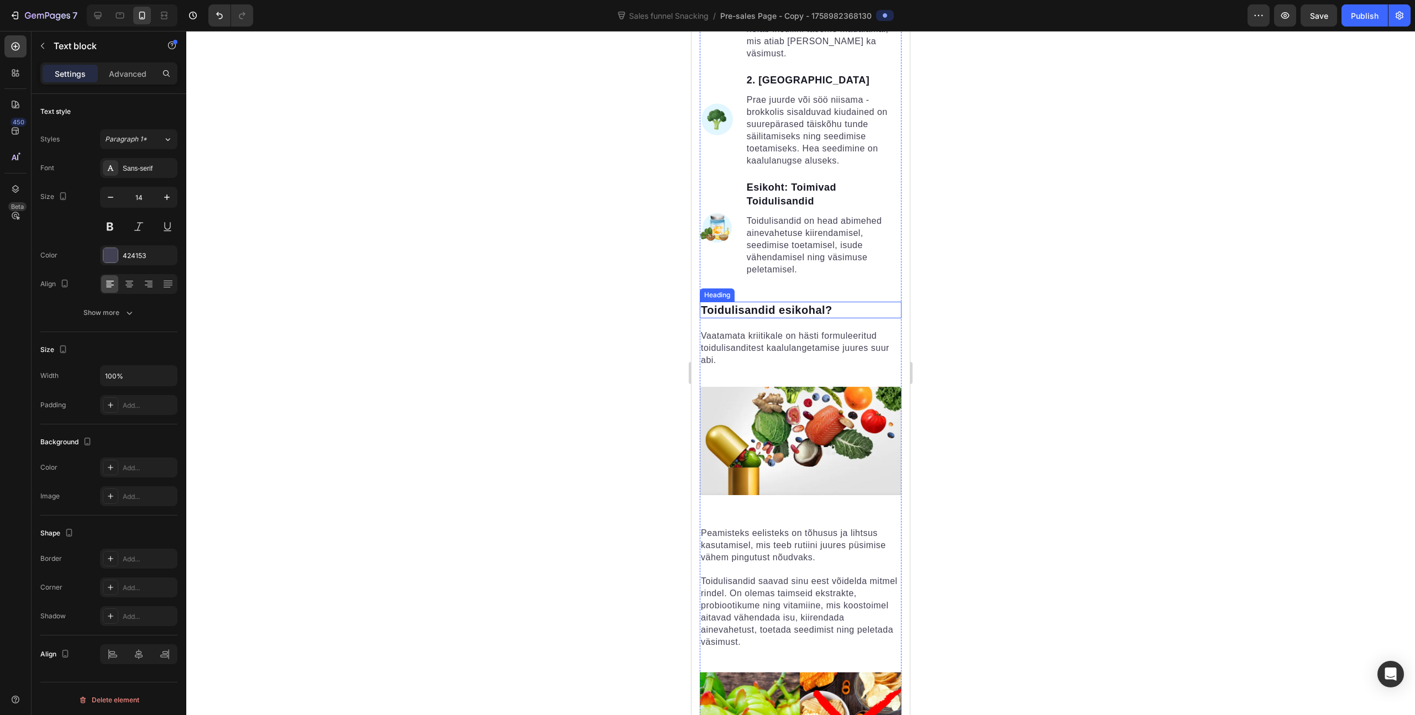
scroll to position [2119, 0]
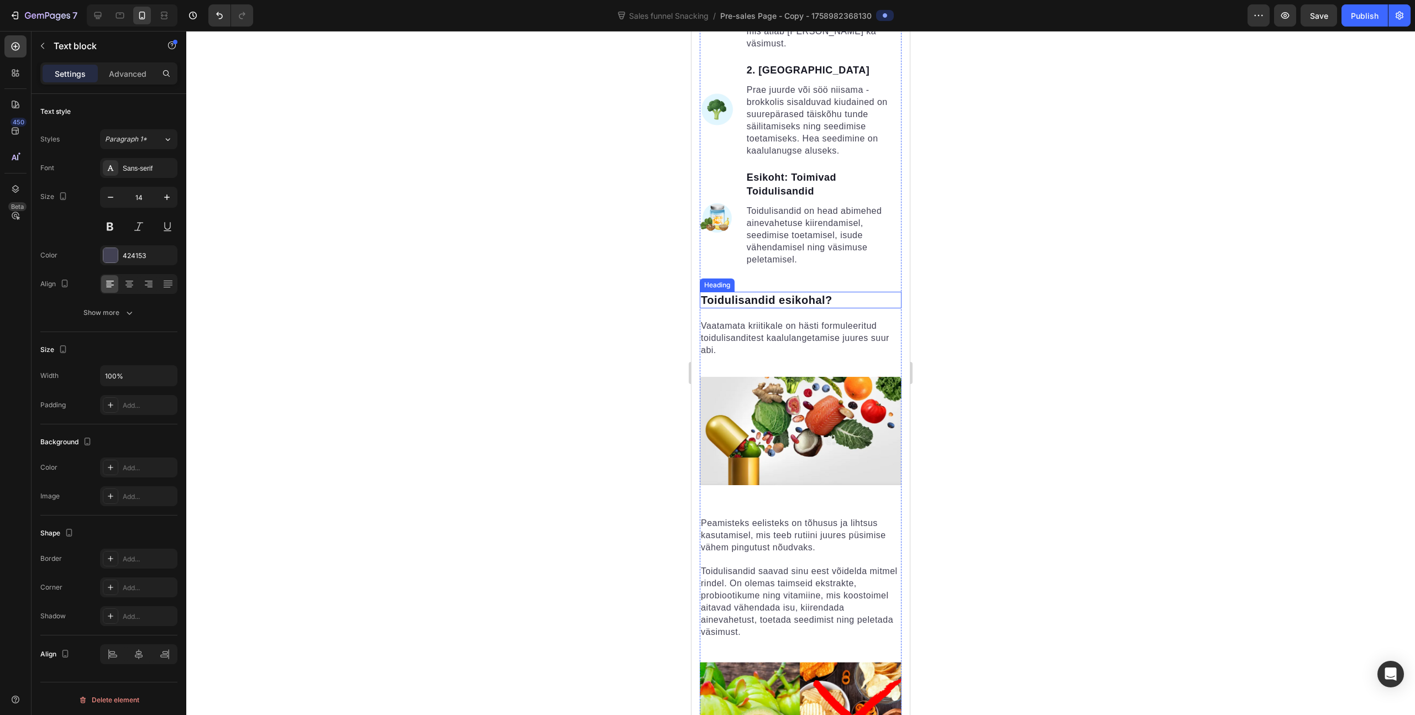
click at [820, 294] on span "Toidulisandid esikohal?" at bounding box center [767, 300] width 132 height 12
click at [809, 321] on span "Vaatamata kriitikale on hästi formuleeritud toidulisanditest kaalulangetamise j…" at bounding box center [795, 338] width 188 height 34
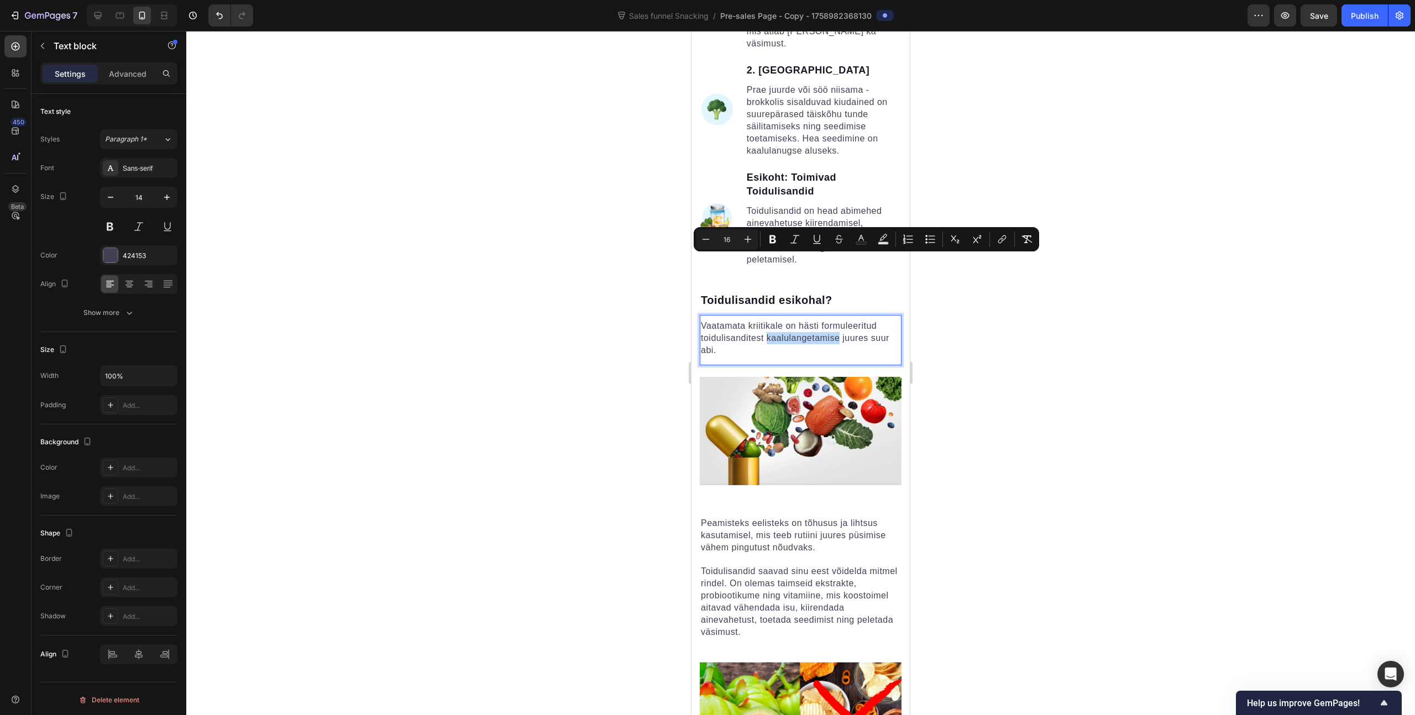
click at [839, 321] on span "Vaatamata kriitikale on hästi formuleeritud toidulisanditest kaalulangetamise j…" at bounding box center [795, 338] width 188 height 34
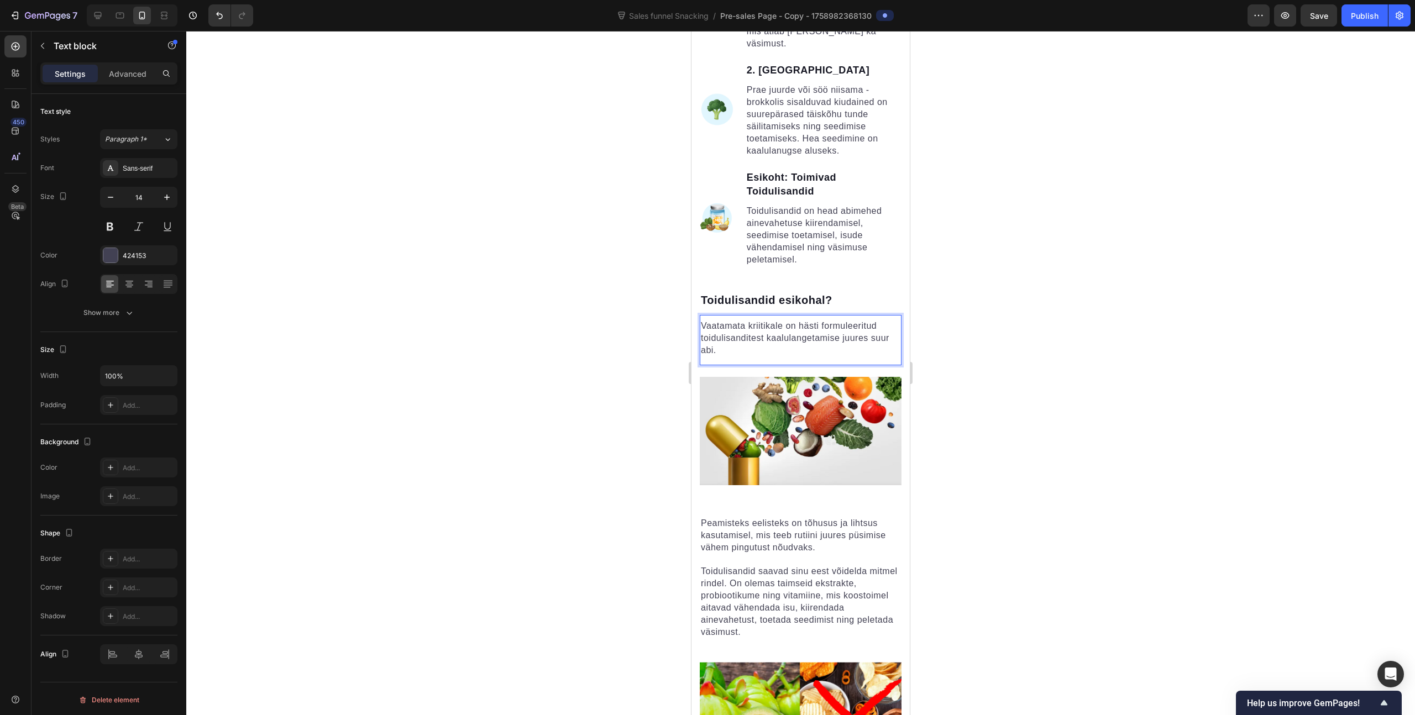
click at [828, 321] on span "Vaatamata kriitikale on hästi formuleeritud toidulisanditest kaalulangetamise j…" at bounding box center [795, 338] width 188 height 34
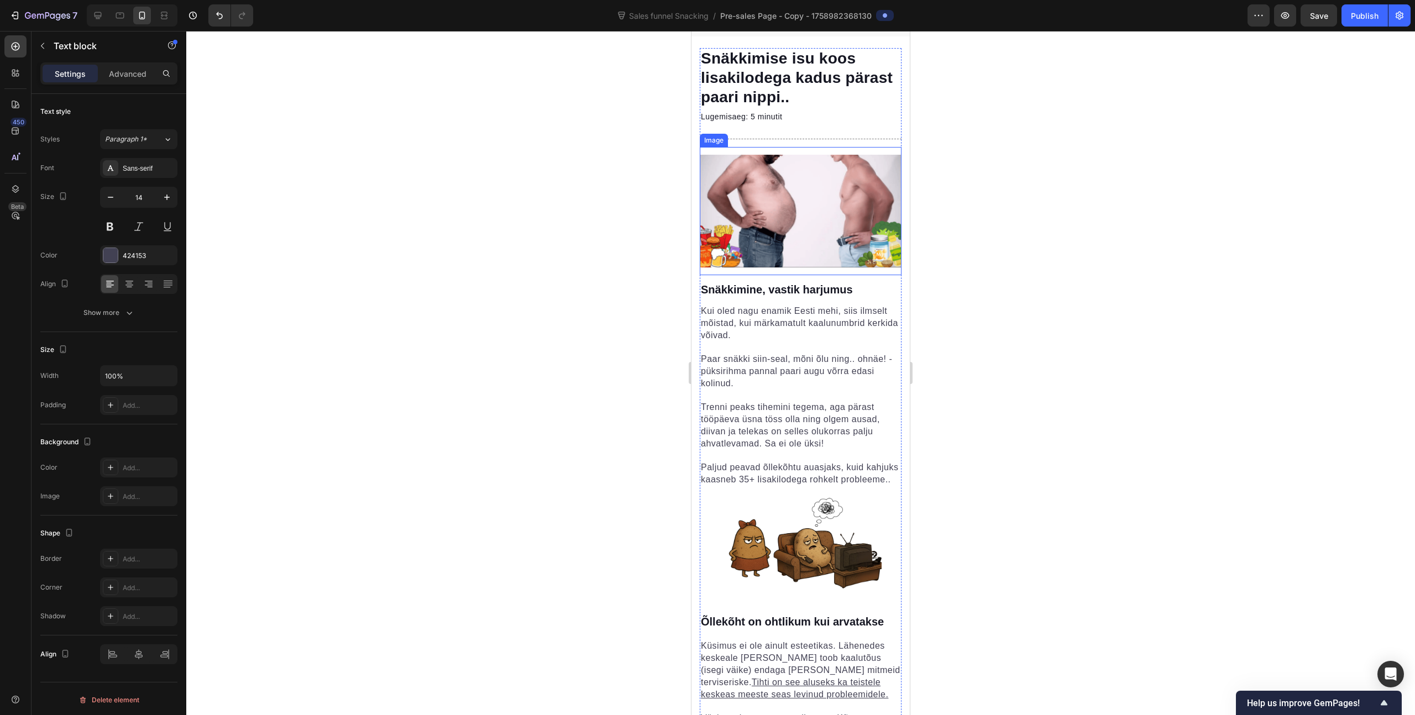
scroll to position [0, 0]
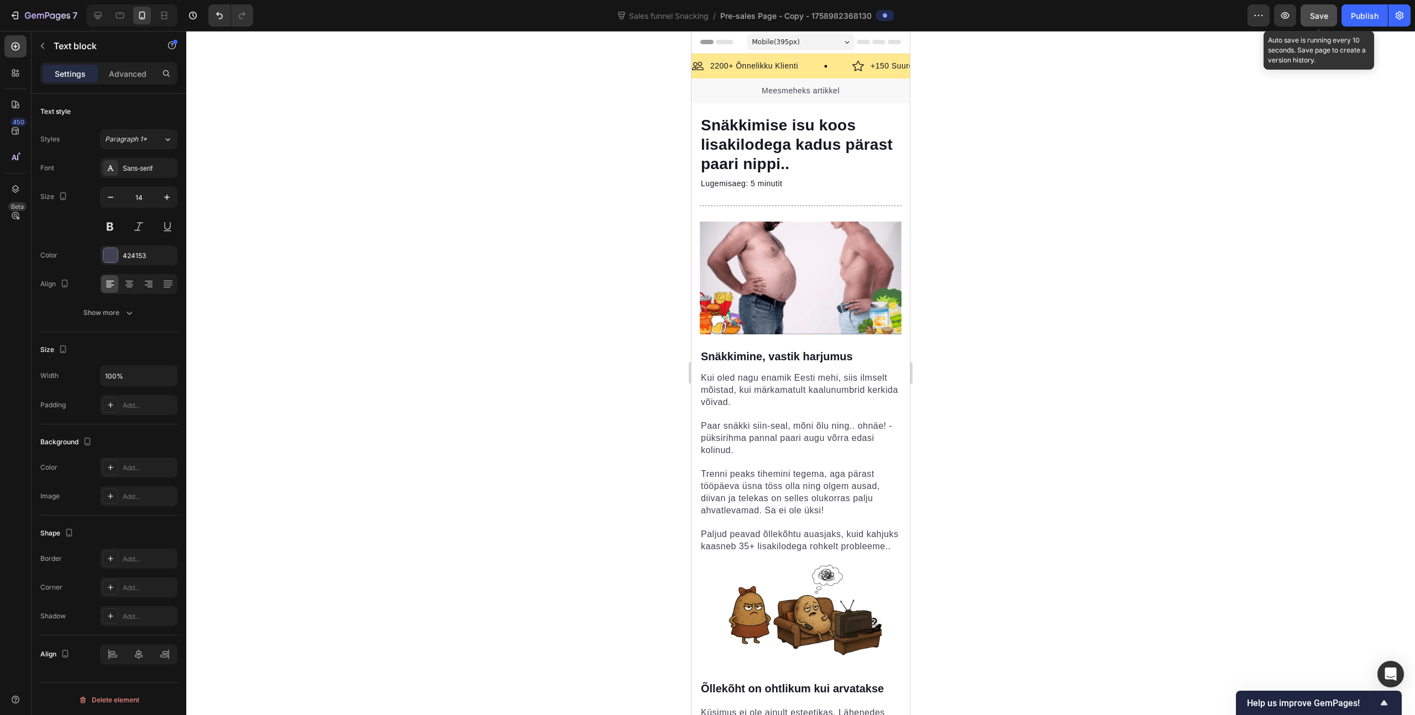
click at [1322, 11] on span "Save" at bounding box center [1319, 15] width 18 height 9
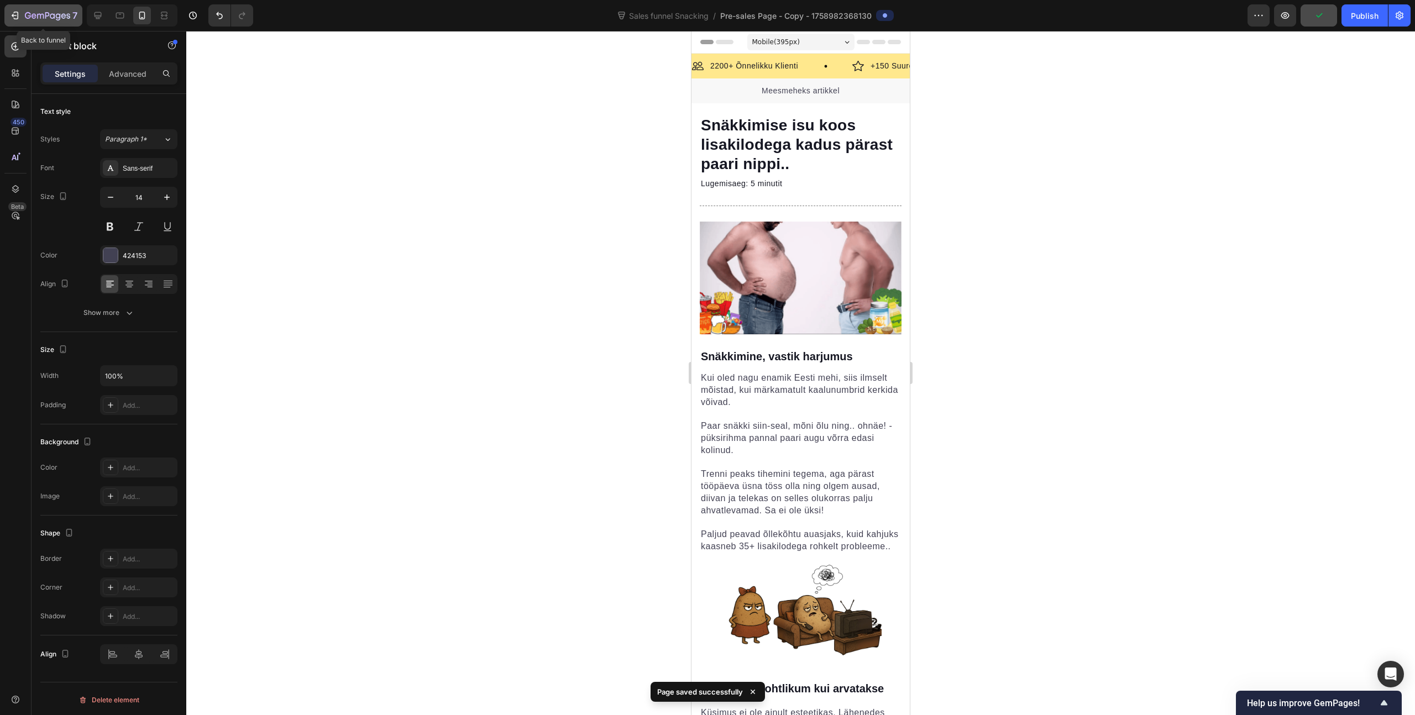
click at [19, 11] on icon "button" at bounding box center [14, 15] width 11 height 11
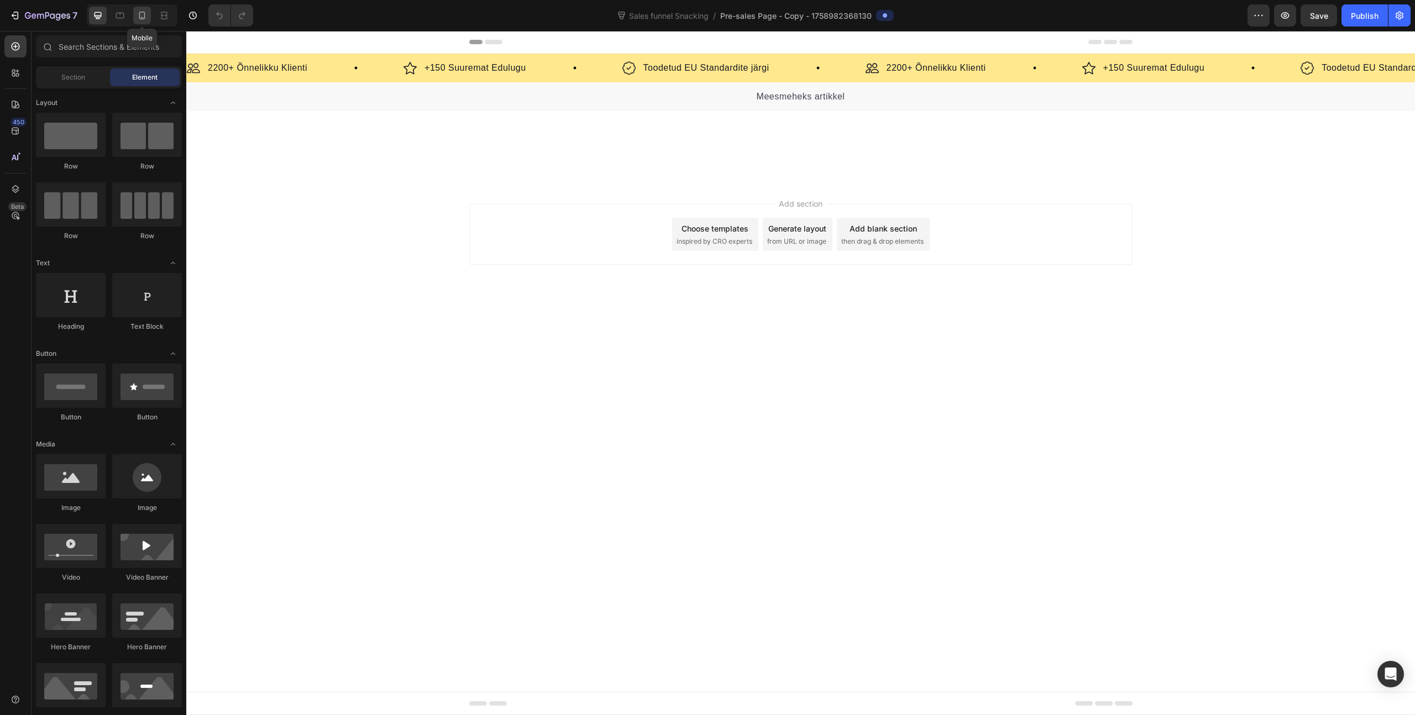
click at [139, 11] on icon at bounding box center [142, 15] width 11 height 11
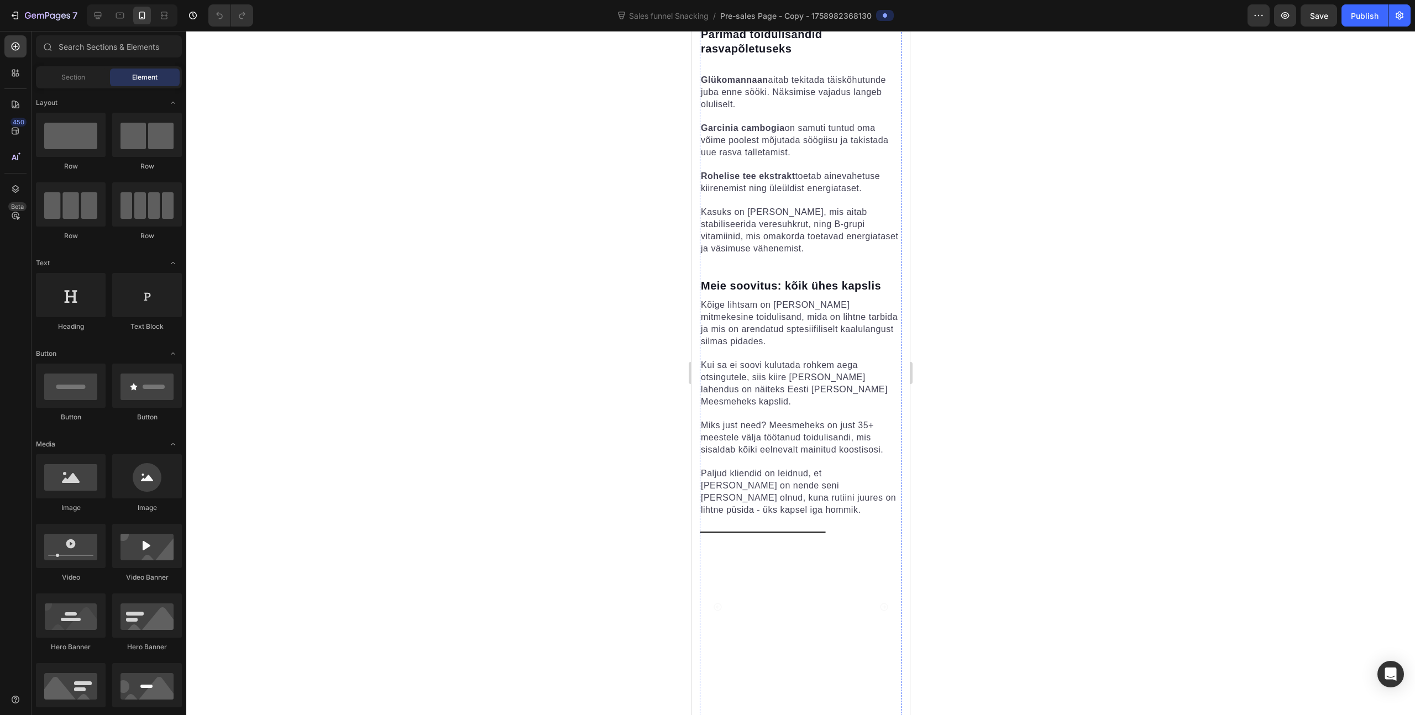
scroll to position [2284, 0]
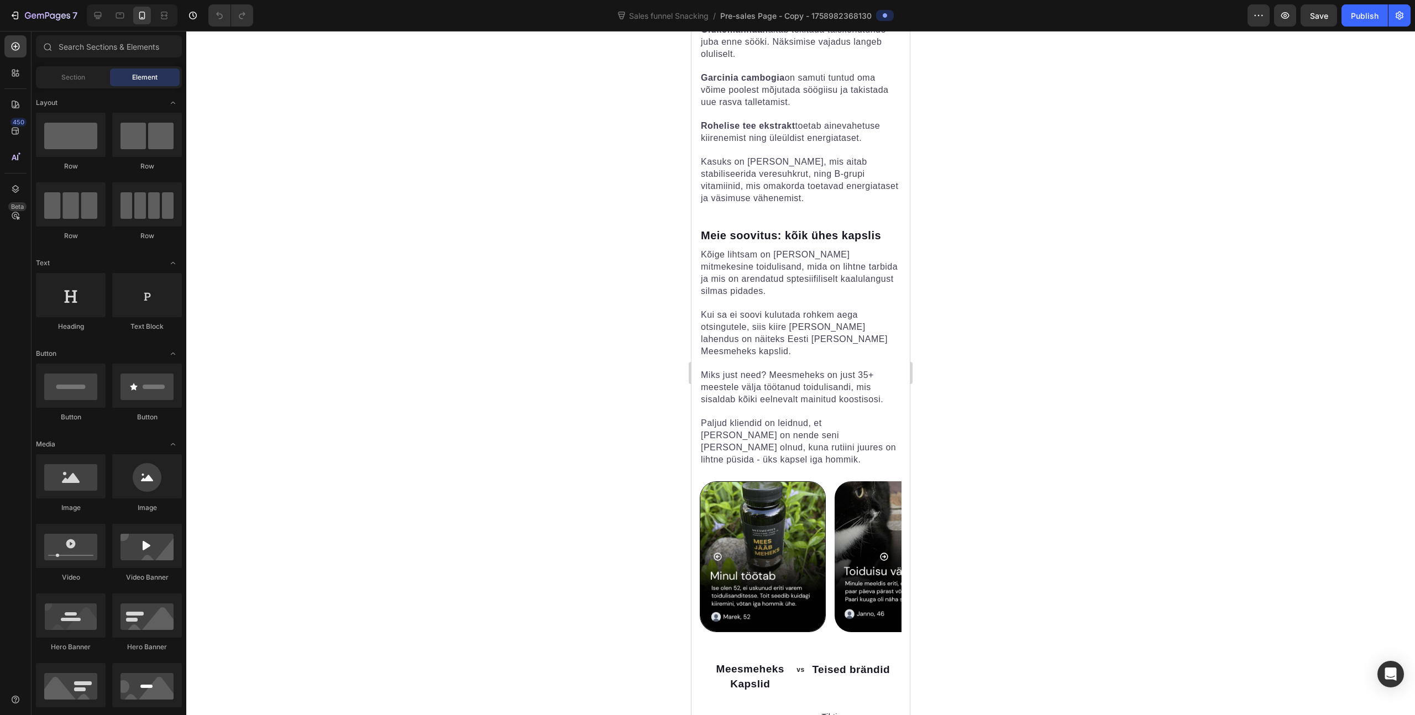
click at [363, 128] on div at bounding box center [800, 373] width 1229 height 684
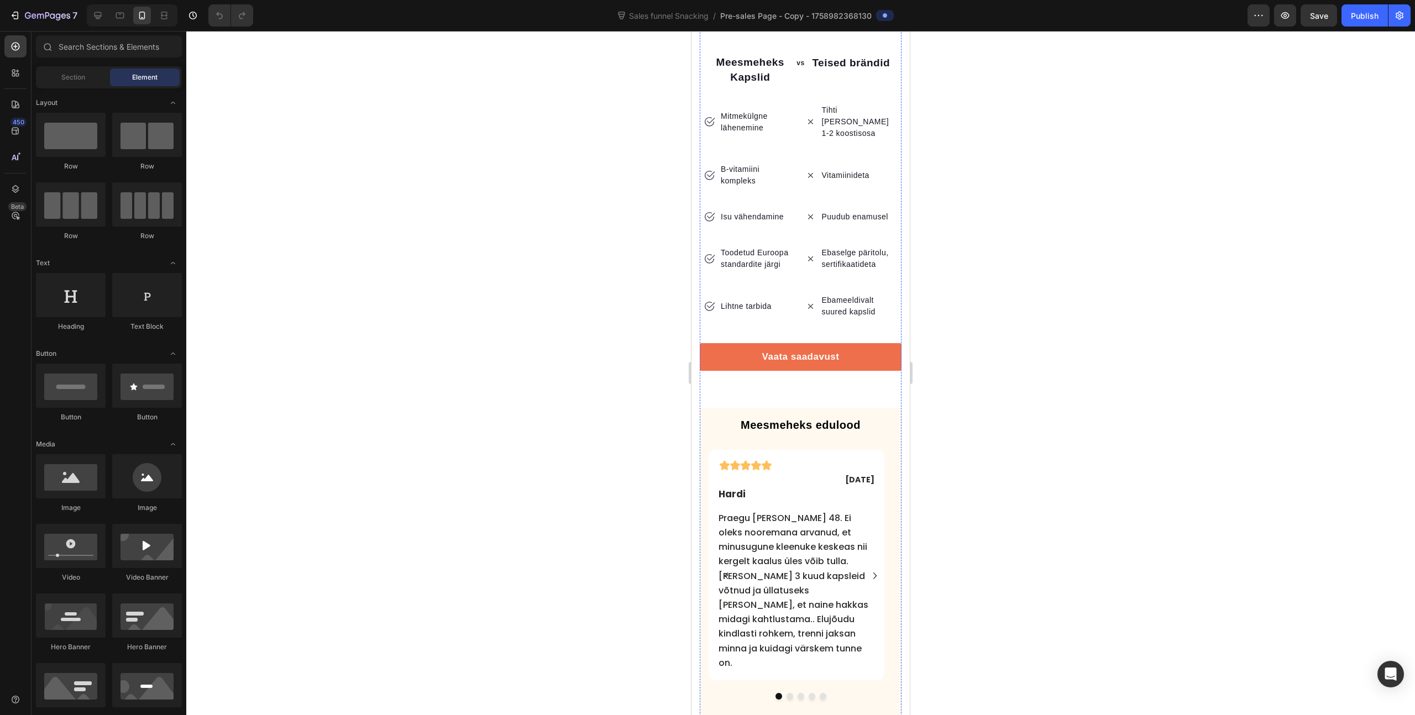
scroll to position [2894, 0]
